Goal: Use online tool/utility: Use online tool/utility

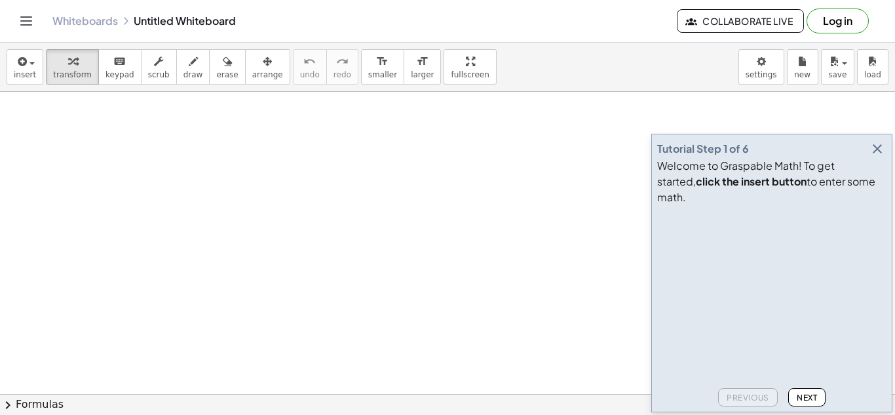
click at [880, 157] on icon "button" at bounding box center [877, 149] width 16 height 16
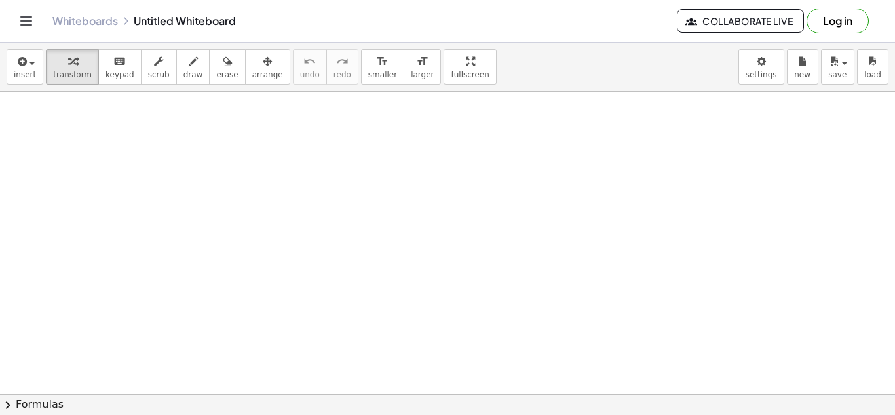
click at [183, 157] on div at bounding box center [447, 414] width 895 height 644
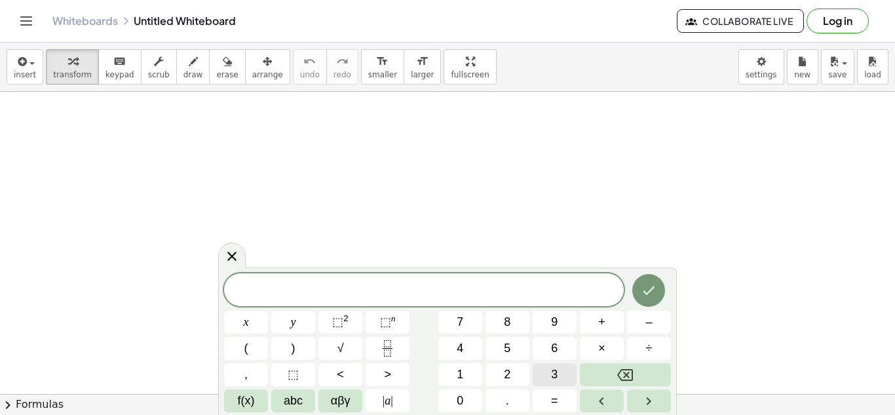
click at [554, 380] on span "3" at bounding box center [554, 374] width 7 height 18
click at [386, 325] on span "⬚" at bounding box center [385, 321] width 11 height 13
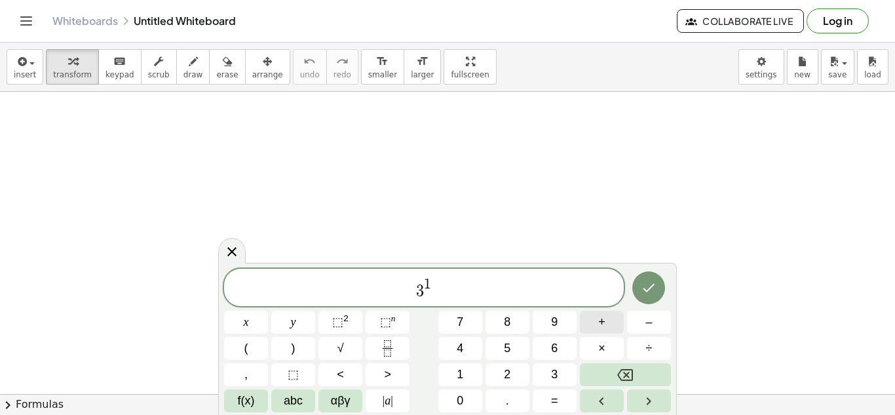
click at [612, 327] on button "+" at bounding box center [602, 321] width 44 height 23
click at [463, 380] on button "1" at bounding box center [460, 374] width 44 height 23
click at [450, 290] on span "3 1 + 1 ​" at bounding box center [423, 288] width 399 height 24
drag, startPoint x: 449, startPoint y: 290, endPoint x: 375, endPoint y: 288, distance: 74.7
click at [375, 288] on span "3 1 + 1" at bounding box center [423, 288] width 399 height 24
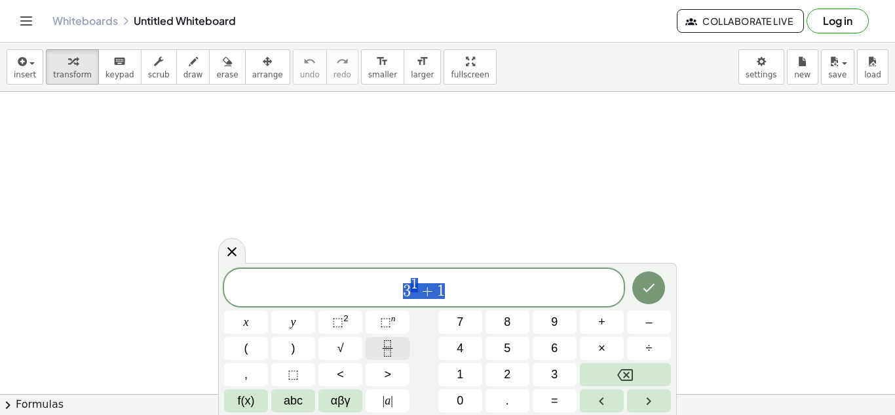
click at [390, 354] on icon "Fraction" at bounding box center [387, 348] width 16 height 16
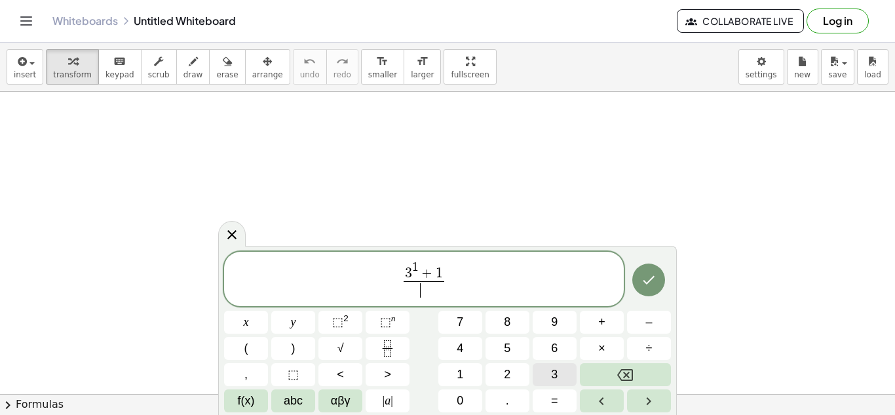
click at [563, 371] on button "3" at bounding box center [554, 374] width 44 height 23
click at [384, 315] on span "⬚" at bounding box center [385, 321] width 11 height 13
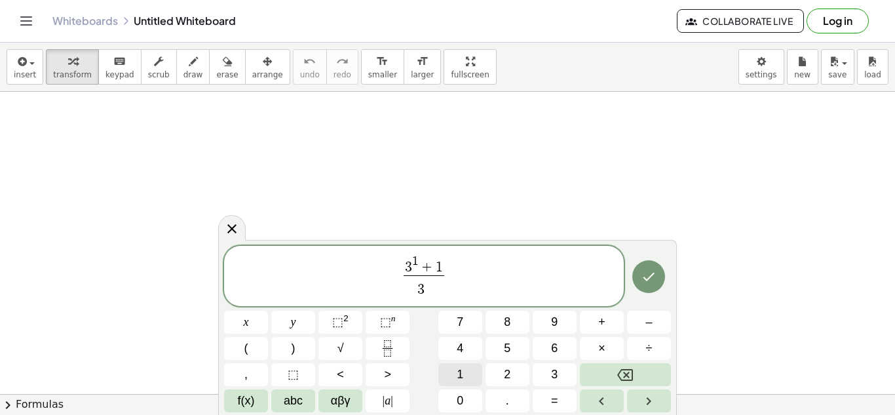
click at [454, 379] on button "1" at bounding box center [460, 374] width 44 height 23
click at [649, 274] on icon "Done" at bounding box center [648, 277] width 16 height 16
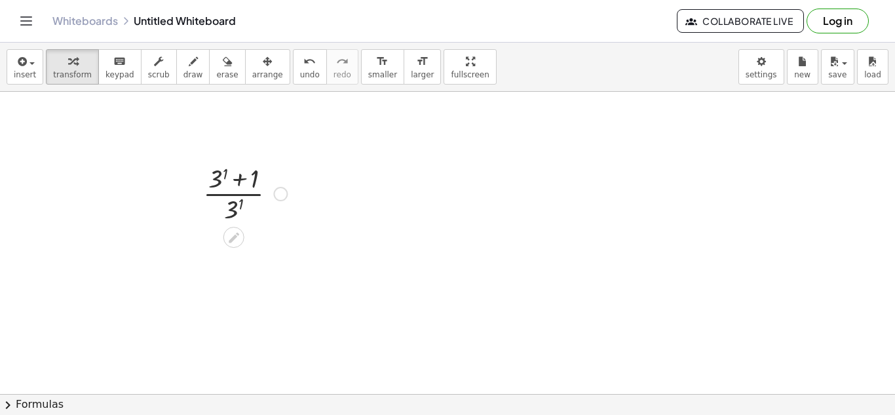
click at [219, 180] on div at bounding box center [244, 192] width 97 height 65
click at [233, 253] on div at bounding box center [244, 257] width 97 height 65
click at [236, 246] on div at bounding box center [244, 257] width 97 height 65
click at [234, 335] on div at bounding box center [244, 323] width 97 height 65
click at [237, 327] on div at bounding box center [244, 323] width 97 height 65
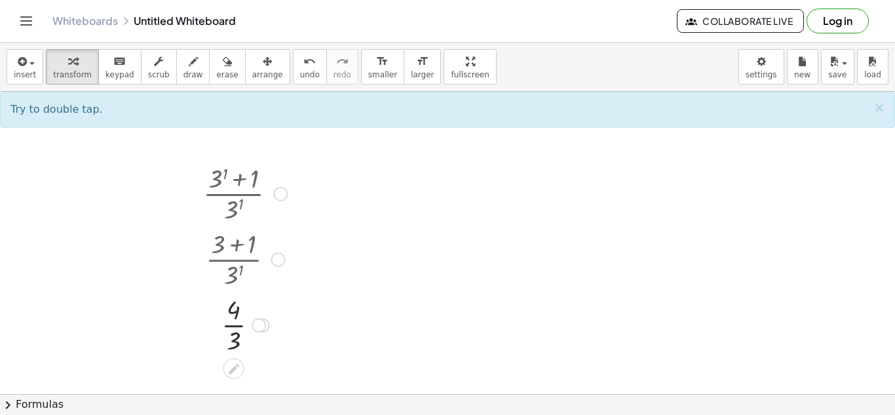
click at [280, 193] on div at bounding box center [280, 194] width 14 height 14
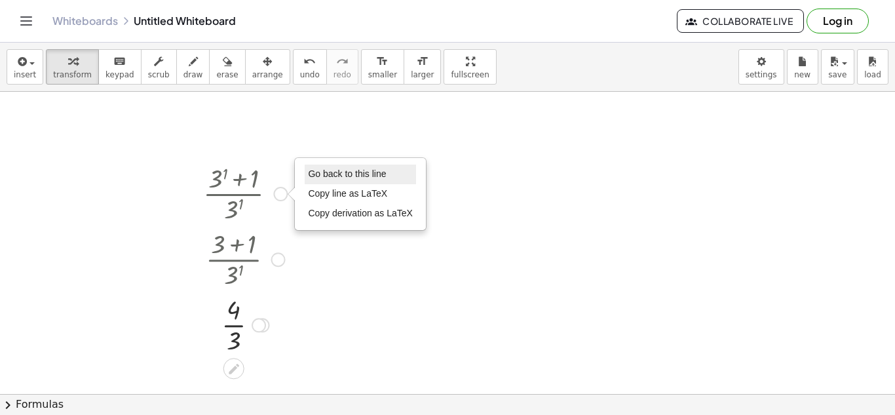
click at [334, 170] on span "Go back to this line" at bounding box center [347, 173] width 78 height 10
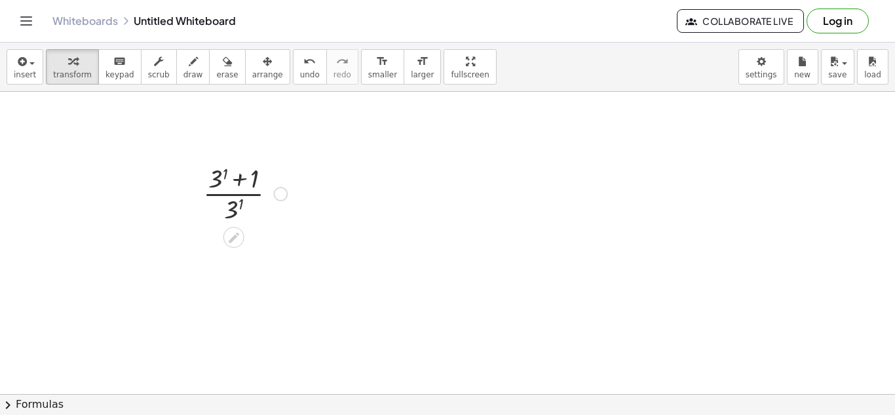
click at [287, 190] on div at bounding box center [244, 192] width 97 height 65
click at [283, 191] on div "Go back to this line Copy line as LaTeX Copy derivation as LaTeX" at bounding box center [280, 194] width 14 height 14
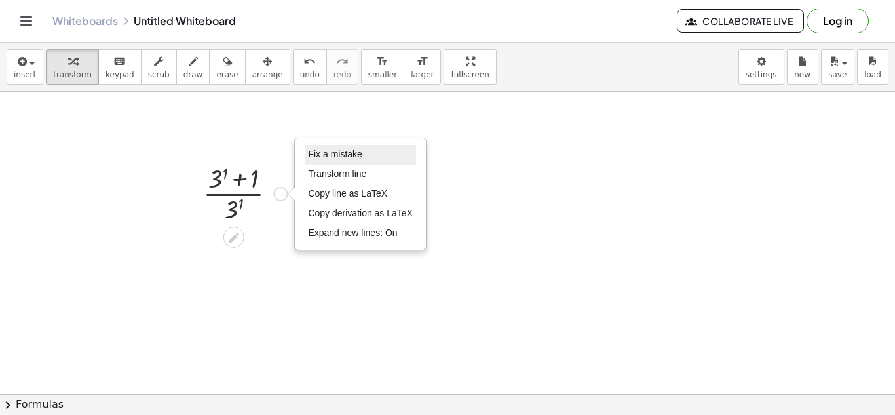
click at [325, 159] on span "Fix a mistake" at bounding box center [335, 154] width 54 height 10
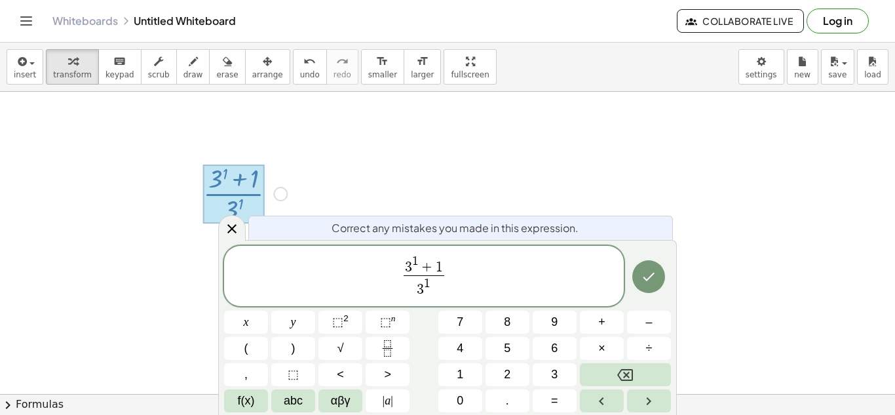
click at [417, 258] on span "1" at bounding box center [415, 261] width 7 height 12
click at [434, 285] on span "3 1" at bounding box center [423, 287] width 41 height 24
click at [656, 275] on icon "Done" at bounding box center [648, 277] width 16 height 16
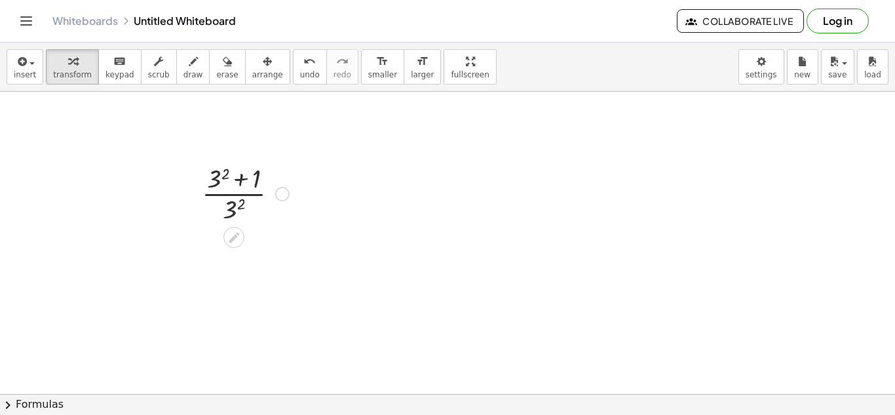
click at [215, 178] on div at bounding box center [245, 192] width 100 height 65
click at [237, 248] on div at bounding box center [245, 257] width 100 height 65
click at [232, 279] on div at bounding box center [245, 257] width 100 height 65
click at [236, 325] on div at bounding box center [245, 323] width 100 height 65
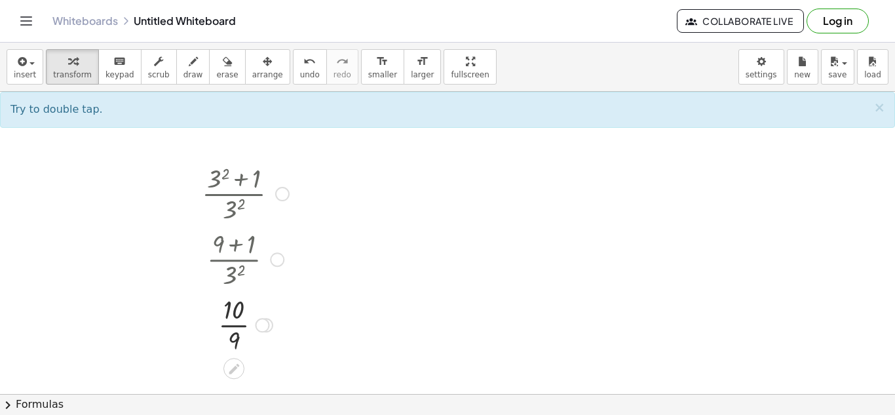
click at [289, 194] on div at bounding box center [282, 194] width 14 height 14
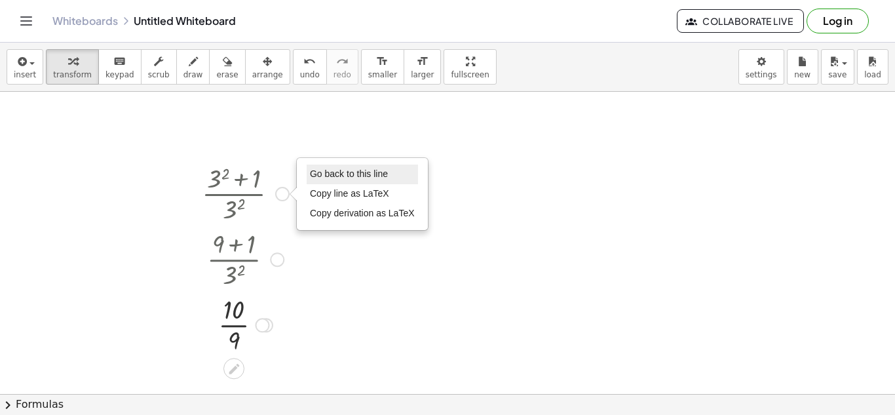
click at [330, 182] on li "Go back to this line" at bounding box center [361, 174] width 111 height 20
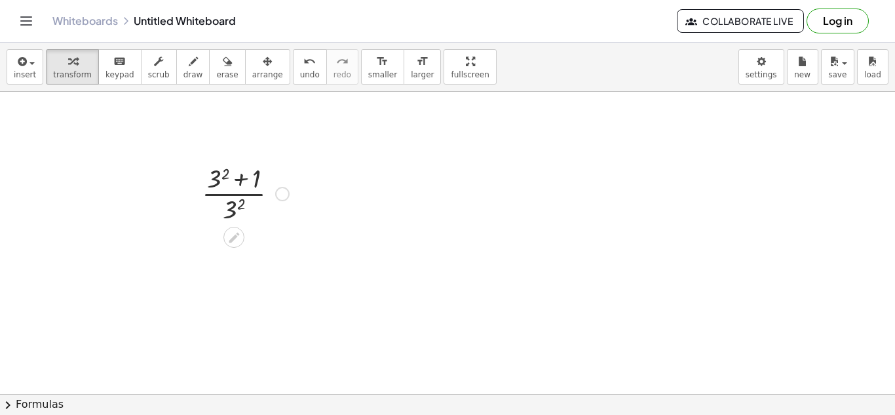
click at [284, 194] on div "Go back to this line Copy line as LaTeX Copy derivation as LaTeX" at bounding box center [282, 194] width 14 height 14
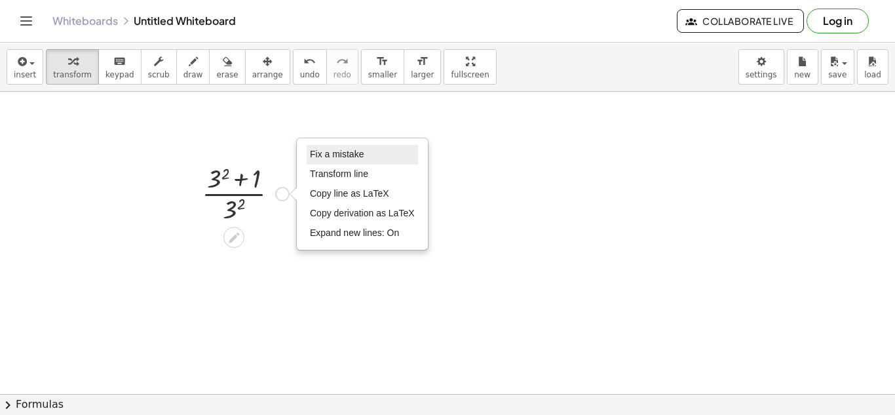
click at [358, 157] on span "Fix a mistake" at bounding box center [337, 154] width 54 height 10
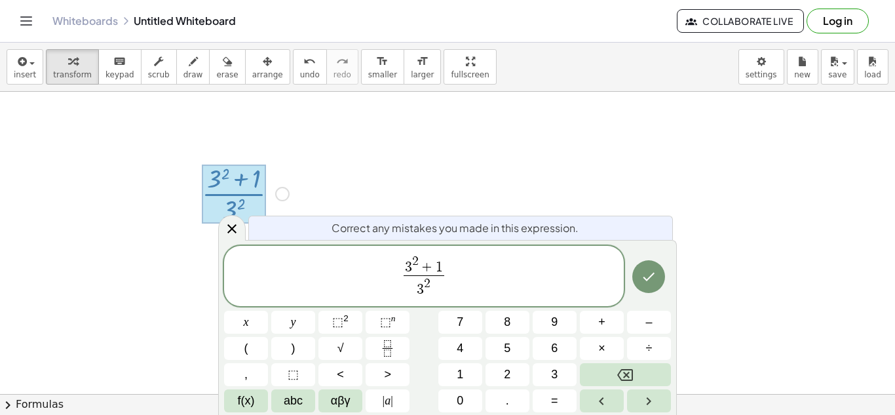
click at [418, 259] on span "2" at bounding box center [415, 261] width 7 height 12
click at [435, 286] on span "3 2" at bounding box center [423, 287] width 41 height 24
click at [647, 284] on icon "Done" at bounding box center [648, 277] width 16 height 16
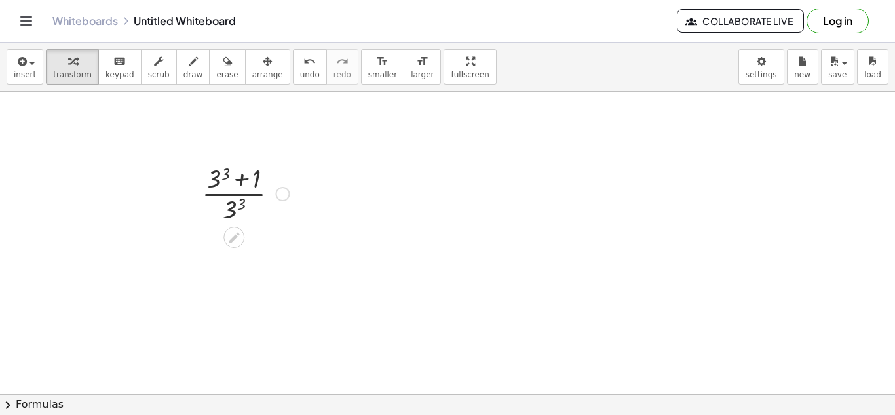
click at [214, 189] on div at bounding box center [245, 192] width 100 height 65
click at [236, 184] on div at bounding box center [245, 192] width 103 height 65
click at [236, 342] on div at bounding box center [245, 323] width 103 height 65
click at [246, 326] on div at bounding box center [245, 323] width 103 height 65
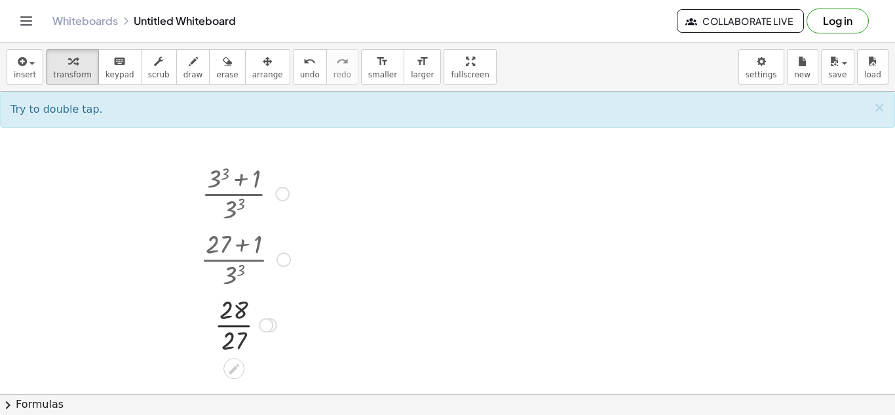
click at [282, 195] on div at bounding box center [282, 194] width 14 height 14
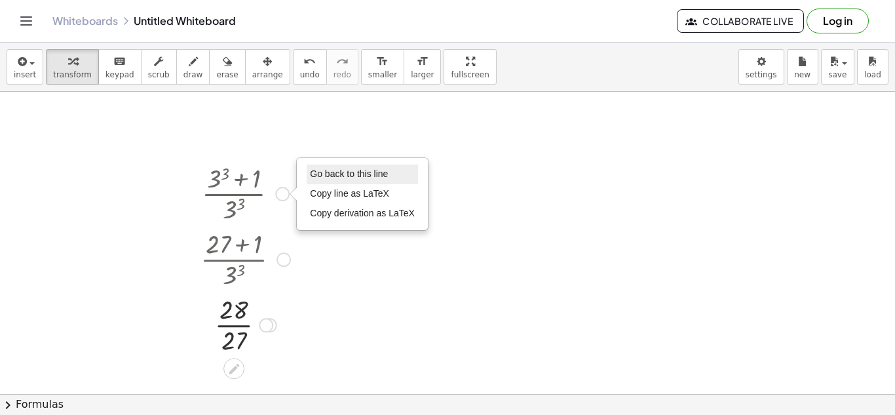
click at [337, 181] on li "Go back to this line" at bounding box center [361, 174] width 111 height 20
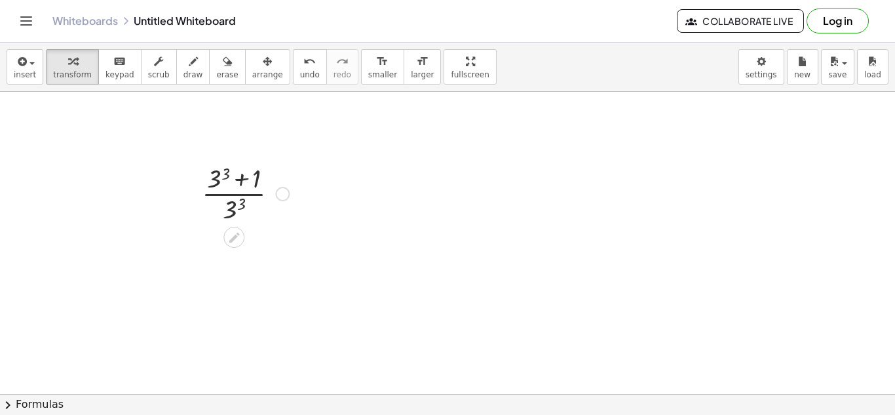
click at [288, 193] on div "Go back to this line Copy line as LaTeX Copy derivation as LaTeX" at bounding box center [282, 194] width 14 height 14
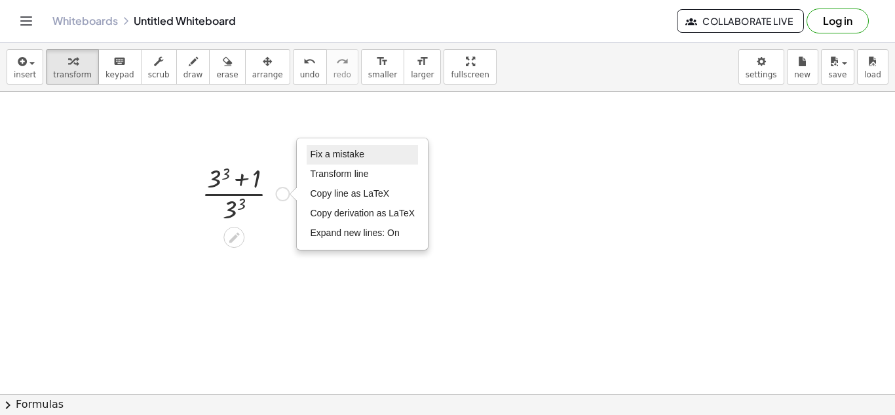
click at [346, 147] on li "Fix a mistake" at bounding box center [361, 155] width 111 height 20
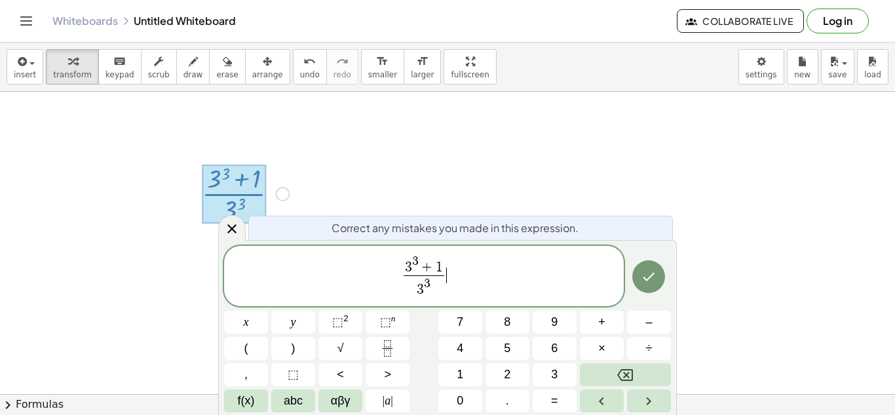
click at [417, 257] on span "3" at bounding box center [415, 261] width 7 height 12
click at [447, 287] on span "3 4 ​ + 1 3 3 ​" at bounding box center [423, 276] width 399 height 46
click at [441, 286] on span "3 3" at bounding box center [423, 287] width 41 height 24
click at [644, 284] on button "Done" at bounding box center [648, 276] width 33 height 33
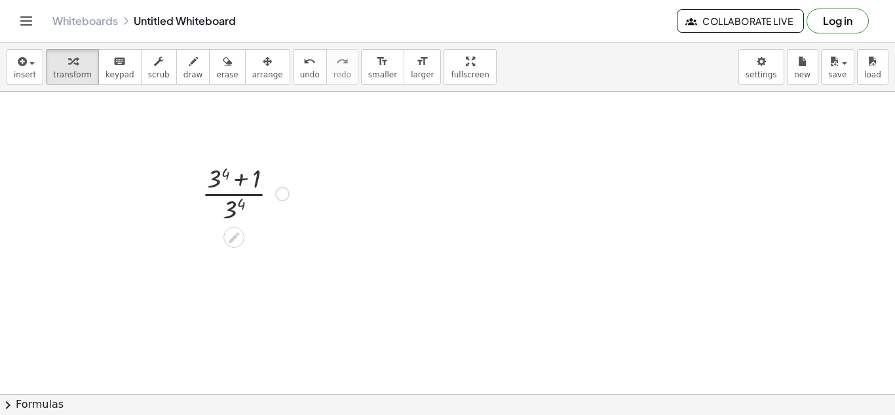
click at [219, 179] on div at bounding box center [245, 192] width 100 height 65
click at [244, 246] on div at bounding box center [246, 257] width 102 height 65
click at [231, 284] on div at bounding box center [245, 257] width 100 height 65
click at [248, 327] on div at bounding box center [246, 323] width 102 height 65
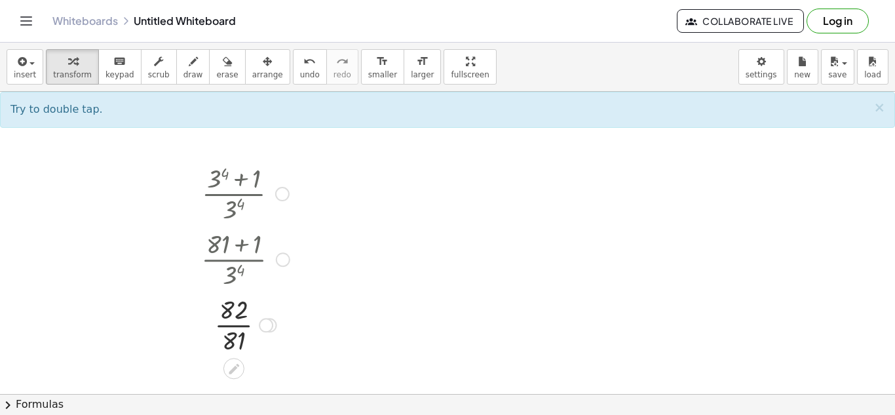
click at [282, 192] on div at bounding box center [282, 194] width 14 height 14
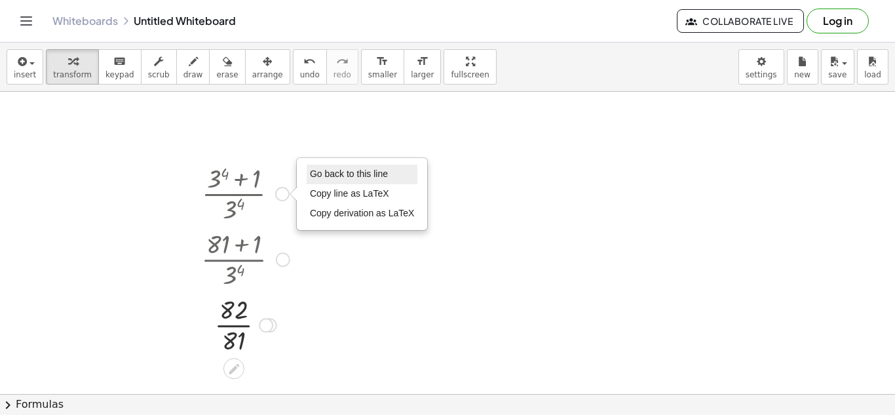
click at [365, 177] on span "Go back to this line" at bounding box center [349, 173] width 78 height 10
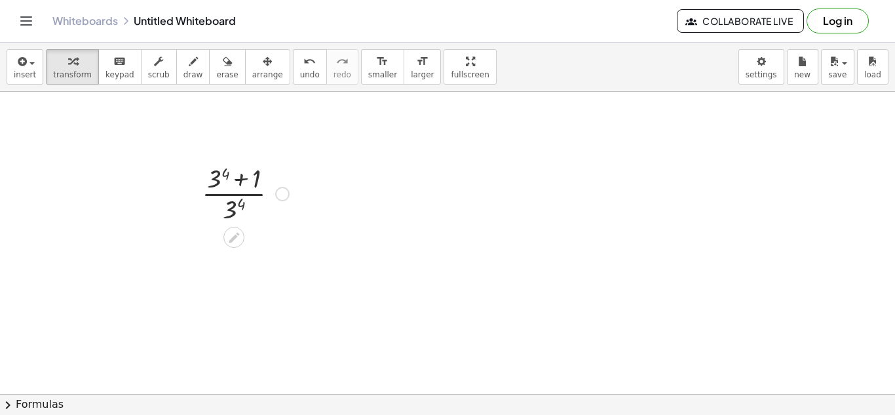
click at [287, 192] on div "Go back to this line Copy line as LaTeX Copy derivation as LaTeX" at bounding box center [282, 194] width 14 height 14
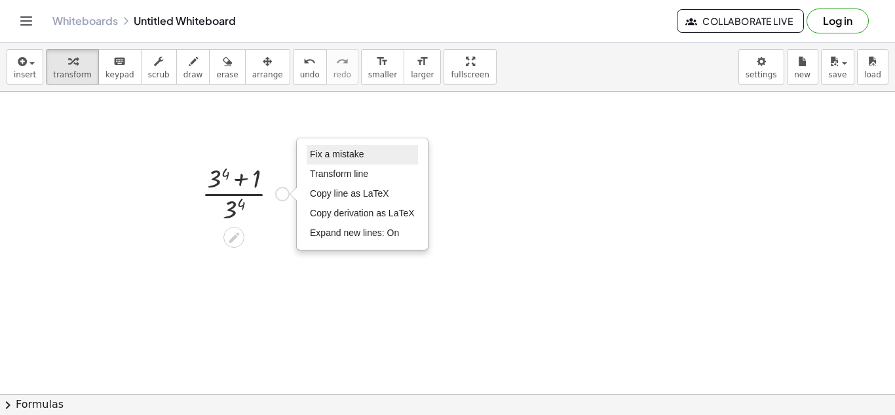
click at [344, 149] on span "Fix a mistake" at bounding box center [337, 154] width 54 height 10
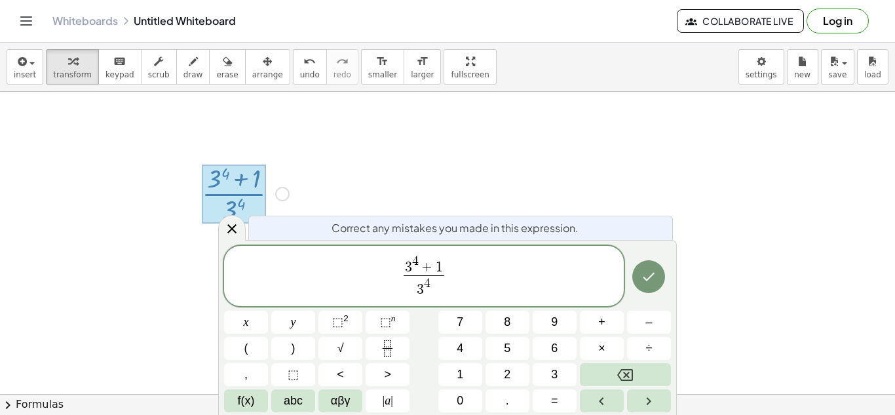
click at [443, 267] on span "3 4 + 1" at bounding box center [423, 265] width 41 height 20
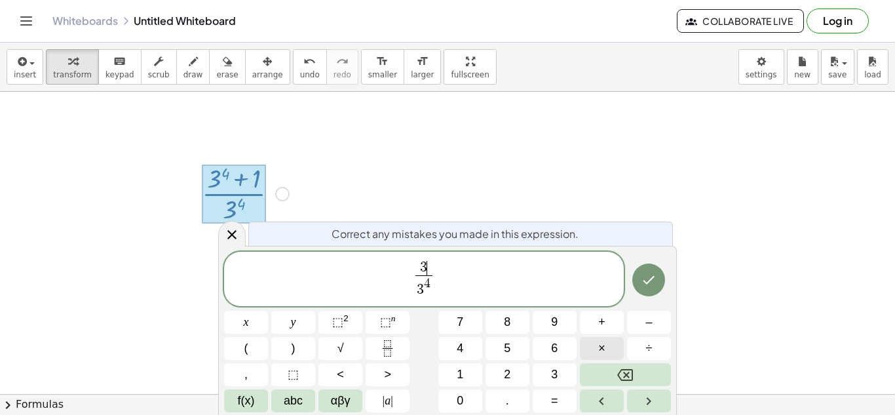
click at [610, 350] on button "×" at bounding box center [602, 348] width 44 height 23
click at [466, 367] on button "1" at bounding box center [460, 374] width 44 height 23
click at [430, 289] on span "3 4" at bounding box center [423, 287] width 25 height 24
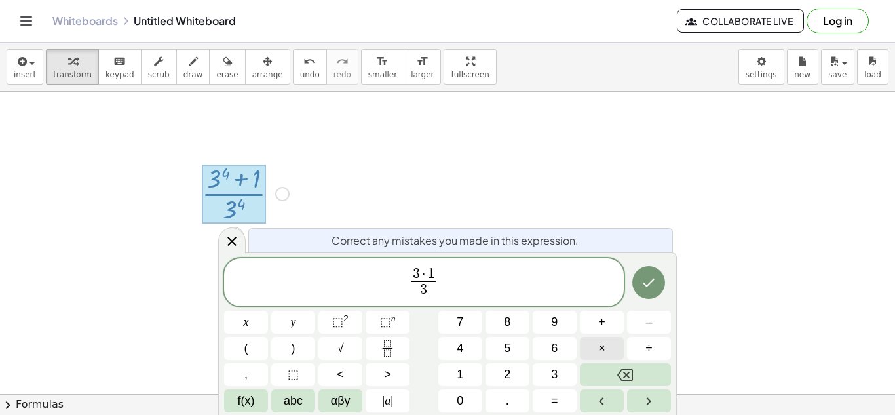
click at [608, 350] on button "×" at bounding box center [602, 348] width 44 height 23
click at [469, 380] on button "1" at bounding box center [460, 374] width 44 height 23
click at [609, 326] on button "+" at bounding box center [602, 321] width 44 height 23
click at [464, 378] on button "1" at bounding box center [460, 374] width 44 height 23
click at [268, 310] on div at bounding box center [246, 321] width 44 height 23
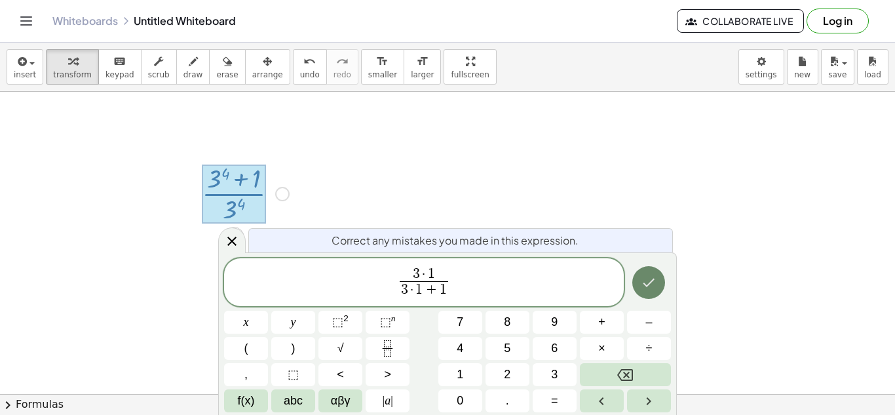
click at [649, 282] on icon "Done" at bounding box center [648, 282] width 16 height 16
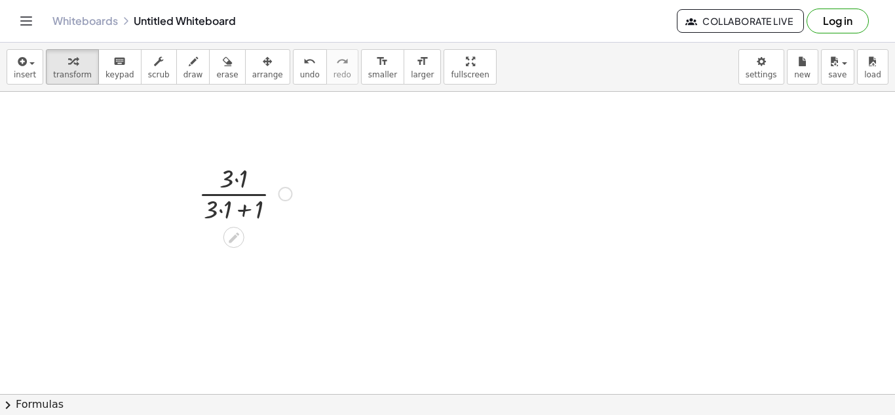
click at [238, 179] on div at bounding box center [245, 192] width 107 height 65
click at [225, 279] on div at bounding box center [245, 257] width 107 height 65
click at [239, 278] on div at bounding box center [245, 257] width 107 height 65
click at [286, 193] on div at bounding box center [285, 194] width 14 height 14
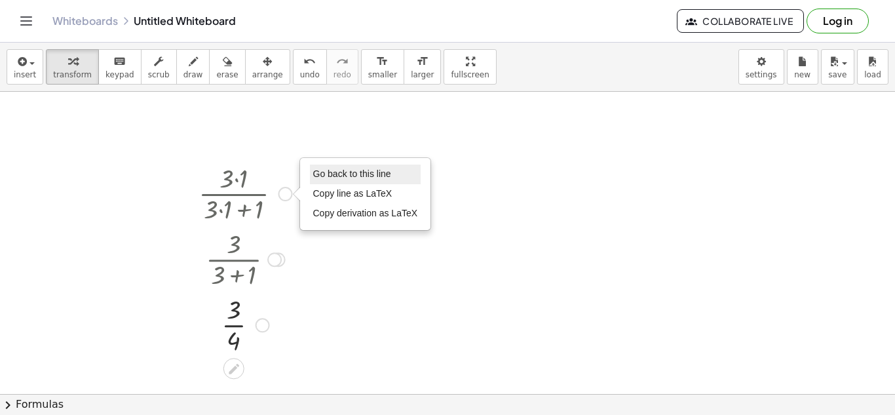
click at [325, 180] on li "Go back to this line" at bounding box center [365, 174] width 111 height 20
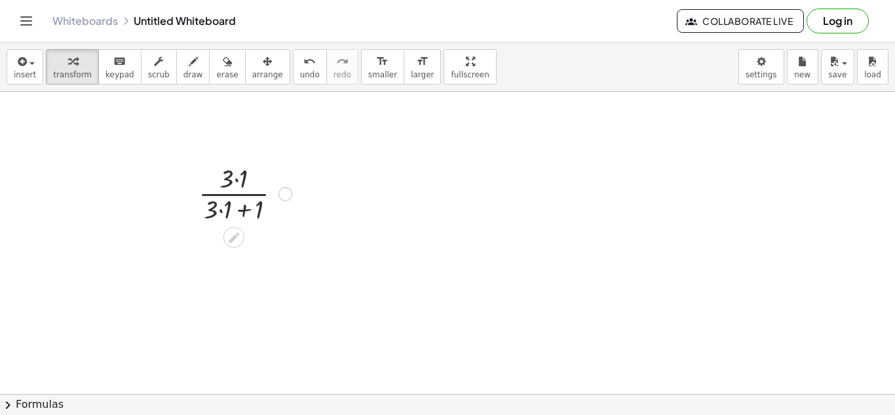
click at [285, 194] on div "Go back to this line Copy line as LaTeX Copy derivation as LaTeX" at bounding box center [285, 194] width 14 height 14
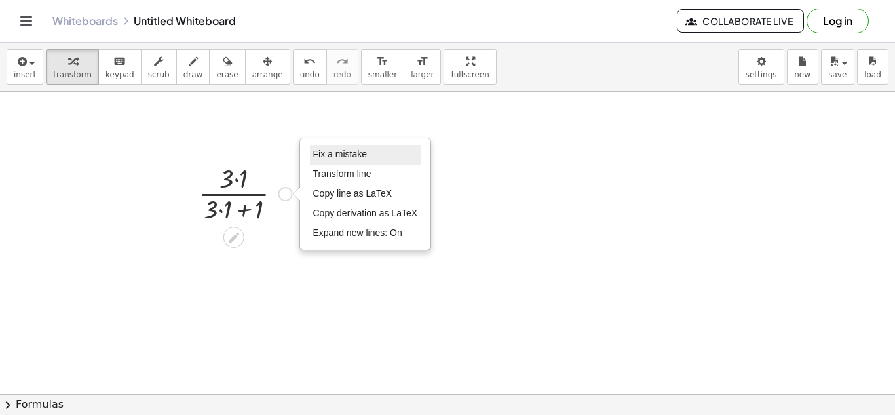
click at [332, 161] on li "Fix a mistake" at bounding box center [365, 155] width 111 height 20
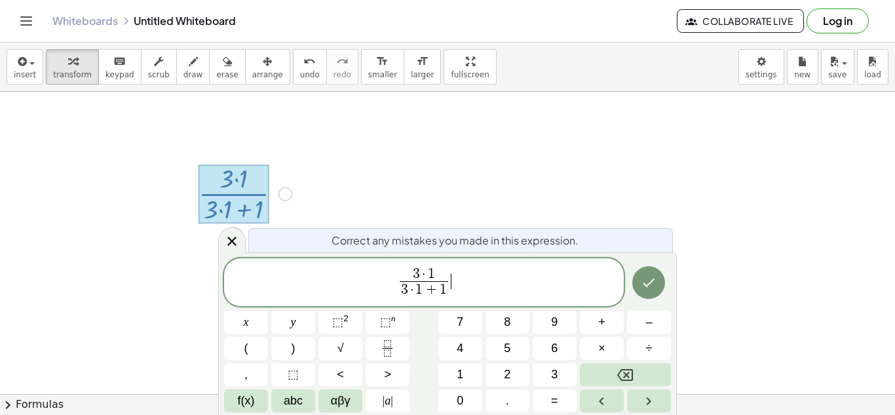
click at [435, 274] on span "3 · 1" at bounding box center [423, 274] width 49 height 14
click at [425, 291] on span "+" at bounding box center [430, 290] width 17 height 14
click at [646, 287] on icon "Done" at bounding box center [648, 282] width 16 height 16
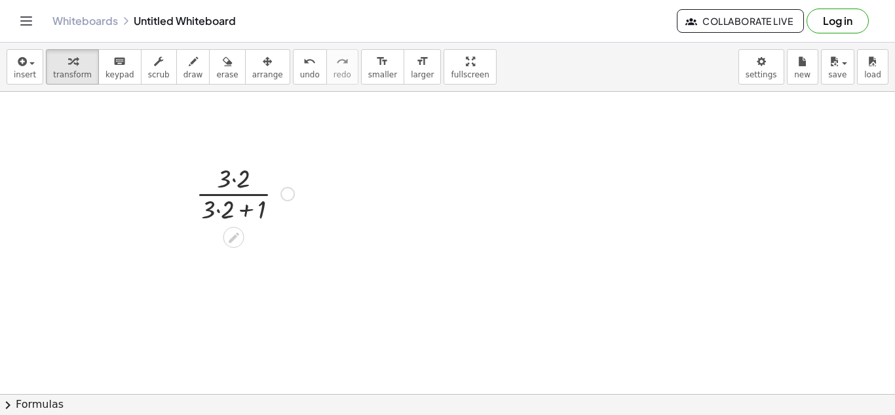
click at [237, 185] on div at bounding box center [244, 192] width 111 height 65
click at [217, 274] on div at bounding box center [244, 257] width 111 height 65
click at [234, 278] on div at bounding box center [244, 257] width 111 height 65
click at [291, 194] on div at bounding box center [287, 194] width 14 height 14
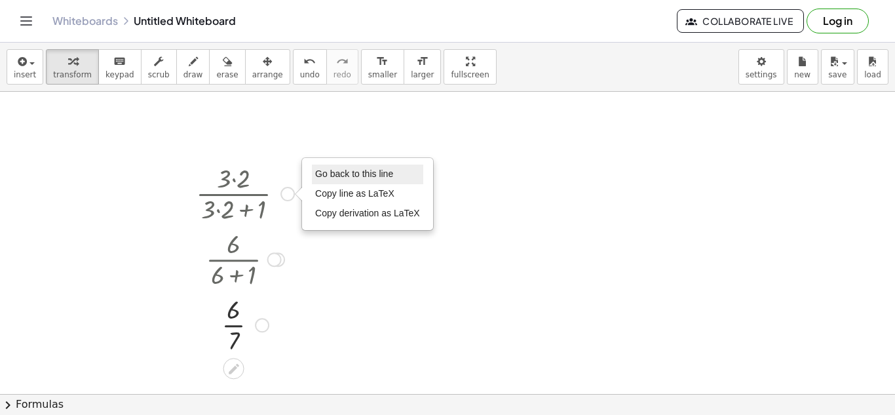
click at [354, 168] on li "Go back to this line" at bounding box center [367, 174] width 111 height 20
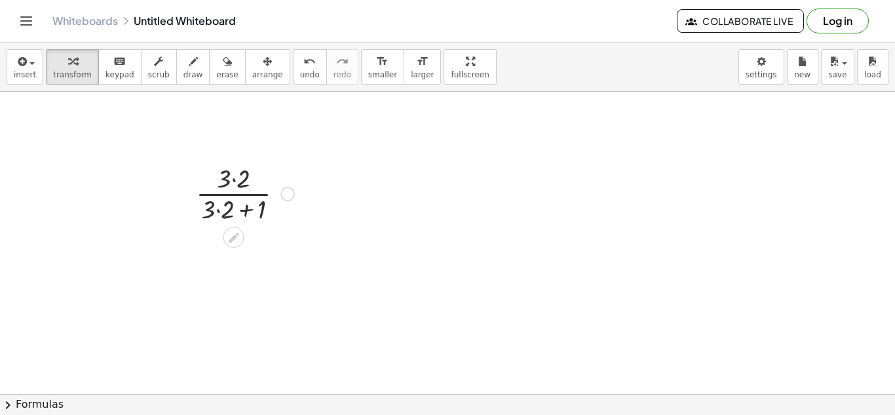
click at [289, 193] on div "Go back to this line Copy line as LaTeX Copy derivation as LaTeX" at bounding box center [287, 194] width 14 height 14
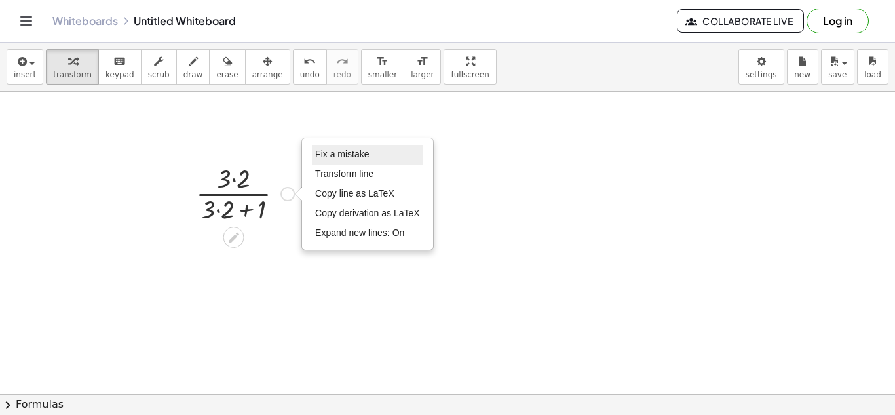
click at [348, 157] on span "Fix a mistake" at bounding box center [342, 154] width 54 height 10
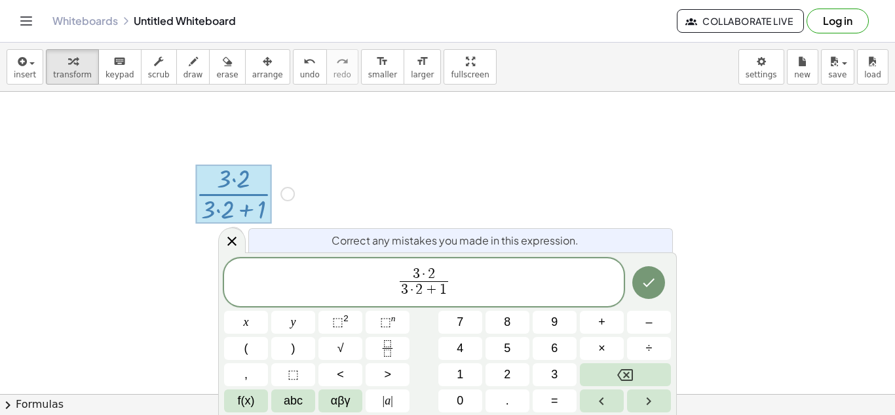
click at [437, 275] on span "3 · 2" at bounding box center [423, 274] width 49 height 14
click at [424, 294] on span "+" at bounding box center [430, 290] width 17 height 14
click at [652, 272] on button "Done" at bounding box center [648, 282] width 33 height 33
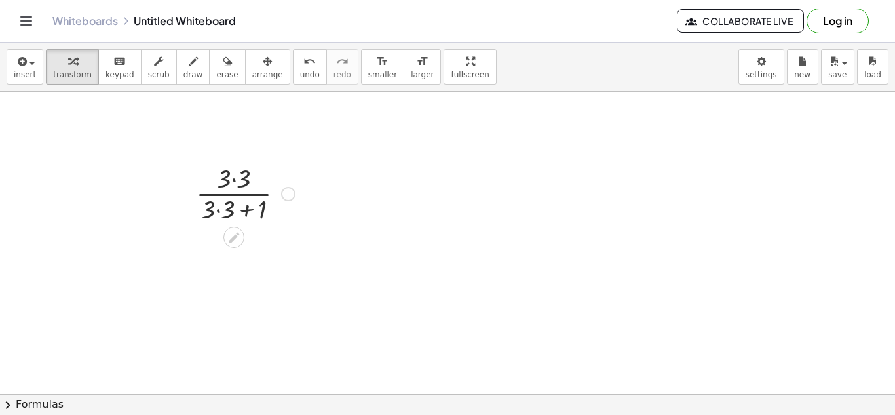
click at [236, 182] on div at bounding box center [245, 192] width 112 height 65
click at [217, 280] on div at bounding box center [245, 257] width 112 height 65
click at [230, 280] on div at bounding box center [245, 257] width 112 height 65
click at [280, 196] on div at bounding box center [245, 192] width 112 height 65
click at [287, 196] on div at bounding box center [288, 194] width 14 height 14
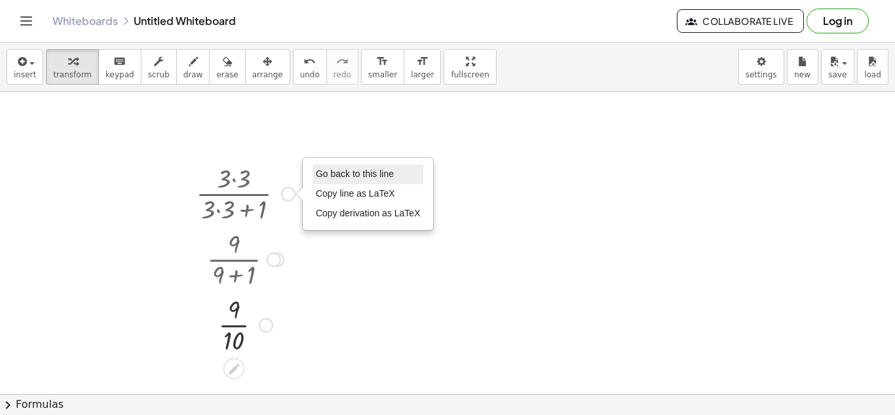
click at [369, 167] on li "Go back to this line" at bounding box center [367, 174] width 111 height 20
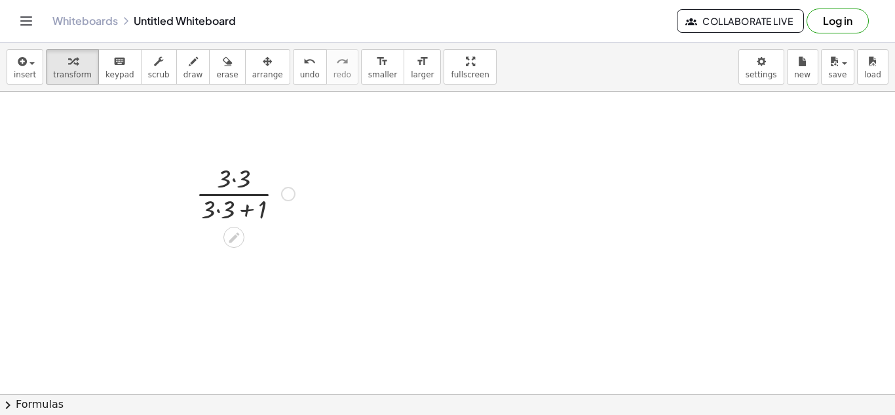
click at [287, 195] on div "Go back to this line Copy line as LaTeX Copy derivation as LaTeX" at bounding box center [288, 194] width 14 height 14
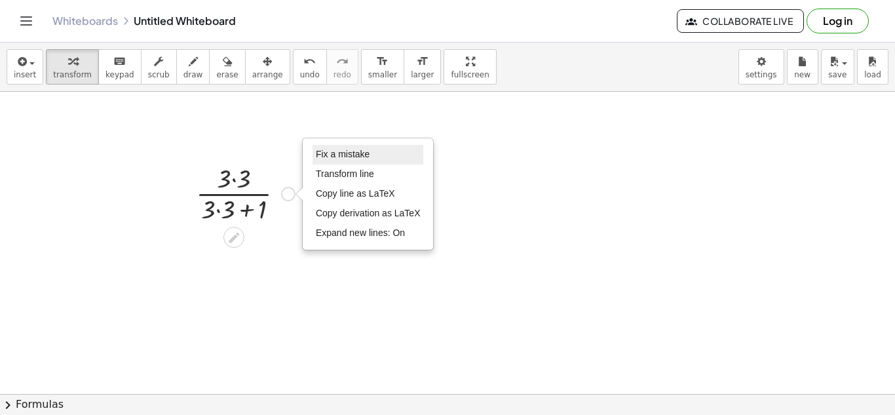
click at [341, 155] on span "Fix a mistake" at bounding box center [343, 154] width 54 height 10
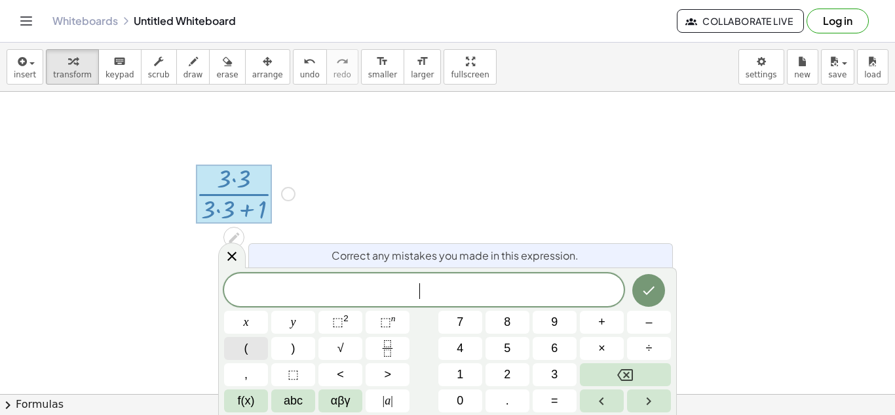
click at [242, 346] on button "(" at bounding box center [246, 348] width 44 height 23
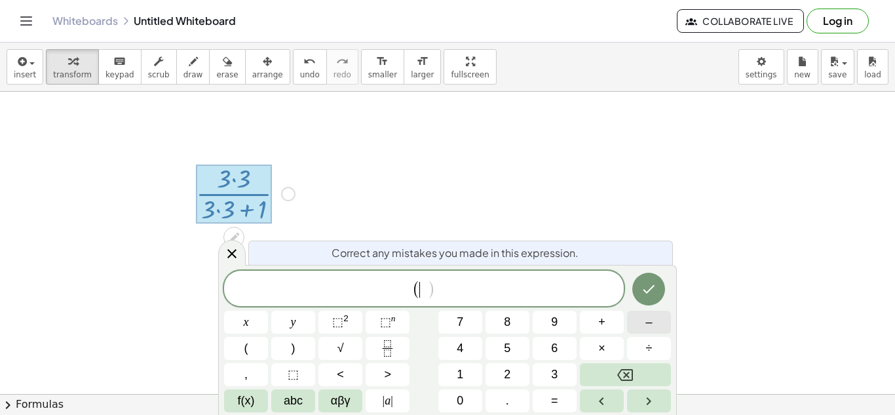
click at [660, 326] on button "–" at bounding box center [649, 321] width 44 height 23
click at [466, 371] on button "1" at bounding box center [460, 374] width 44 height 23
click at [286, 355] on button ")" at bounding box center [293, 348] width 44 height 23
click at [401, 324] on button "⬚ n" at bounding box center [387, 321] width 44 height 23
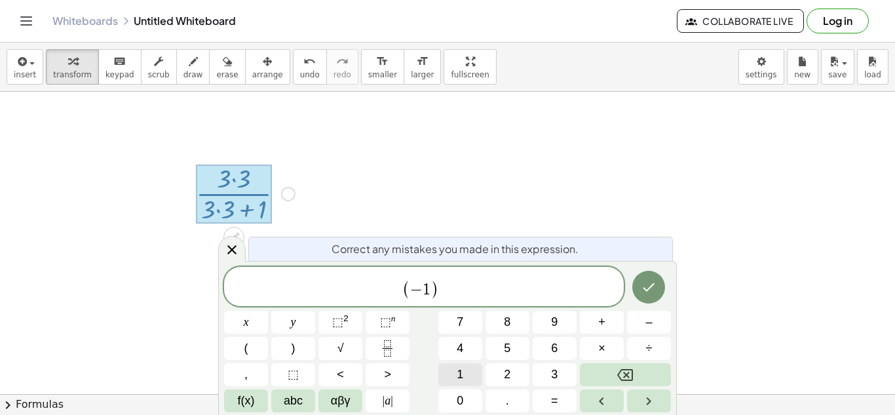
click at [451, 367] on button "1" at bounding box center [460, 374] width 44 height 23
click at [610, 322] on button "+" at bounding box center [602, 321] width 44 height 23
click at [474, 380] on button "1" at bounding box center [460, 374] width 44 height 23
click at [591, 348] on button "×" at bounding box center [602, 348] width 44 height 23
click at [565, 371] on button "3" at bounding box center [554, 374] width 44 height 23
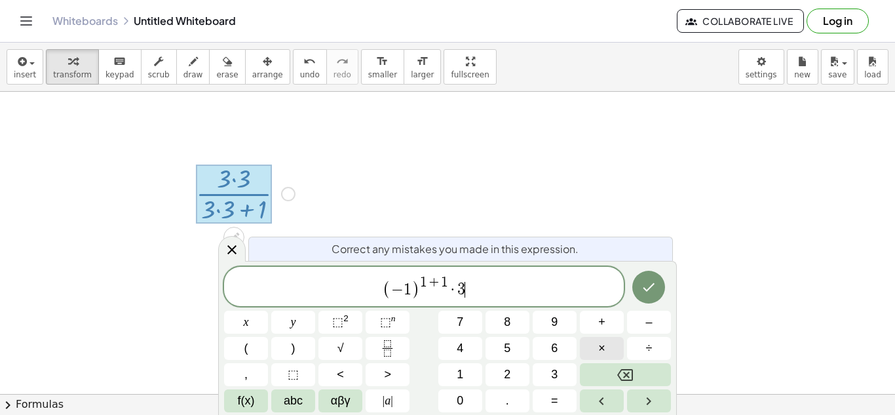
click at [593, 344] on button "×" at bounding box center [602, 348] width 44 height 23
click at [347, 324] on span "⬚ 2" at bounding box center [340, 322] width 16 height 18
click at [653, 295] on button "Done" at bounding box center [648, 286] width 33 height 33
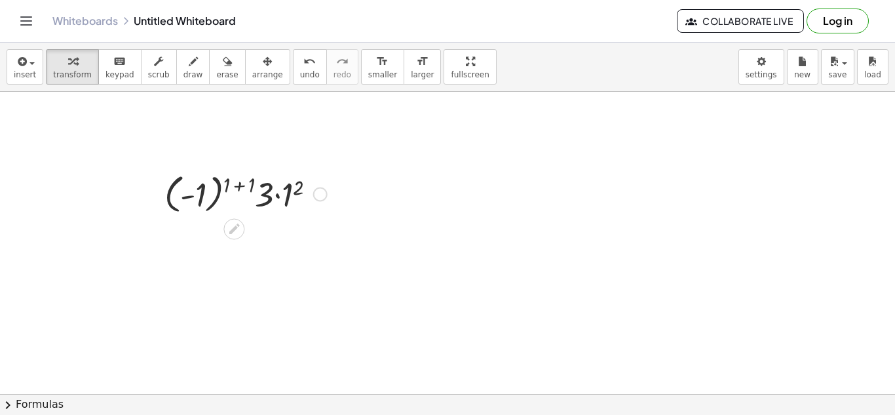
click at [240, 185] on div at bounding box center [246, 193] width 176 height 48
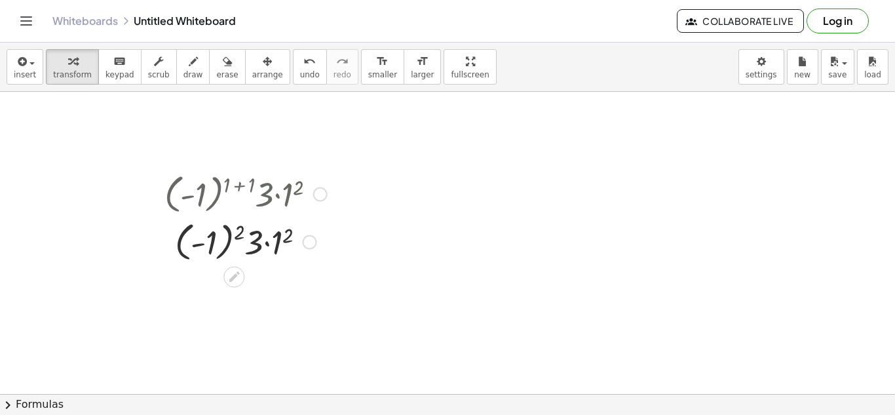
click at [223, 243] on div at bounding box center [246, 241] width 176 height 48
click at [223, 243] on div at bounding box center [246, 241] width 176 height 45
click at [255, 280] on div at bounding box center [246, 287] width 176 height 45
click at [251, 293] on div at bounding box center [246, 287] width 176 height 45
click at [232, 333] on div at bounding box center [246, 331] width 176 height 45
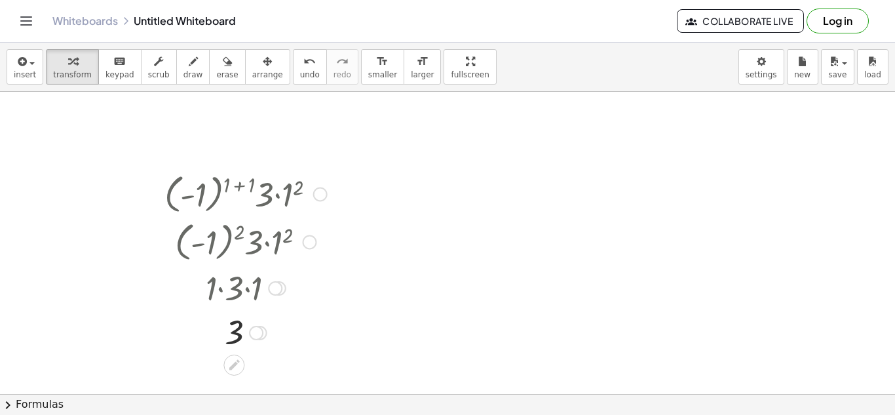
click at [314, 192] on div at bounding box center [320, 194] width 14 height 14
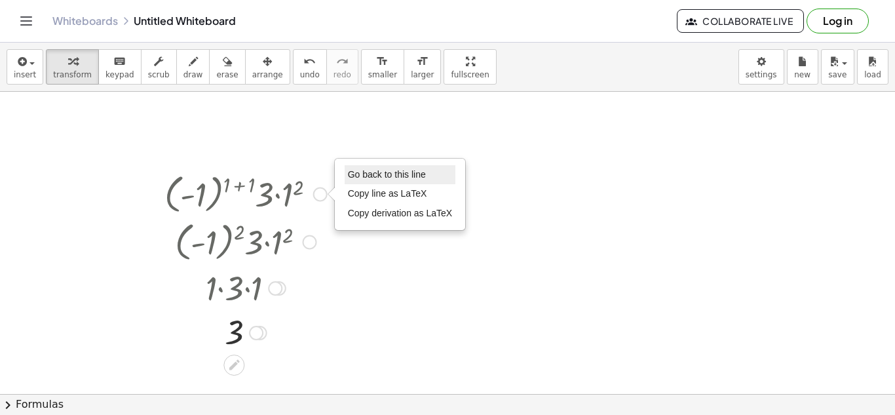
click at [388, 174] on span "Go back to this line" at bounding box center [387, 174] width 78 height 10
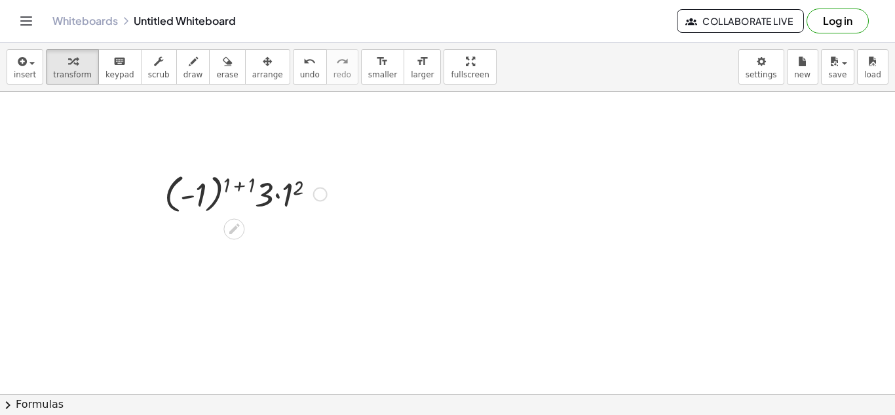
click at [325, 196] on div "Go back to this line Copy line as LaTeX Copy derivation as LaTeX" at bounding box center [320, 194] width 14 height 14
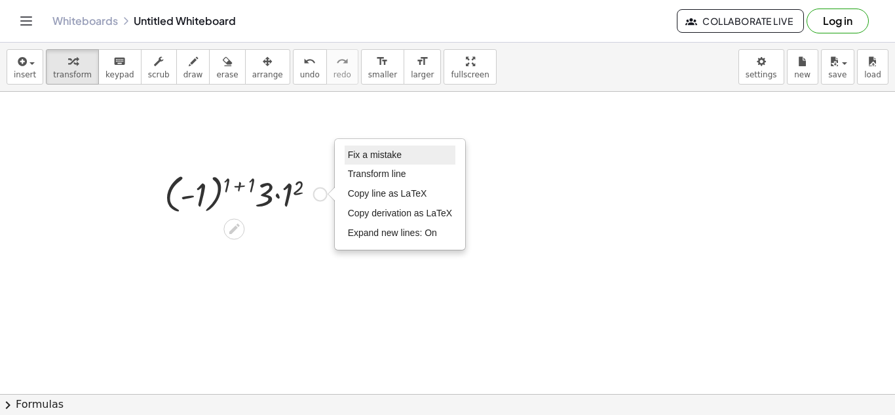
click at [397, 156] on span "Fix a mistake" at bounding box center [375, 154] width 54 height 10
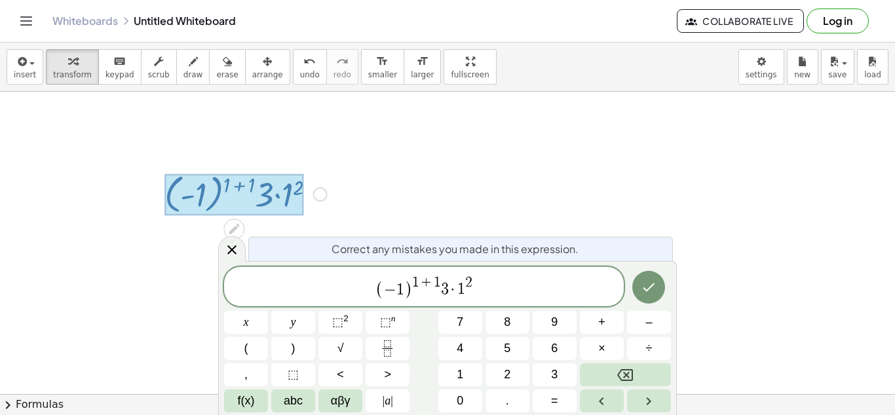
click at [424, 284] on span "+" at bounding box center [426, 283] width 14 height 14
click at [466, 294] on span "( − 1 ) 2 ​ + 1 3 · 1 2" at bounding box center [423, 287] width 399 height 26
click at [464, 293] on span "( − 1 ) 2 + 1 3 · 1 ​ 2" at bounding box center [423, 287] width 399 height 26
click at [658, 287] on button "Done" at bounding box center [648, 286] width 33 height 33
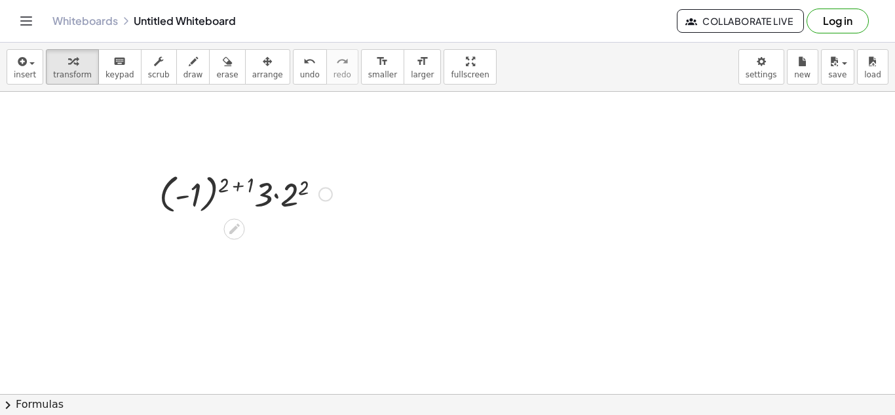
click at [231, 187] on div at bounding box center [246, 193] width 186 height 48
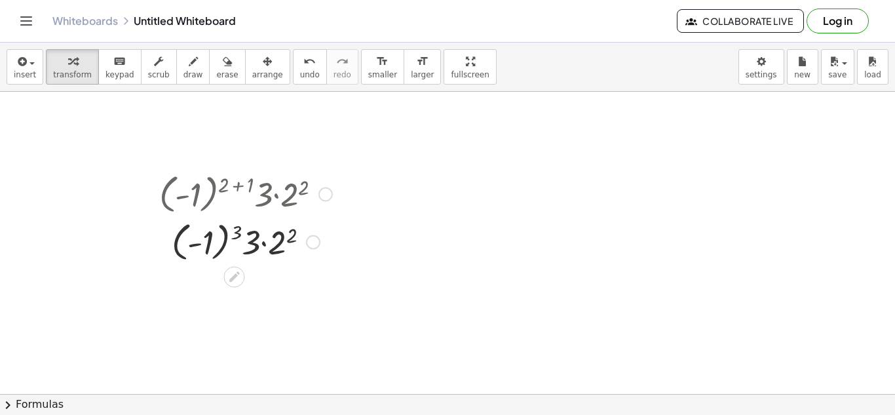
click at [226, 237] on div at bounding box center [246, 241] width 186 height 48
click at [212, 299] on div at bounding box center [246, 287] width 186 height 45
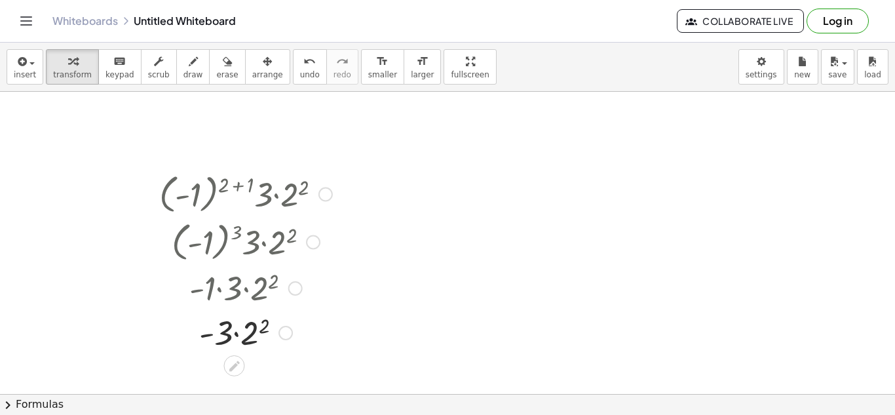
click at [255, 343] on div at bounding box center [246, 331] width 186 height 45
click at [240, 338] on div at bounding box center [246, 331] width 186 height 45
click at [326, 191] on div at bounding box center [325, 194] width 14 height 14
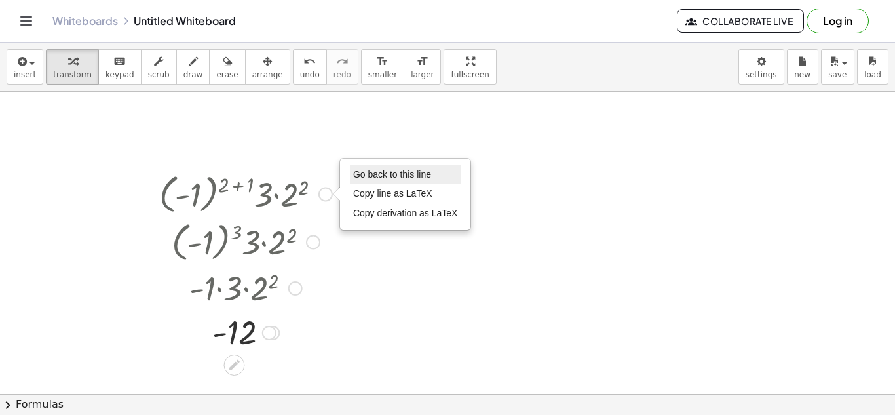
click at [382, 174] on span "Go back to this line" at bounding box center [392, 174] width 78 height 10
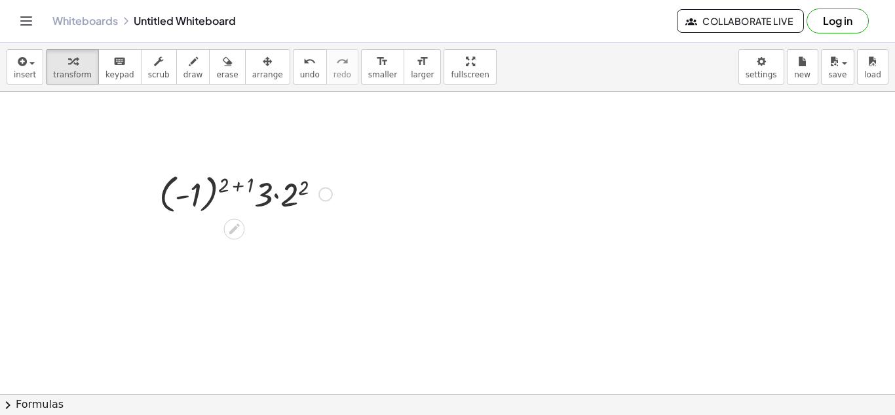
click at [323, 195] on div "Go back to this line Copy line as LaTeX Copy derivation as LaTeX" at bounding box center [325, 194] width 14 height 14
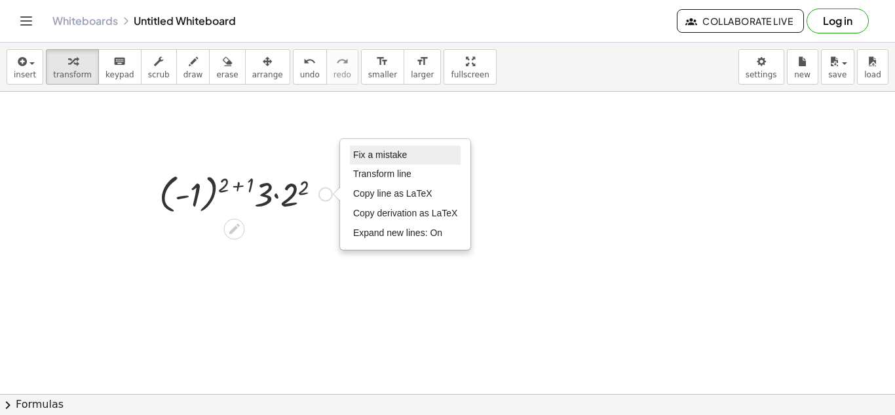
click at [391, 150] on span "Fix a mistake" at bounding box center [380, 154] width 54 height 10
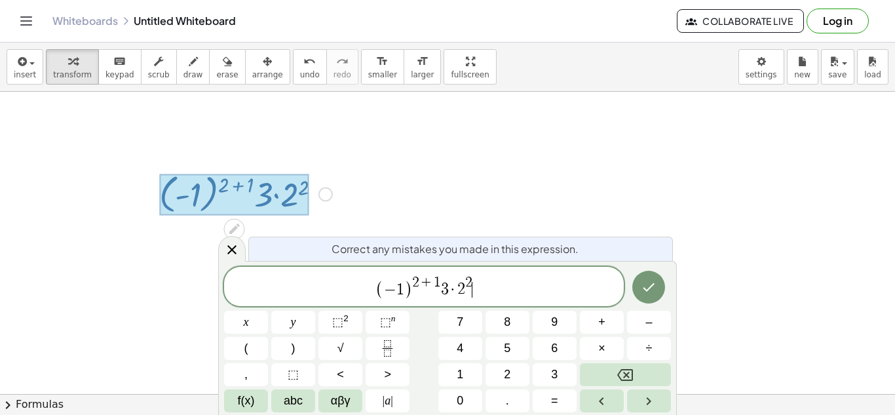
click at [420, 283] on span "+" at bounding box center [426, 283] width 14 height 14
click at [466, 293] on span "( − 1 ) 3 ​ + 1 3 · 2 2" at bounding box center [423, 287] width 399 height 26
click at [466, 293] on span "( − 1 ) 3 + 1 3 · 2 ​ 2" at bounding box center [423, 287] width 399 height 26
click at [462, 289] on span "2" at bounding box center [461, 290] width 8 height 16
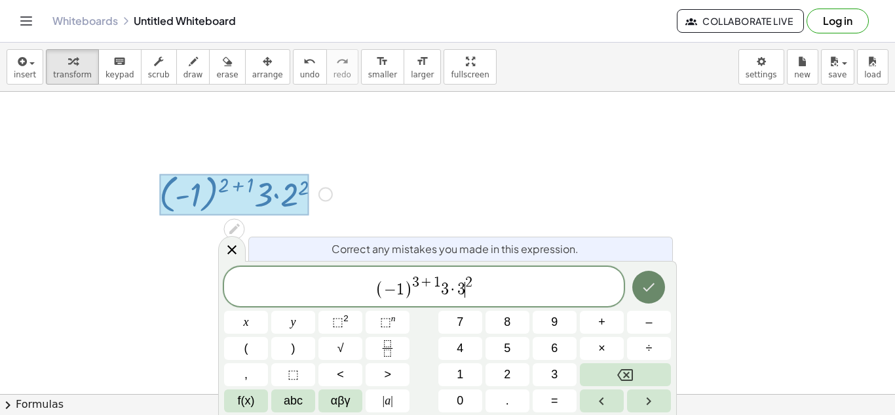
click at [650, 295] on button "Done" at bounding box center [648, 286] width 33 height 33
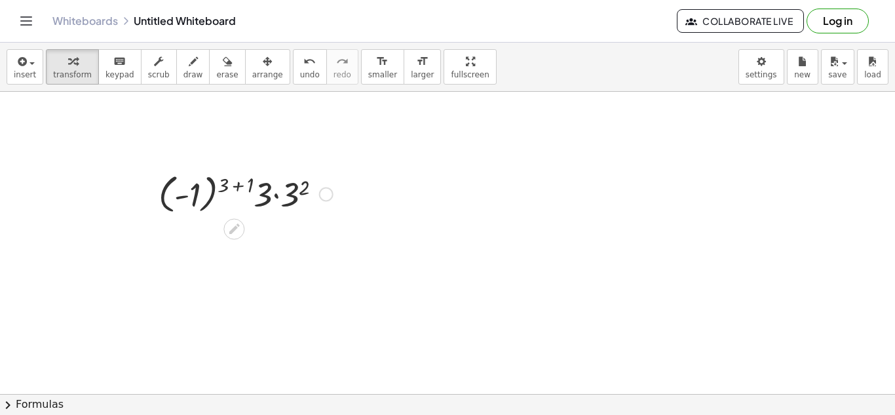
click at [236, 184] on div at bounding box center [245, 193] width 187 height 48
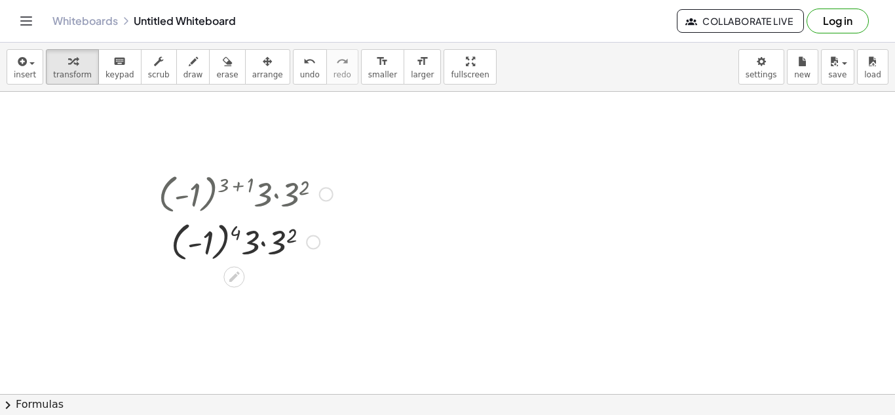
click at [222, 239] on div at bounding box center [245, 241] width 187 height 48
click at [250, 289] on div at bounding box center [245, 287] width 187 height 45
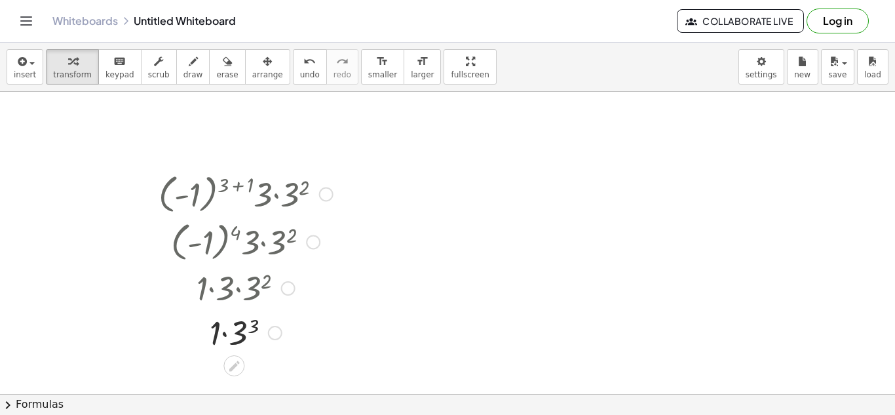
click at [227, 336] on div at bounding box center [245, 331] width 187 height 45
click at [227, 336] on div at bounding box center [245, 331] width 187 height 43
click at [324, 195] on div at bounding box center [326, 194] width 14 height 14
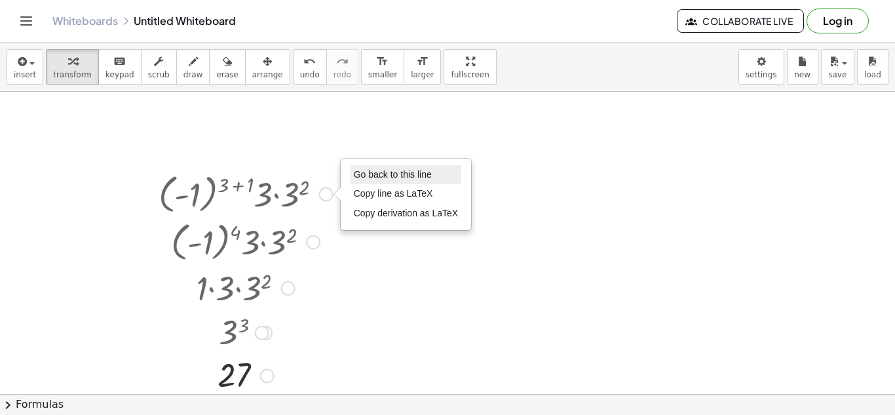
click at [372, 179] on span "Go back to this line" at bounding box center [393, 174] width 78 height 10
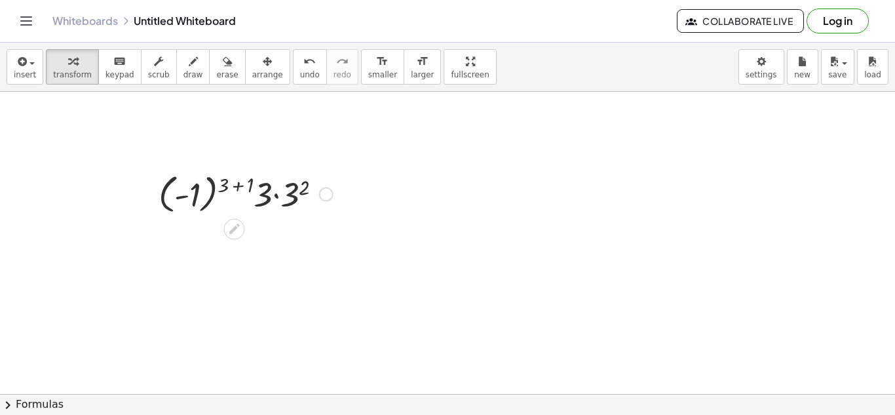
click at [325, 196] on div "Go back to this line Copy line as LaTeX Copy derivation as LaTeX" at bounding box center [326, 194] width 14 height 14
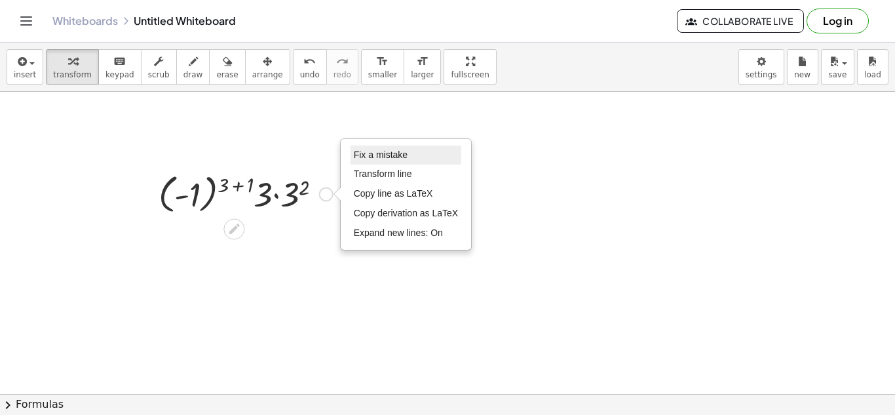
click at [390, 155] on span "Fix a mistake" at bounding box center [381, 154] width 54 height 10
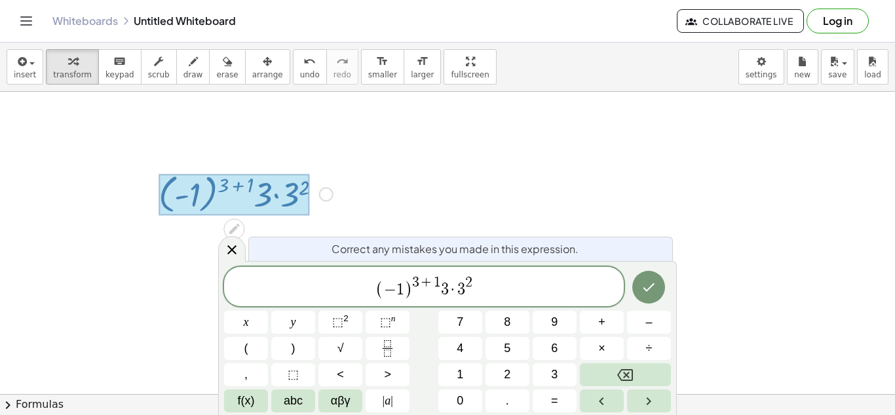
click at [422, 280] on span "+" at bounding box center [426, 283] width 14 height 14
click at [466, 295] on span "( − 1 ) 4 ​ + 1 3 · 3 2" at bounding box center [423, 287] width 399 height 26
click at [466, 293] on span "( − 1 ) 4 + 1 3 · 3 ​ 2" at bounding box center [423, 287] width 399 height 26
click at [465, 293] on span "( − 1 ) 4 + 1 3 · 3 ​ 2" at bounding box center [423, 287] width 399 height 26
click at [652, 291] on icon "Done" at bounding box center [648, 287] width 16 height 16
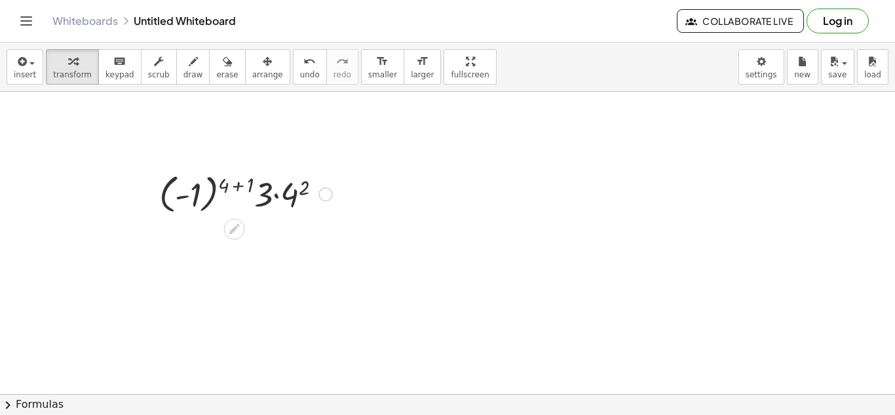
click at [242, 187] on div at bounding box center [246, 193] width 186 height 48
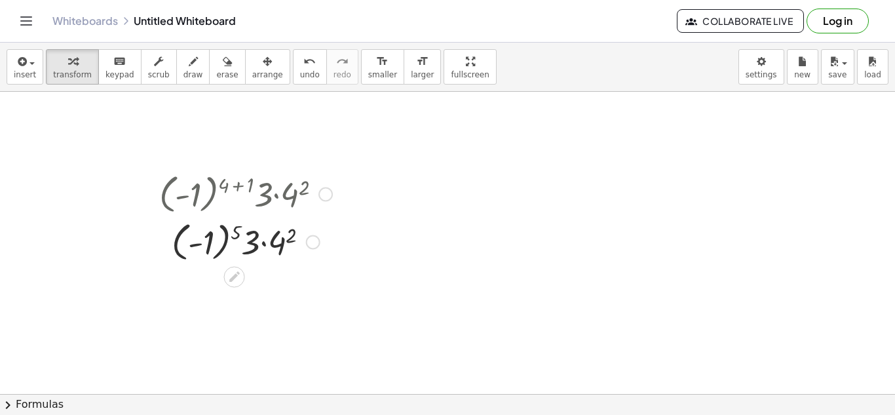
click at [225, 232] on div at bounding box center [246, 241] width 186 height 48
click at [268, 289] on div at bounding box center [246, 287] width 186 height 45
click at [246, 291] on div at bounding box center [246, 287] width 186 height 45
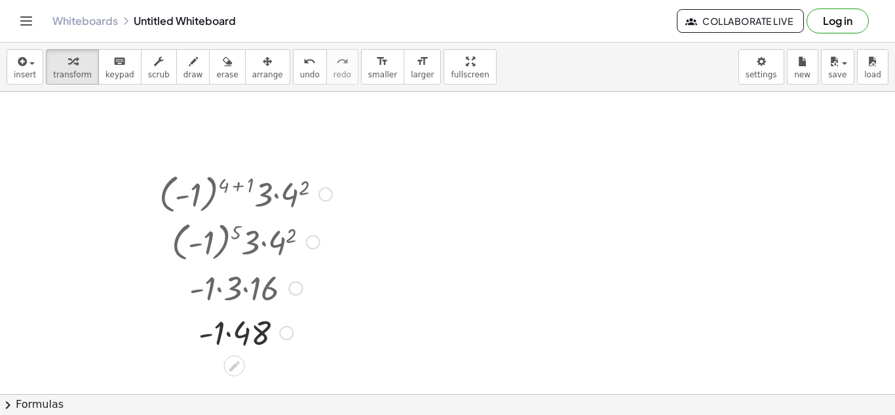
click at [232, 334] on div at bounding box center [246, 331] width 186 height 45
click at [332, 198] on div at bounding box center [246, 193] width 186 height 48
click at [328, 195] on div at bounding box center [325, 194] width 14 height 14
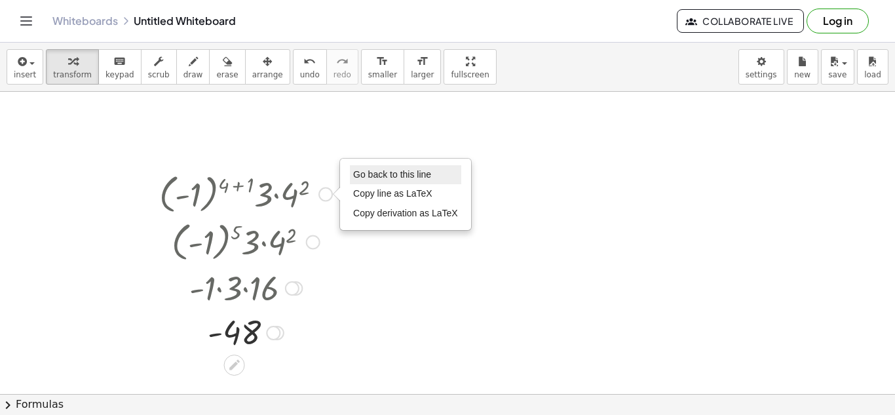
click at [367, 176] on span "Go back to this line" at bounding box center [392, 174] width 78 height 10
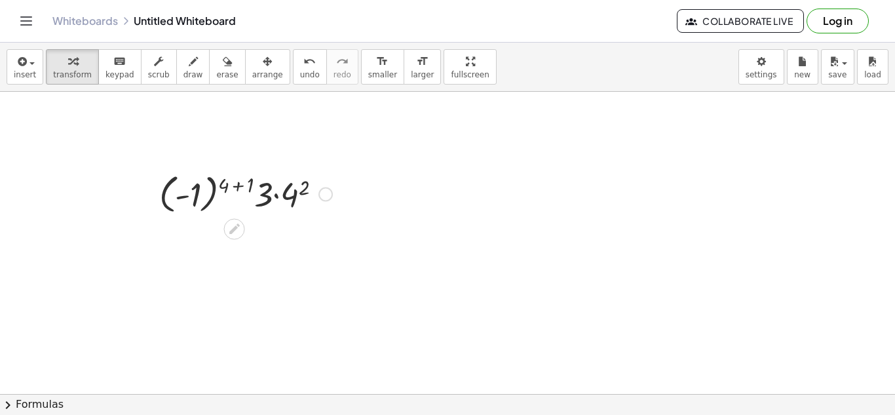
click at [326, 199] on div "Go back to this line Copy line as LaTeX Copy derivation as LaTeX" at bounding box center [325, 194] width 14 height 14
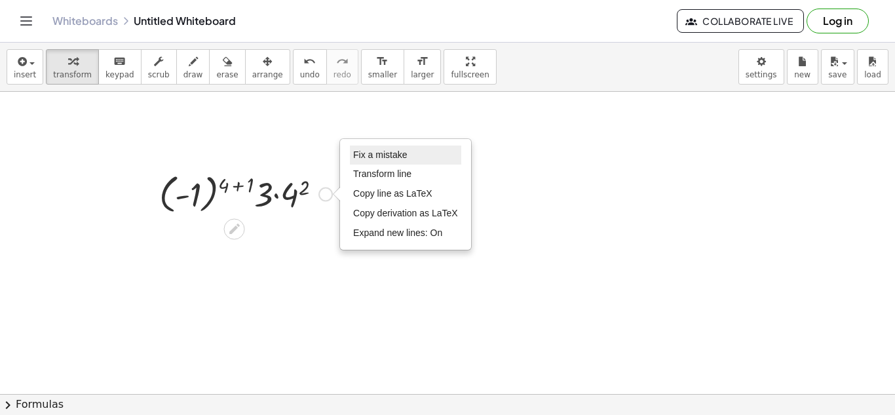
click at [379, 160] on span "Fix a mistake" at bounding box center [380, 154] width 54 height 10
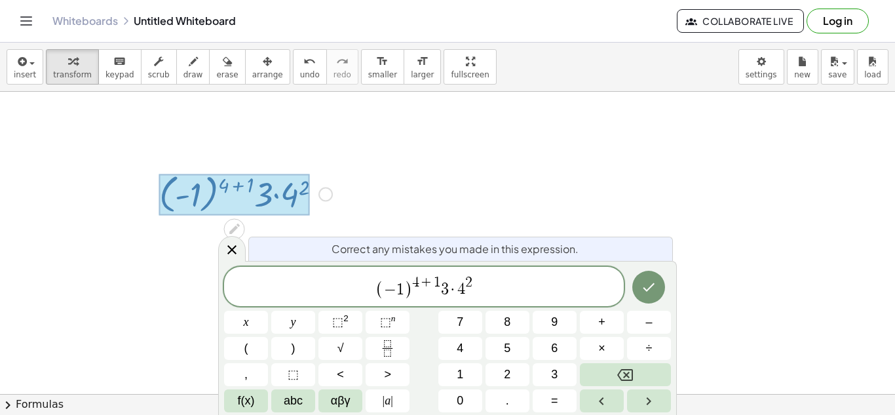
click at [409, 293] on span ")" at bounding box center [408, 289] width 9 height 19
click at [501, 282] on span "( 3 ​ ) 4 + 1 3 · 4 2" at bounding box center [423, 287] width 399 height 26
click at [433, 283] on span "−" at bounding box center [436, 283] width 14 height 14
click at [399, 296] on span "(" at bounding box center [402, 289] width 9 height 19
click at [661, 291] on button "Done" at bounding box center [648, 286] width 33 height 33
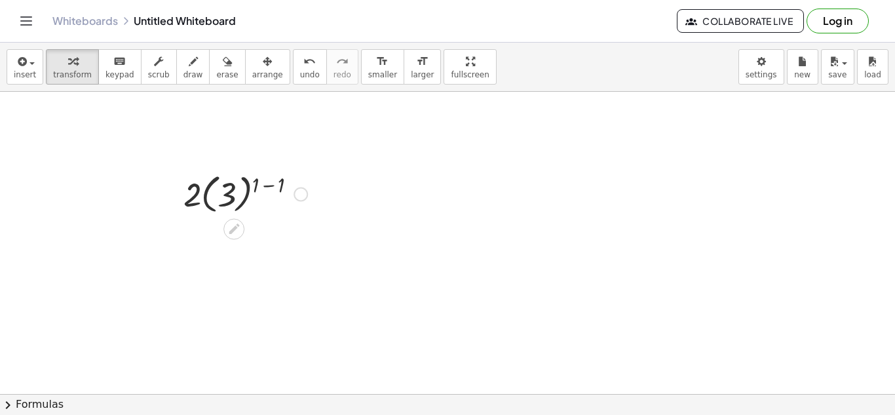
click at [273, 185] on div at bounding box center [245, 193] width 137 height 48
click at [254, 237] on div at bounding box center [245, 241] width 137 height 48
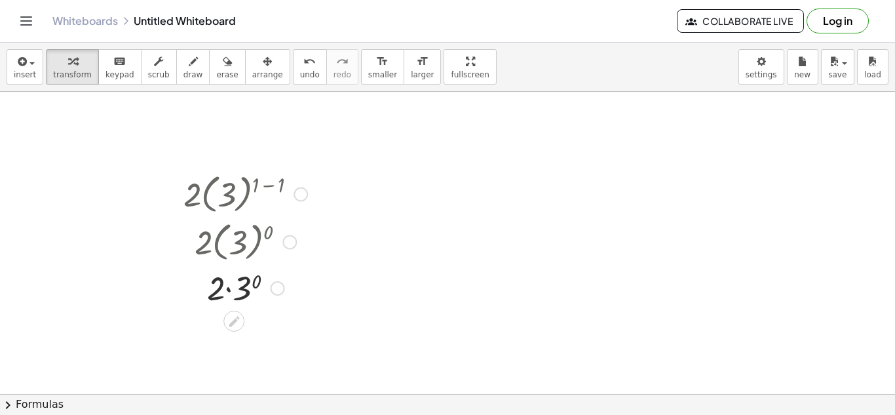
click at [255, 284] on div at bounding box center [245, 287] width 137 height 45
click at [238, 331] on div at bounding box center [245, 331] width 137 height 45
click at [304, 191] on div at bounding box center [300, 194] width 14 height 14
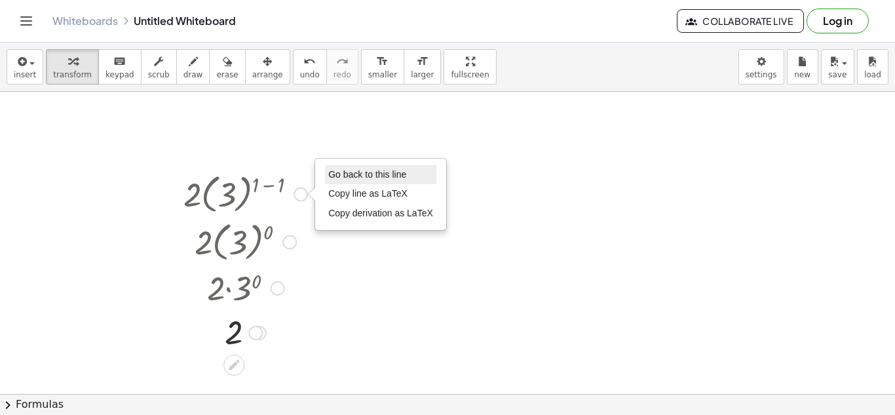
click at [339, 179] on span "Go back to this line" at bounding box center [367, 174] width 78 height 10
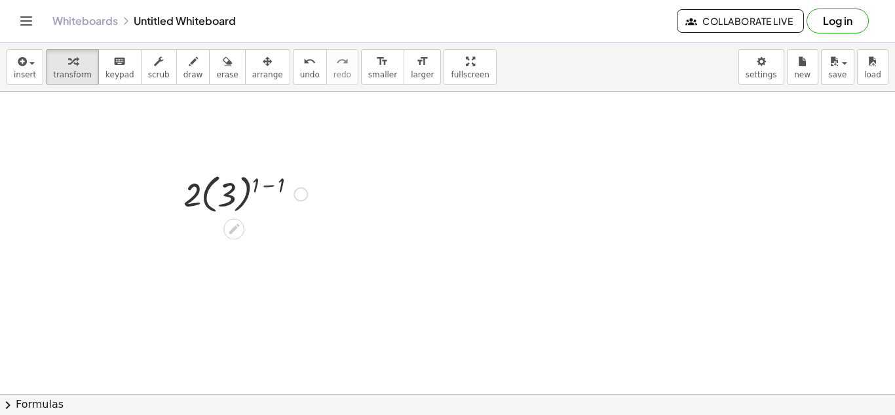
click at [304, 198] on div "Go back to this line Copy line as LaTeX Copy derivation as LaTeX" at bounding box center [300, 194] width 14 height 14
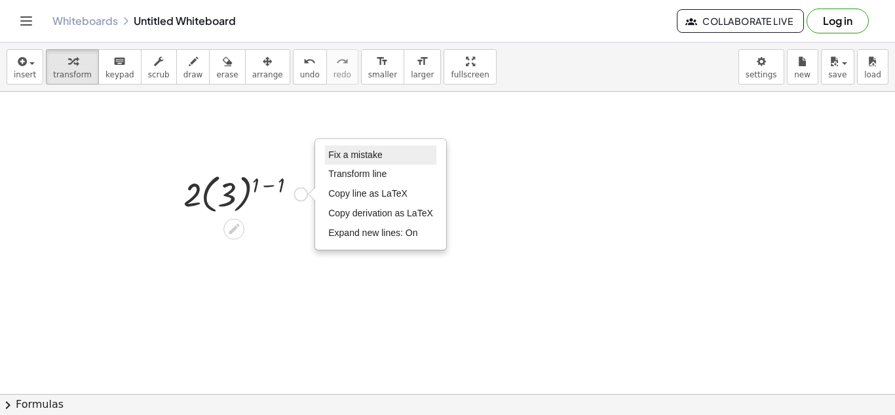
click at [340, 156] on span "Fix a mistake" at bounding box center [355, 154] width 54 height 10
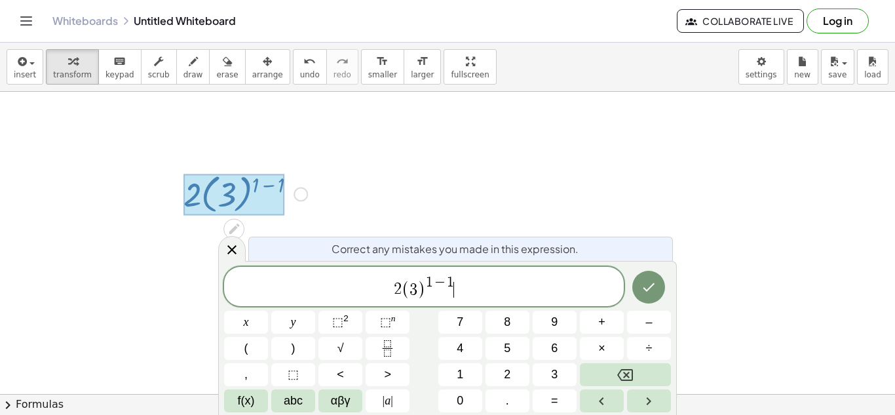
click at [435, 289] on span "−" at bounding box center [440, 283] width 14 height 14
click at [660, 285] on button "Done" at bounding box center [648, 286] width 33 height 33
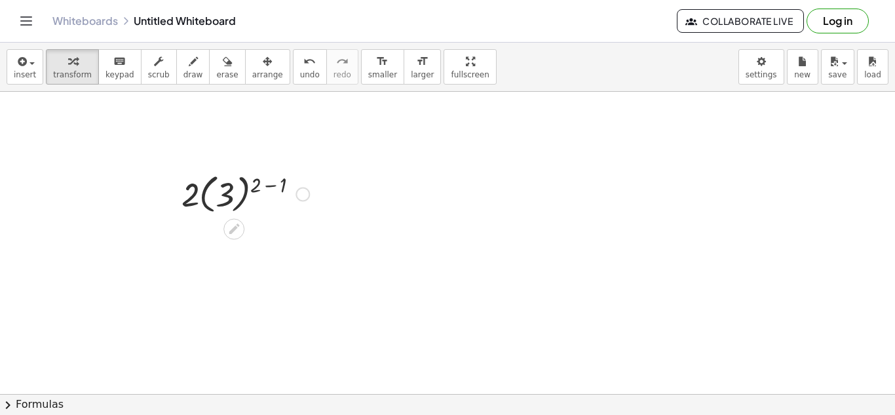
click at [274, 183] on div at bounding box center [245, 193] width 141 height 48
click at [258, 250] on div at bounding box center [245, 241] width 141 height 48
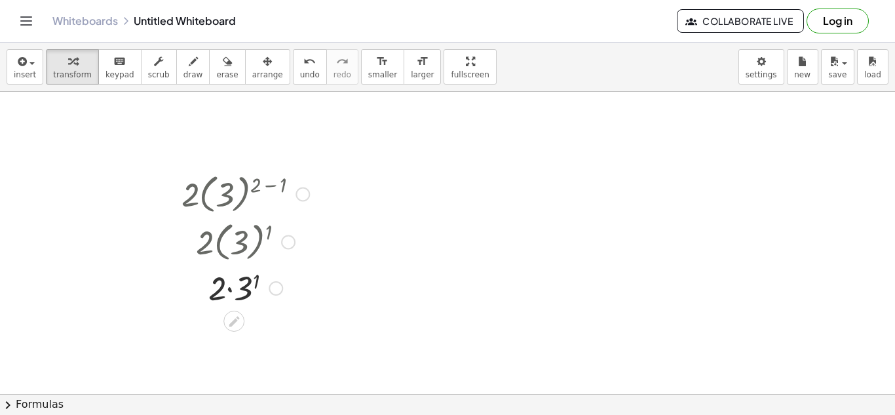
click at [242, 277] on div at bounding box center [245, 287] width 141 height 45
click at [234, 288] on div at bounding box center [246, 287] width 148 height 45
click at [234, 324] on div at bounding box center [245, 331] width 141 height 45
click at [303, 189] on div at bounding box center [302, 194] width 14 height 14
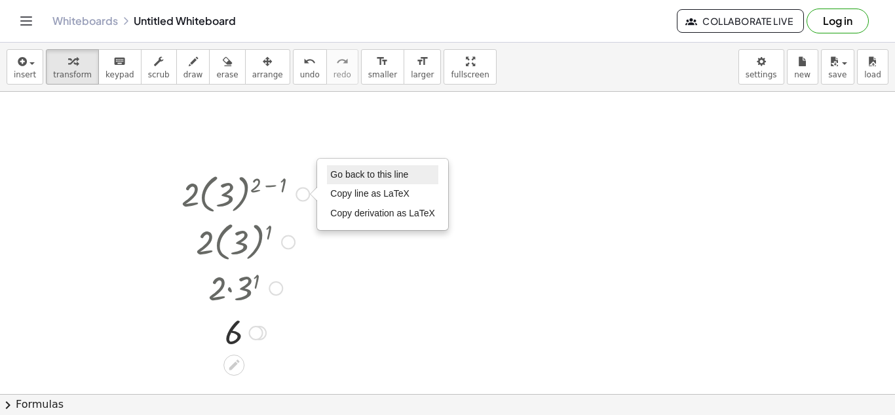
click at [392, 177] on span "Go back to this line" at bounding box center [369, 174] width 78 height 10
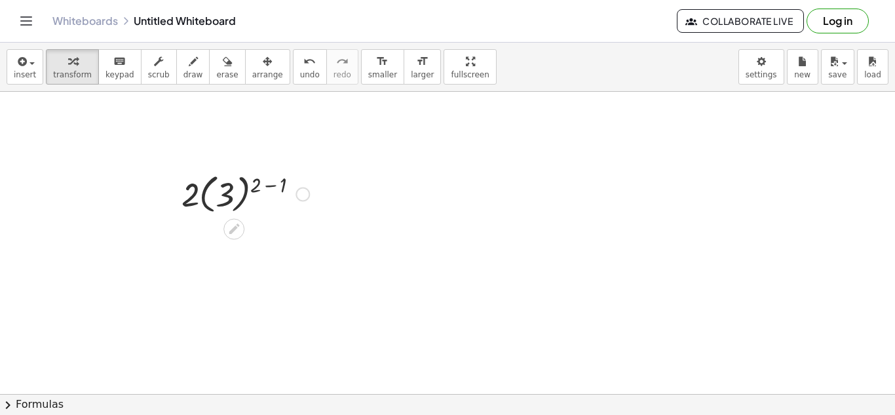
click at [308, 190] on div "Go back to this line Copy line as LaTeX Copy derivation as LaTeX" at bounding box center [302, 194] width 14 height 14
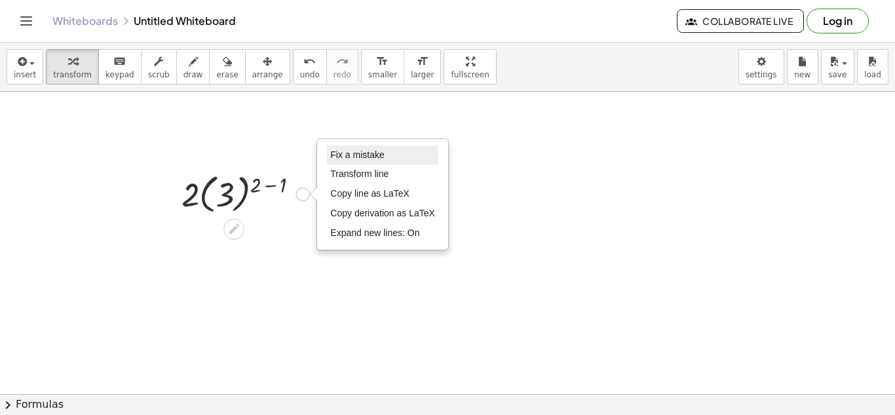
click at [373, 154] on span "Fix a mistake" at bounding box center [357, 154] width 54 height 10
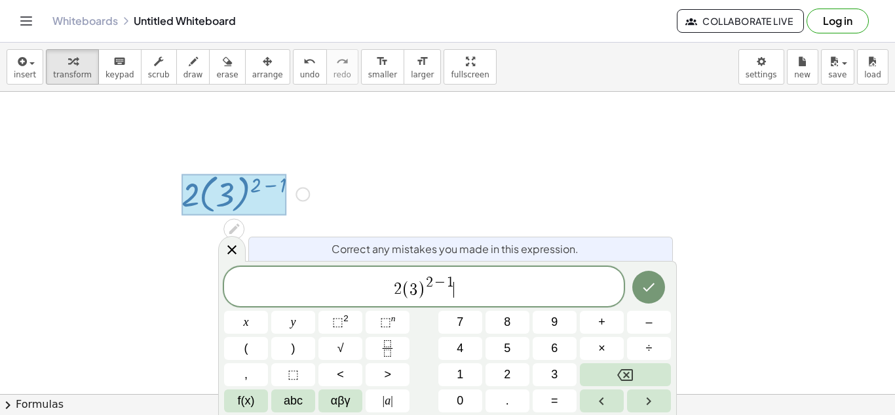
click at [435, 281] on span "−" at bounding box center [440, 283] width 14 height 14
click at [640, 279] on icon "Done" at bounding box center [648, 287] width 16 height 16
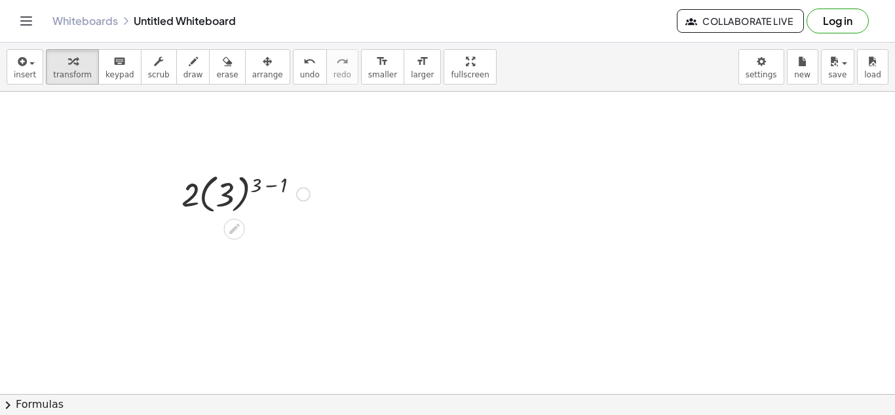
click at [272, 195] on div at bounding box center [245, 193] width 141 height 48
click at [248, 238] on div at bounding box center [245, 241] width 141 height 48
click at [246, 249] on div at bounding box center [245, 241] width 141 height 45
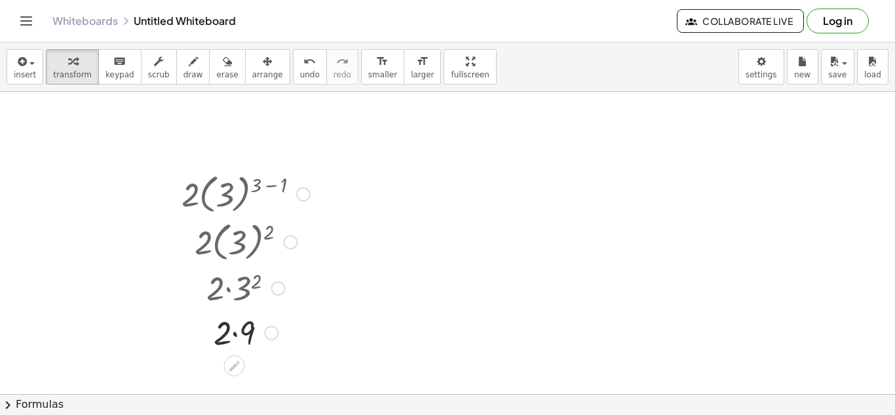
click at [236, 333] on div at bounding box center [245, 331] width 141 height 45
click at [313, 190] on div at bounding box center [245, 193] width 141 height 48
click at [306, 192] on div at bounding box center [303, 194] width 14 height 14
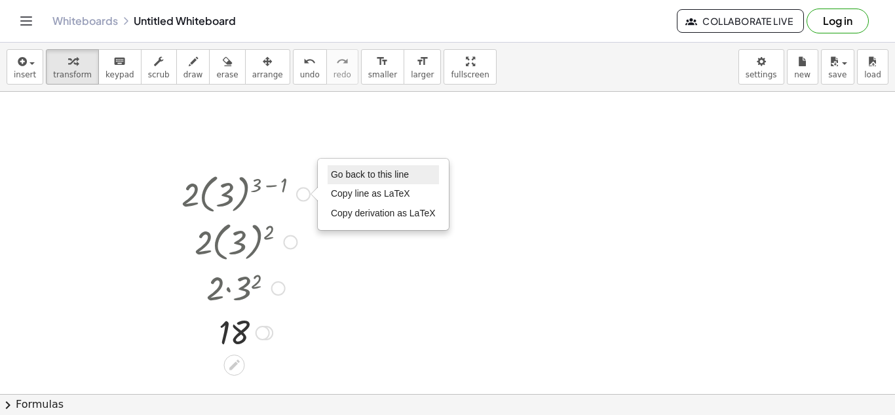
click at [337, 180] on li "Go back to this line" at bounding box center [382, 175] width 111 height 20
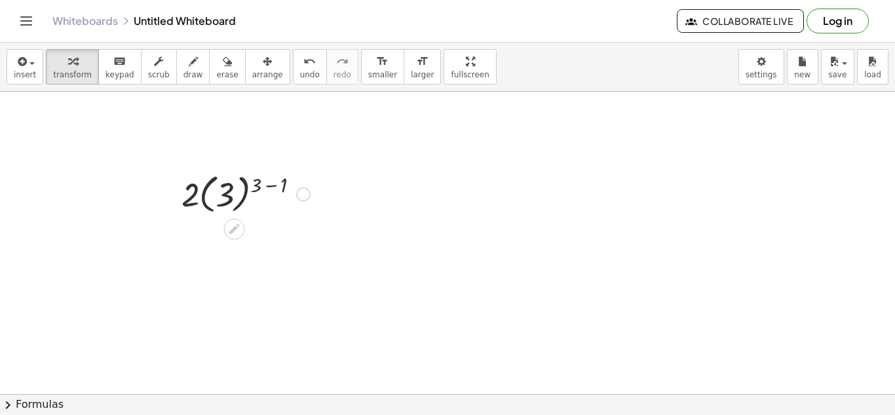
click at [309, 190] on div "Go back to this line Copy line as LaTeX Copy derivation as LaTeX" at bounding box center [303, 194] width 14 height 14
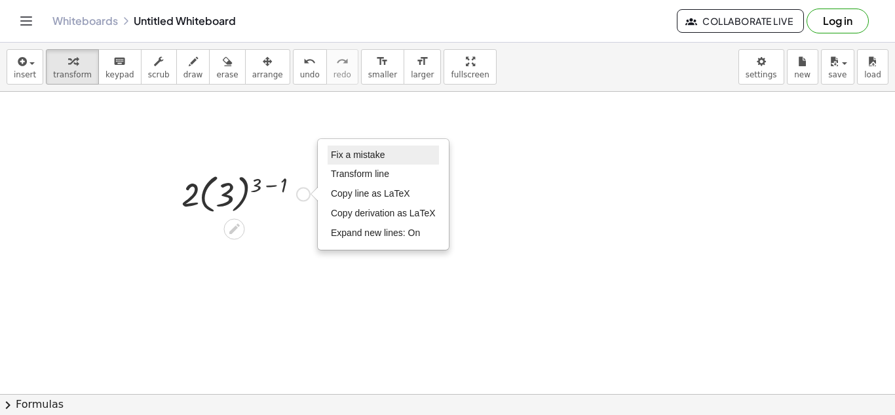
click at [375, 152] on span "Fix a mistake" at bounding box center [358, 154] width 54 height 10
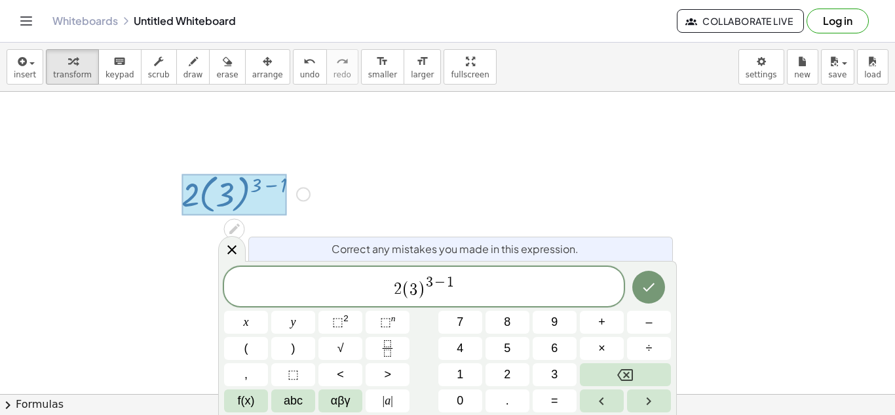
click at [432, 276] on span "3" at bounding box center [429, 282] width 7 height 14
click at [645, 282] on icon "Done" at bounding box center [648, 287] width 16 height 16
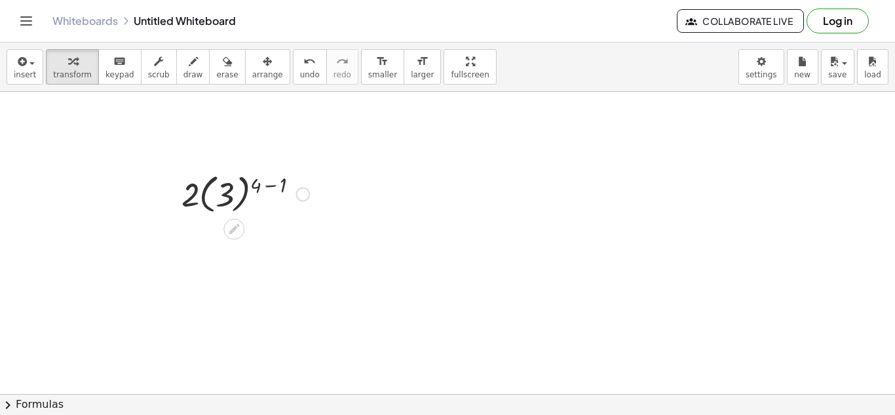
click at [269, 191] on div at bounding box center [245, 193] width 141 height 48
click at [250, 255] on div at bounding box center [245, 241] width 141 height 48
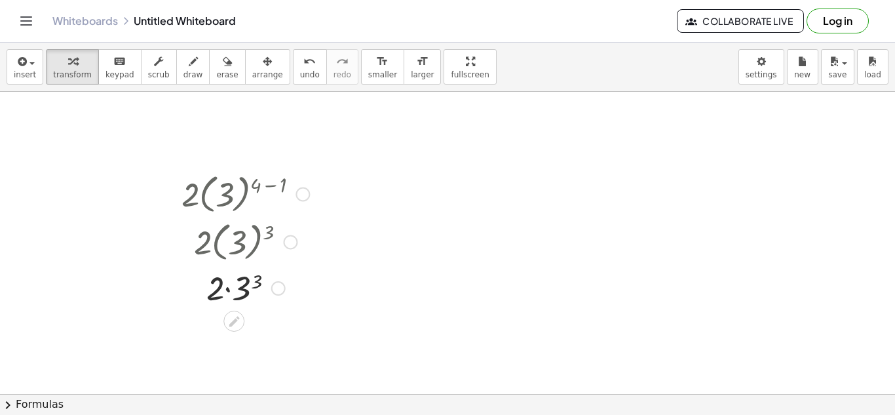
click at [248, 286] on div at bounding box center [245, 287] width 141 height 45
click at [229, 289] on div at bounding box center [245, 287] width 138 height 45
click at [231, 333] on div at bounding box center [245, 331] width 141 height 45
click at [303, 191] on div at bounding box center [302, 194] width 14 height 14
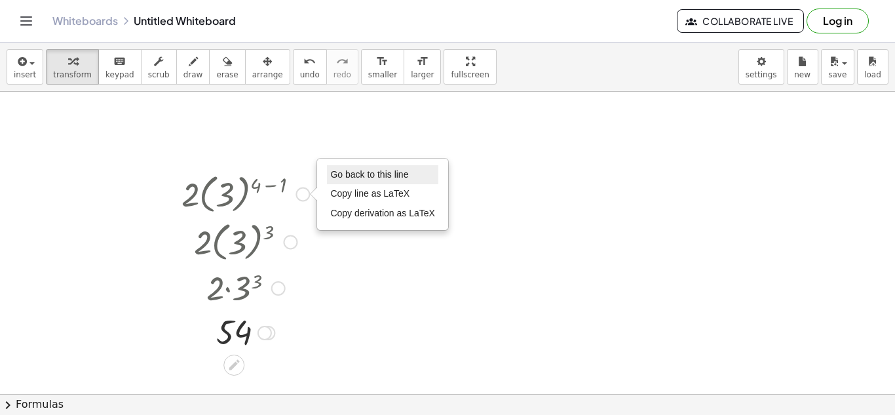
click at [342, 177] on span "Go back to this line" at bounding box center [369, 174] width 78 height 10
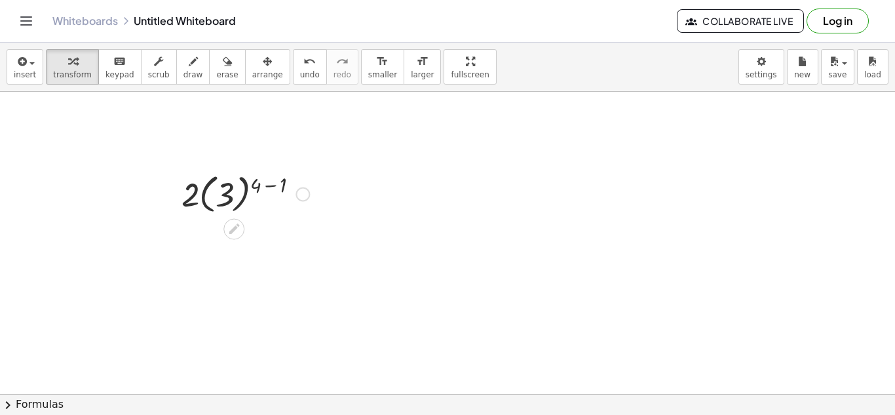
click at [303, 196] on div "Go back to this line Copy line as LaTeX Copy derivation as LaTeX" at bounding box center [302, 194] width 14 height 14
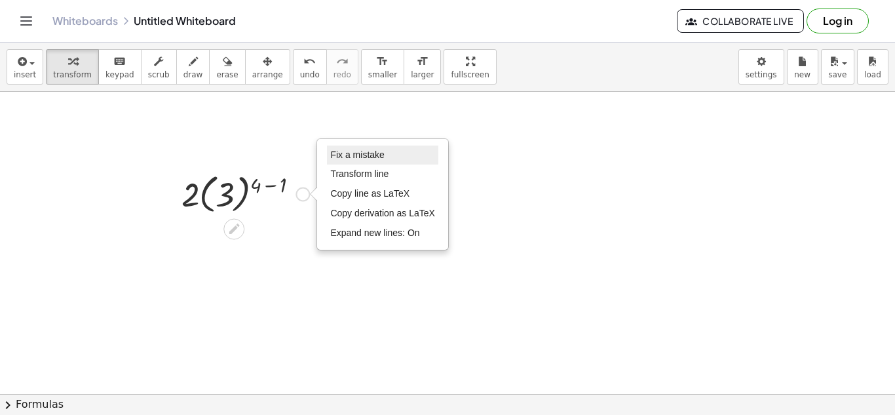
click at [358, 159] on span "Fix a mistake" at bounding box center [357, 154] width 54 height 10
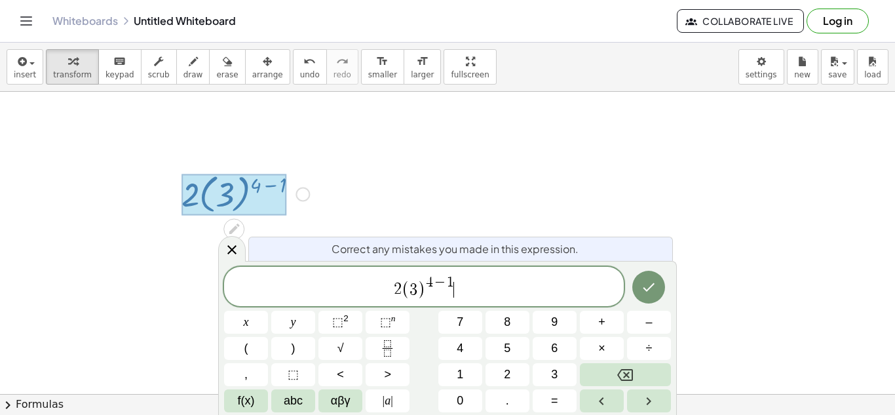
click at [420, 303] on div "2 ( 3 ) 4 − 1 ​" at bounding box center [423, 286] width 399 height 39
click at [438, 284] on span "4 − 1" at bounding box center [446, 283] width 28 height 14
click at [396, 295] on span "(" at bounding box center [399, 289] width 9 height 19
click at [603, 354] on span "×" at bounding box center [601, 348] width 7 height 18
click at [648, 294] on icon "Done" at bounding box center [648, 287] width 16 height 16
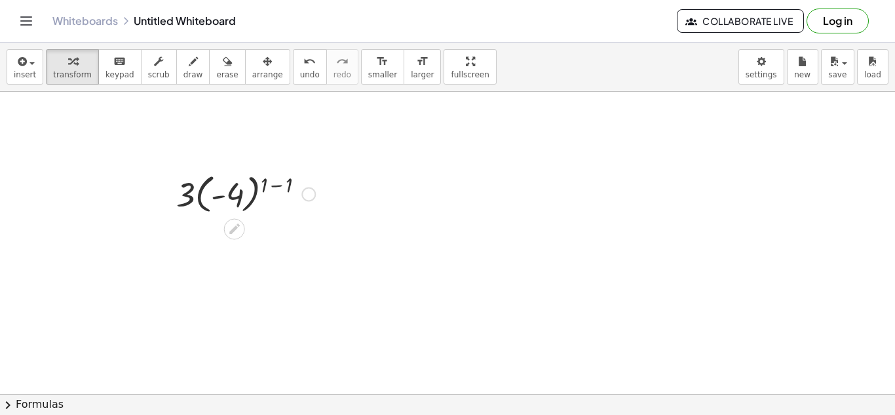
click at [280, 189] on div at bounding box center [246, 193] width 152 height 48
click at [270, 243] on div at bounding box center [246, 241] width 152 height 48
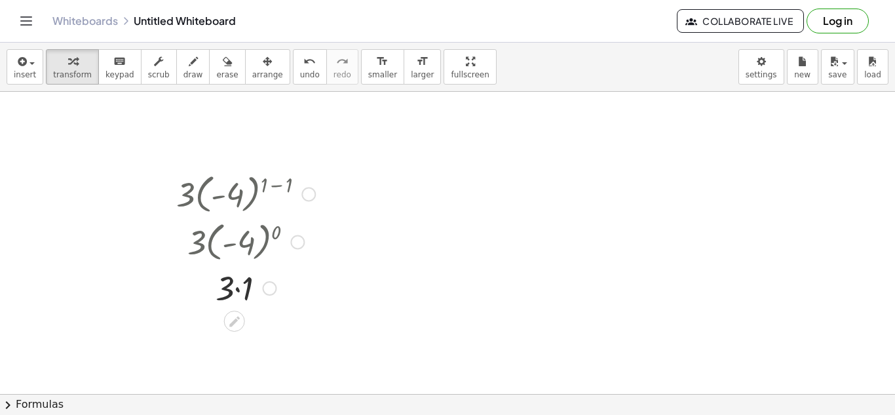
click at [238, 291] on div at bounding box center [246, 287] width 152 height 45
click at [305, 190] on div at bounding box center [308, 194] width 14 height 14
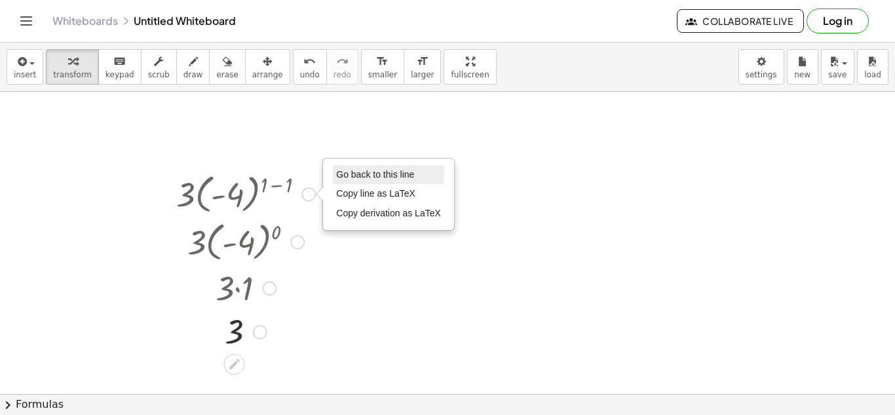
click at [354, 177] on span "Go back to this line" at bounding box center [375, 174] width 78 height 10
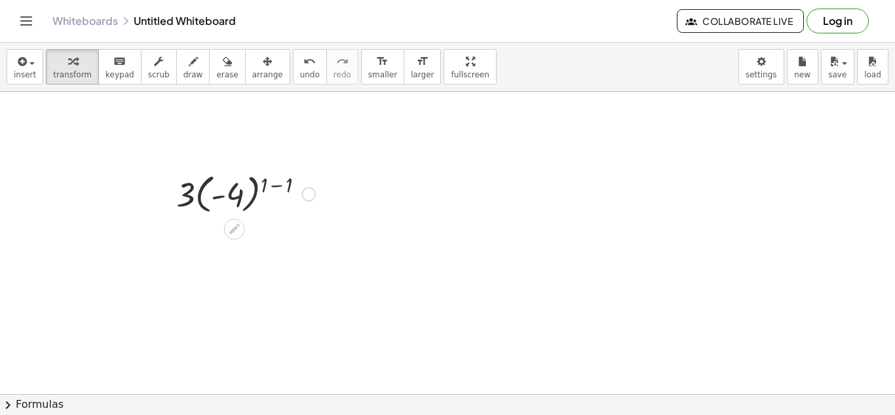
click at [308, 198] on div "Go back to this line Copy line as LaTeX Copy derivation as LaTeX" at bounding box center [308, 194] width 14 height 14
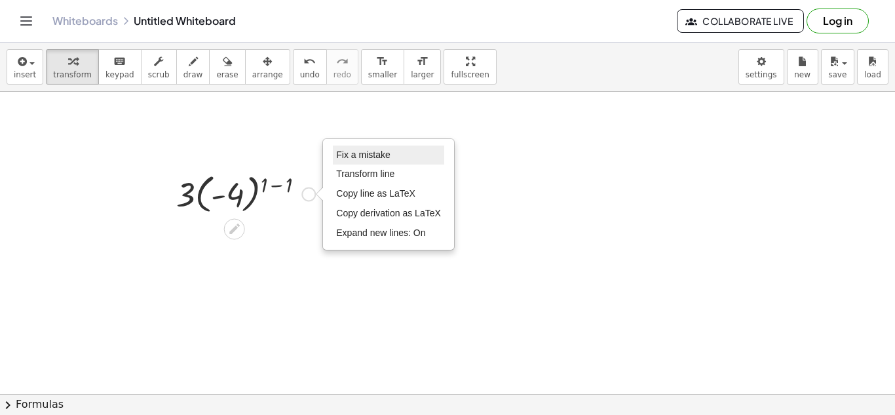
click at [361, 149] on span "Fix a mistake" at bounding box center [363, 154] width 54 height 10
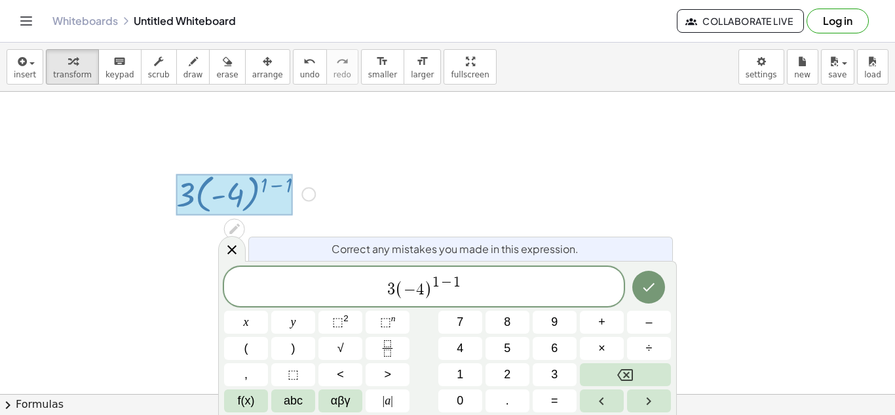
click at [441, 284] on span "−" at bounding box center [446, 283] width 14 height 14
click at [658, 281] on button "Done" at bounding box center [648, 286] width 33 height 33
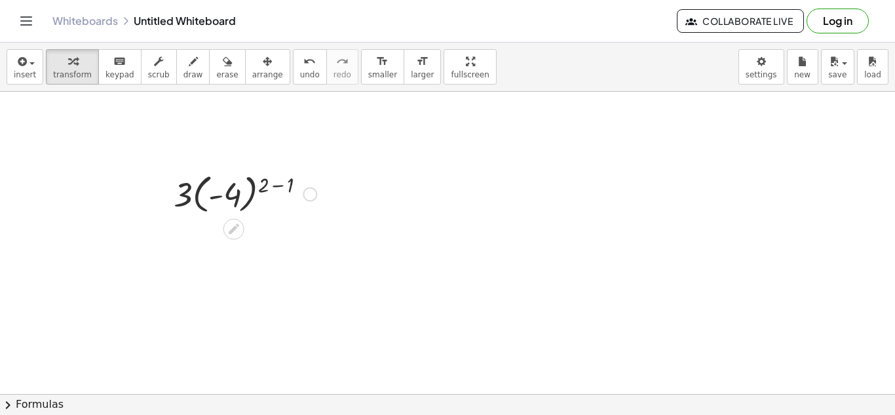
click at [275, 189] on div at bounding box center [245, 193] width 156 height 48
click at [263, 245] on div at bounding box center [245, 241] width 156 height 48
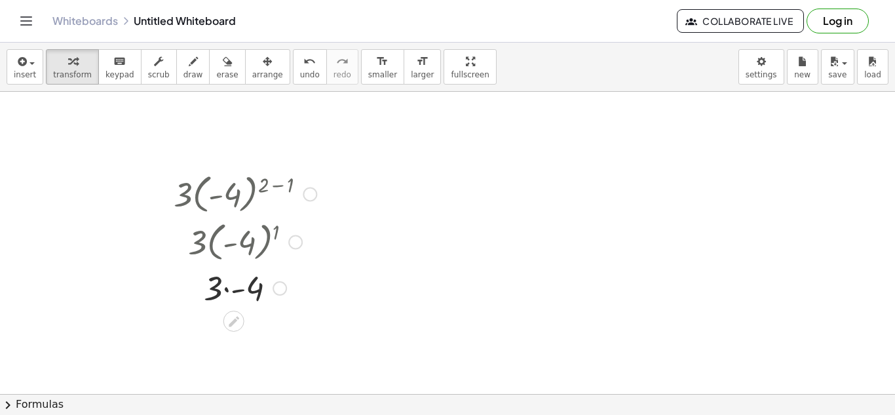
click at [225, 290] on div at bounding box center [245, 287] width 156 height 45
click at [311, 187] on div at bounding box center [310, 194] width 14 height 14
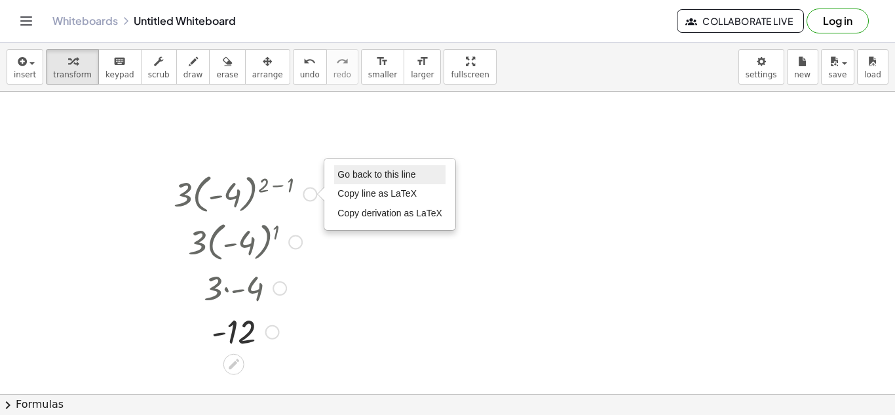
click at [365, 172] on span "Go back to this line" at bounding box center [376, 174] width 78 height 10
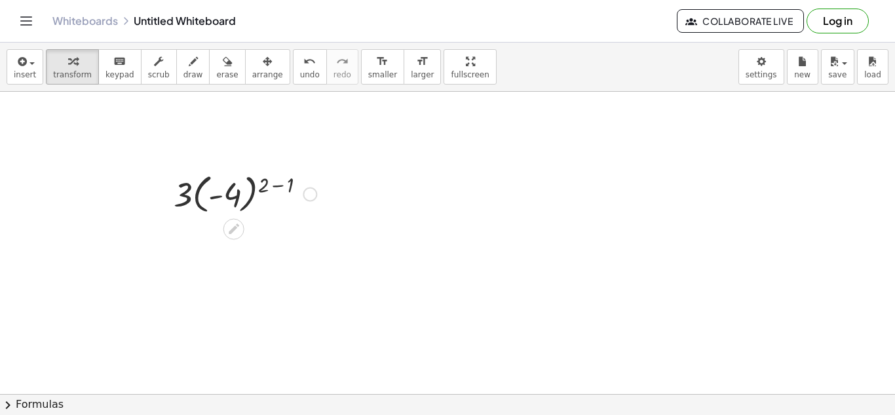
click at [307, 193] on div "Go back to this line Copy line as LaTeX Copy derivation as LaTeX" at bounding box center [310, 194] width 14 height 14
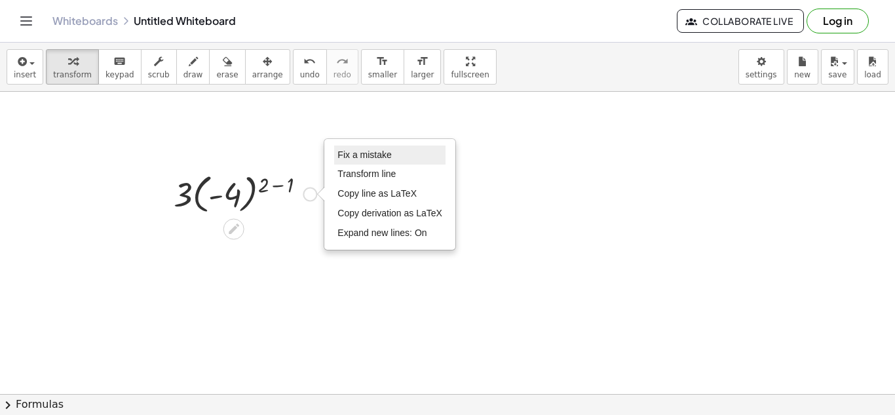
click at [344, 152] on span "Fix a mistake" at bounding box center [364, 154] width 54 height 10
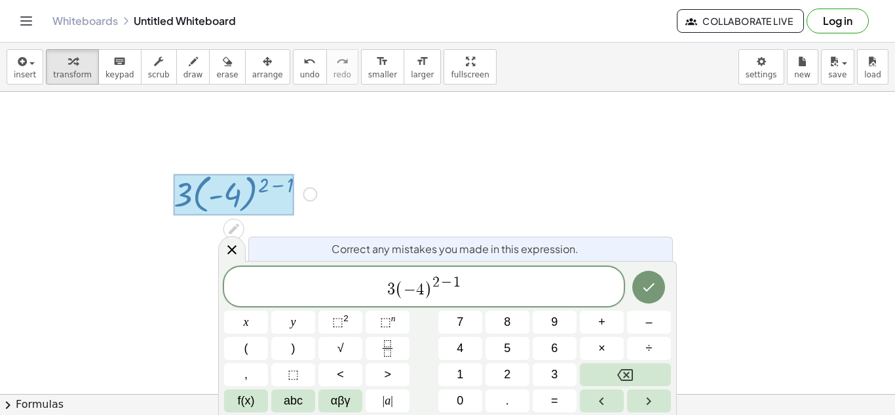
click at [443, 283] on span "−" at bounding box center [446, 283] width 14 height 14
click at [641, 280] on icon "Done" at bounding box center [648, 287] width 16 height 16
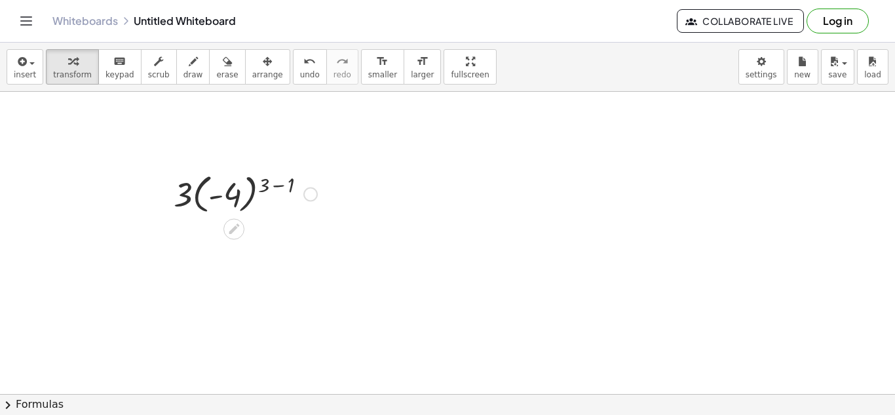
click at [278, 189] on div at bounding box center [245, 193] width 157 height 48
click at [261, 244] on div at bounding box center [245, 241] width 157 height 48
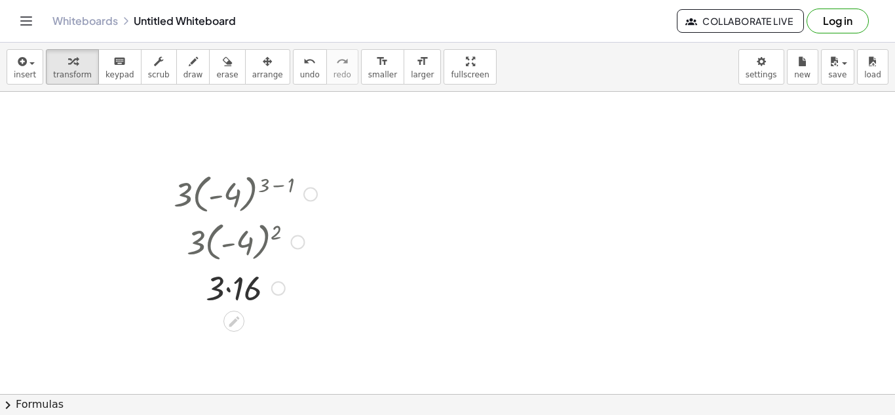
click at [234, 288] on div at bounding box center [245, 287] width 157 height 45
click at [309, 194] on div at bounding box center [310, 194] width 14 height 14
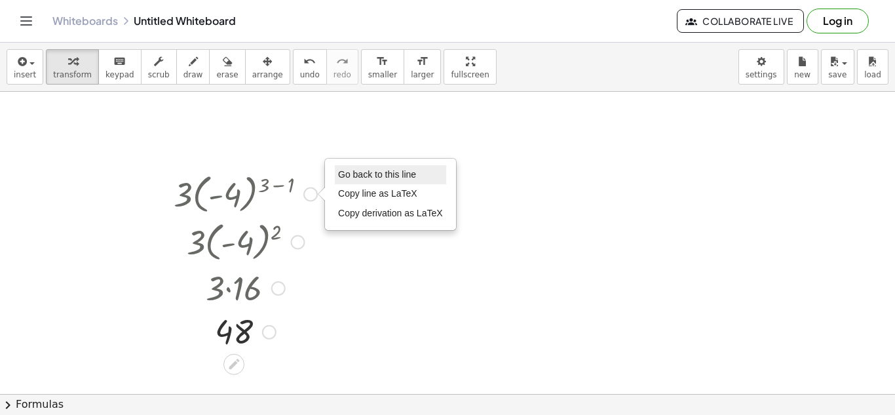
click at [359, 176] on span "Go back to this line" at bounding box center [377, 174] width 78 height 10
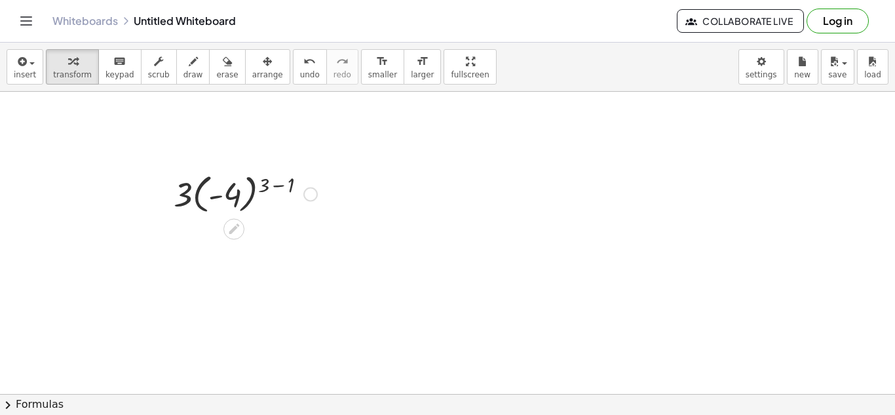
click at [312, 193] on div "Go back to this line Copy line as LaTeX Copy derivation as LaTeX" at bounding box center [310, 194] width 14 height 14
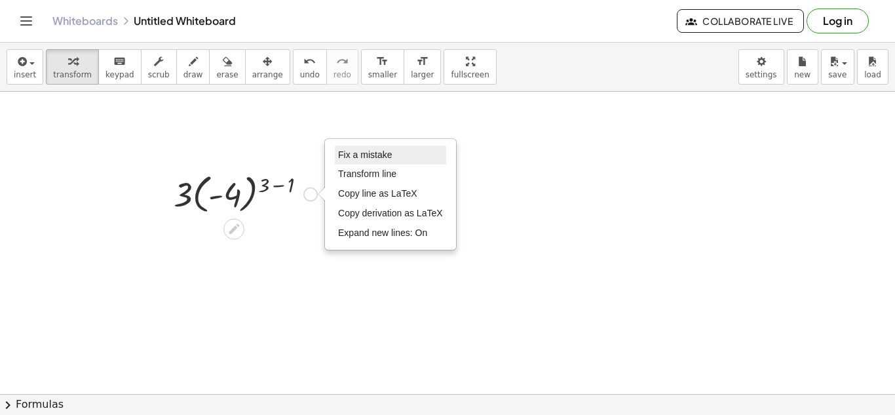
click at [359, 151] on span "Fix a mistake" at bounding box center [365, 154] width 54 height 10
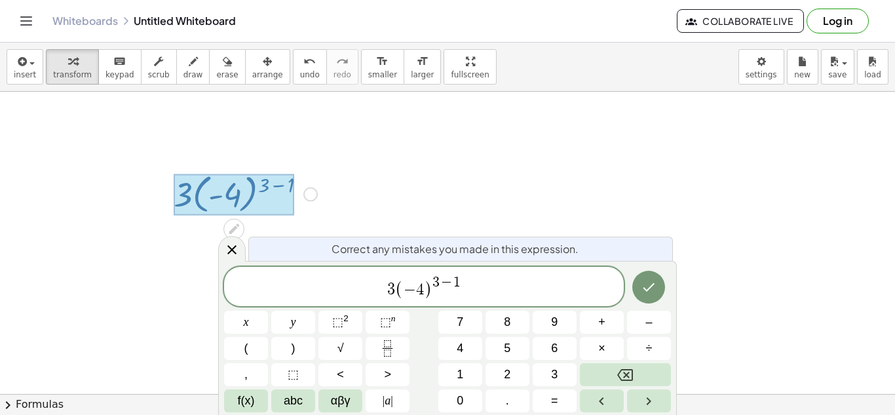
click at [441, 280] on span "−" at bounding box center [446, 283] width 14 height 14
click at [635, 282] on button "Done" at bounding box center [648, 286] width 33 height 33
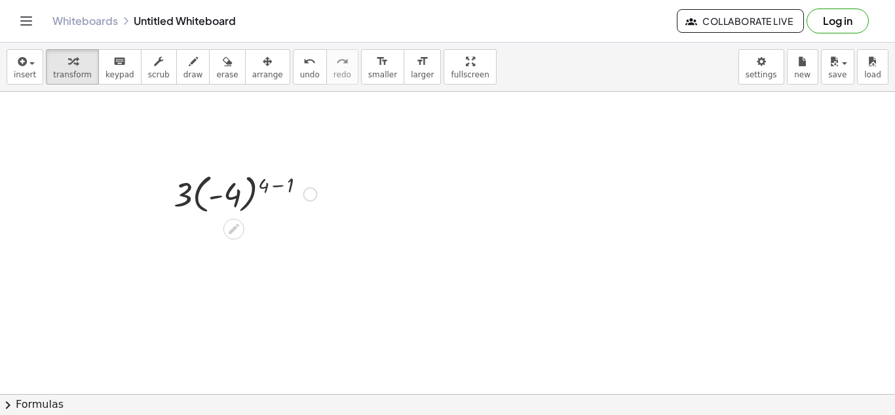
click at [276, 188] on div at bounding box center [245, 193] width 156 height 48
click at [263, 243] on div at bounding box center [245, 241] width 156 height 48
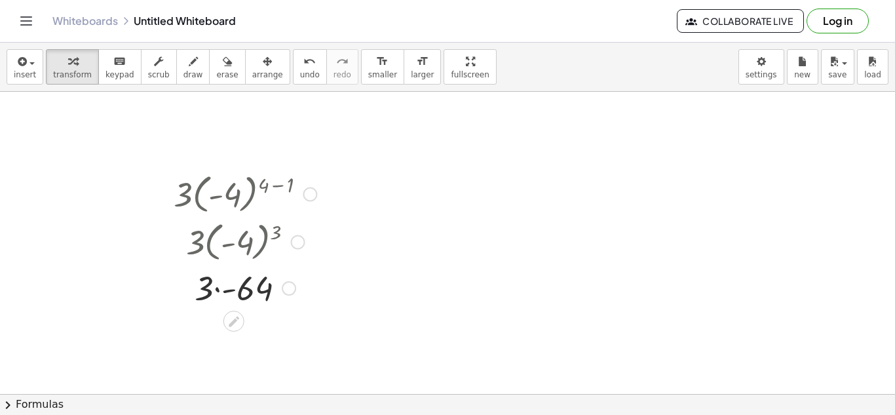
click at [217, 292] on div at bounding box center [245, 287] width 156 height 45
click at [309, 191] on div at bounding box center [310, 194] width 14 height 14
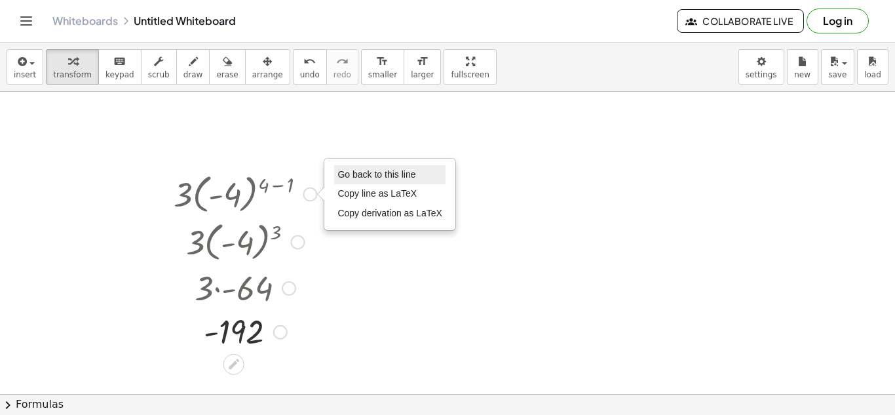
click at [348, 179] on span "Go back to this line" at bounding box center [376, 174] width 78 height 10
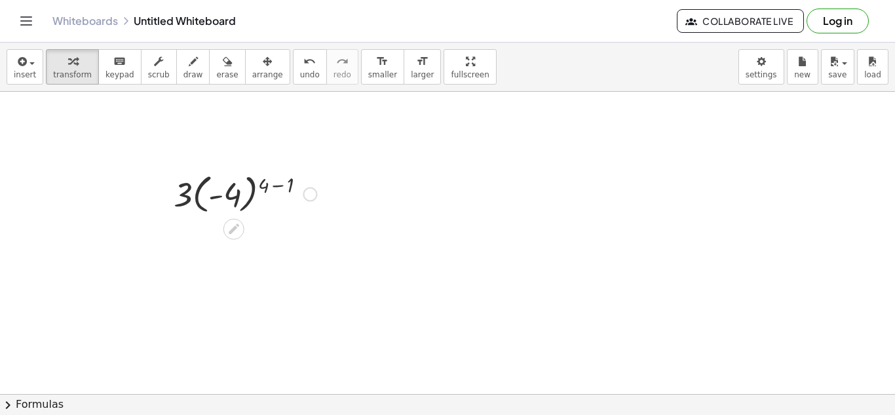
click at [316, 192] on div "Go back to this line Copy line as LaTeX Copy derivation as LaTeX" at bounding box center [310, 194] width 14 height 14
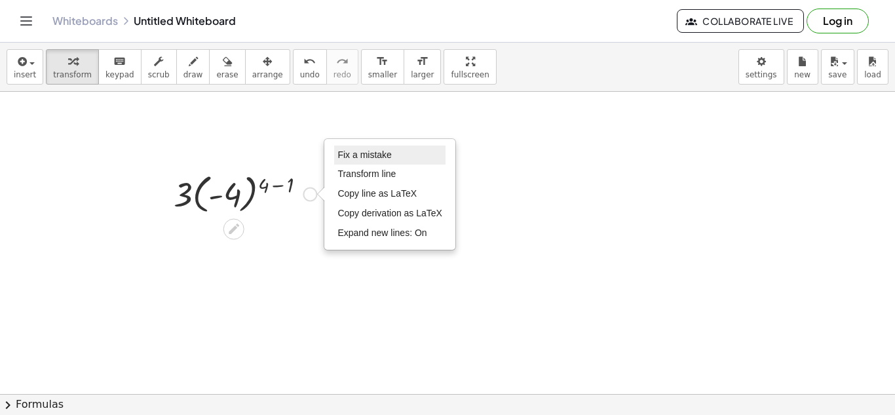
click at [362, 161] on li "Fix a mistake" at bounding box center [389, 155] width 111 height 20
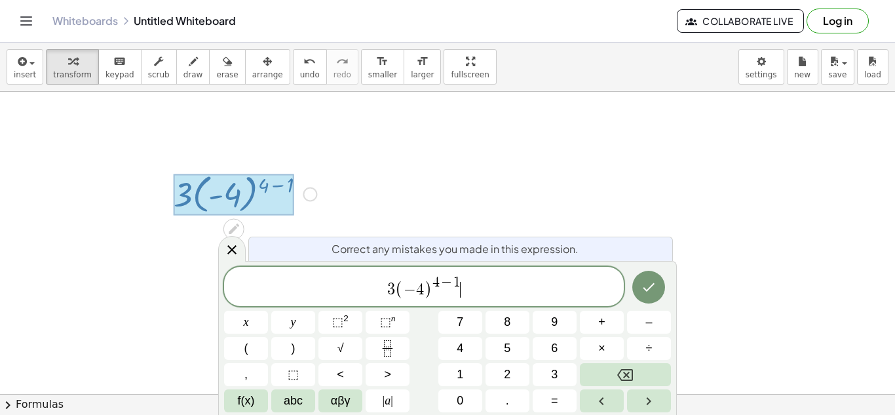
click at [406, 291] on span "−" at bounding box center [409, 290] width 12 height 16
click at [419, 294] on span "​ − 4 4 − 1" at bounding box center [423, 288] width 399 height 24
click at [516, 392] on button "." at bounding box center [507, 400] width 44 height 23
click at [601, 352] on span "×" at bounding box center [601, 348] width 7 height 18
click at [502, 378] on button "2" at bounding box center [507, 374] width 44 height 23
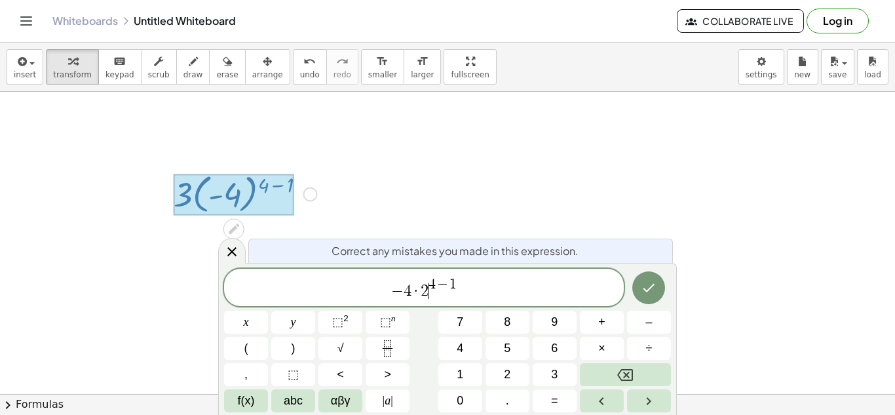
click at [435, 282] on span "−" at bounding box center [442, 285] width 14 height 14
click at [659, 289] on button "Done" at bounding box center [648, 287] width 33 height 33
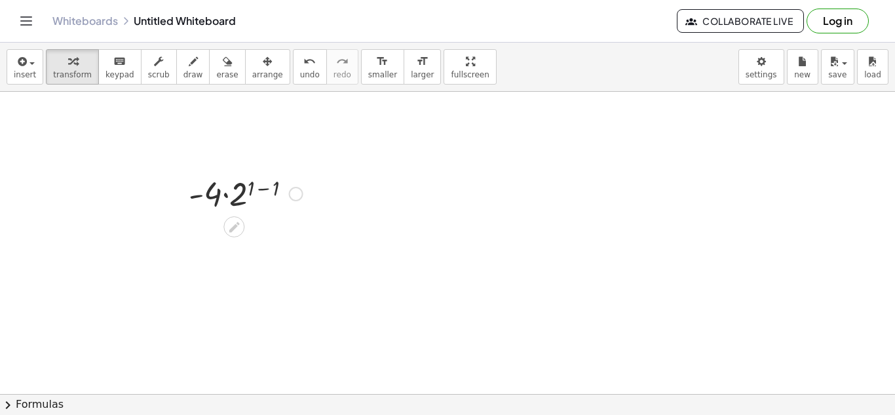
click at [254, 193] on div at bounding box center [245, 192] width 127 height 45
click at [263, 189] on div at bounding box center [245, 192] width 127 height 45
click at [248, 197] on div at bounding box center [245, 192] width 105 height 45
click at [245, 287] on div at bounding box center [245, 281] width 127 height 45
click at [294, 196] on div at bounding box center [296, 194] width 14 height 14
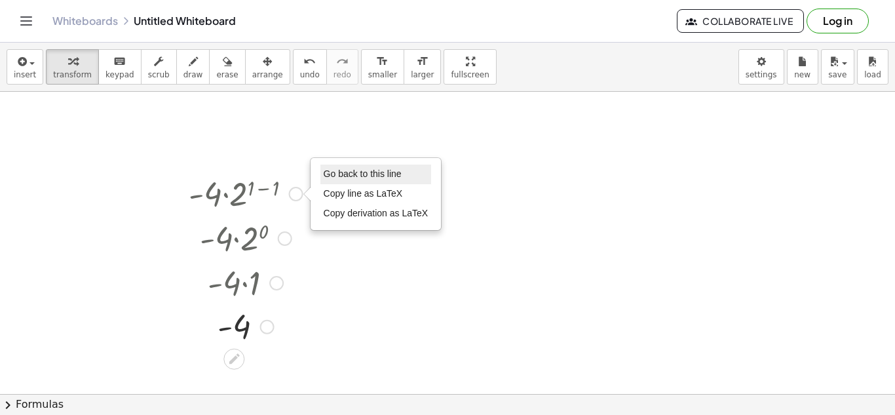
click at [354, 176] on span "Go back to this line" at bounding box center [363, 173] width 78 height 10
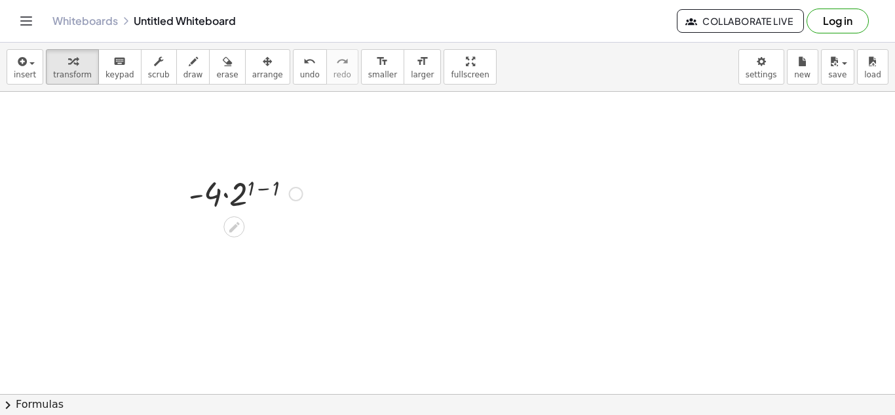
click at [298, 193] on div "Go back to this line Copy line as LaTeX Copy derivation as LaTeX" at bounding box center [296, 194] width 14 height 14
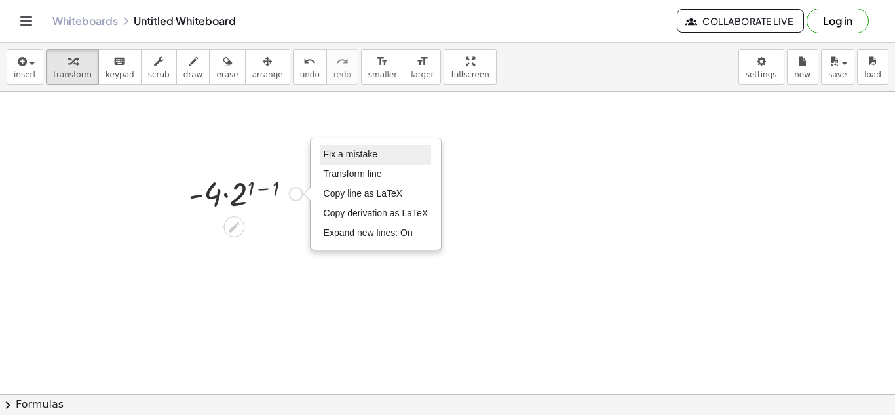
click at [344, 157] on span "Fix a mistake" at bounding box center [351, 154] width 54 height 10
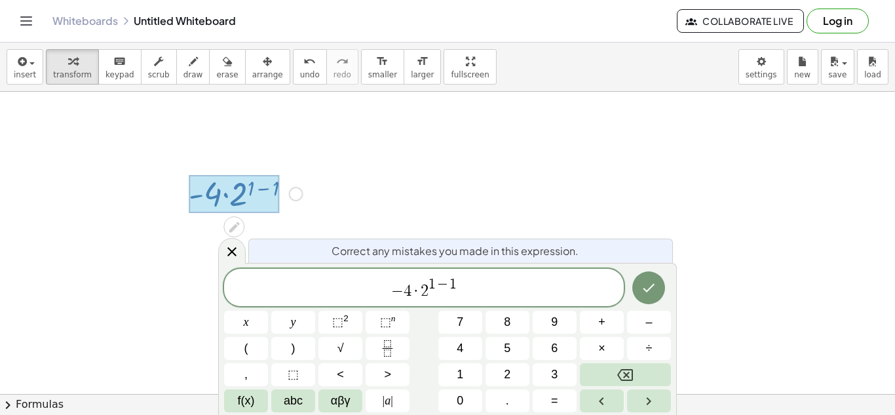
click at [436, 282] on span "−" at bounding box center [442, 285] width 14 height 14
click at [647, 291] on icon "Done" at bounding box center [649, 288] width 12 height 9
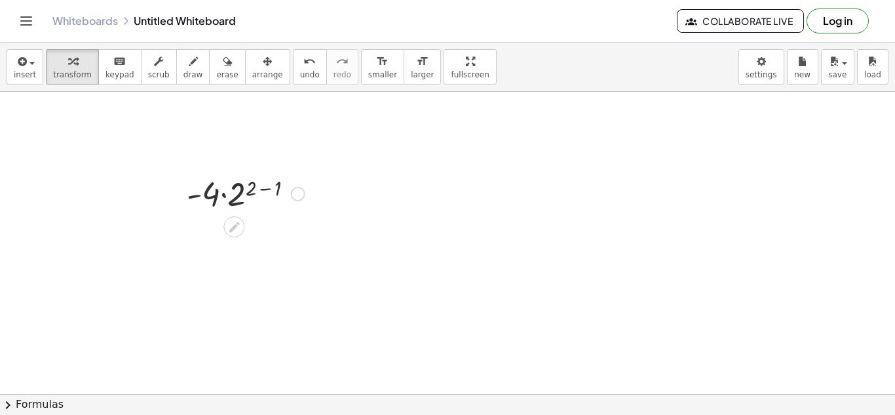
click at [263, 194] on div at bounding box center [245, 192] width 131 height 45
click at [251, 196] on div at bounding box center [246, 192] width 102 height 45
click at [238, 287] on div at bounding box center [245, 281] width 131 height 45
click at [298, 194] on div at bounding box center [298, 194] width 14 height 14
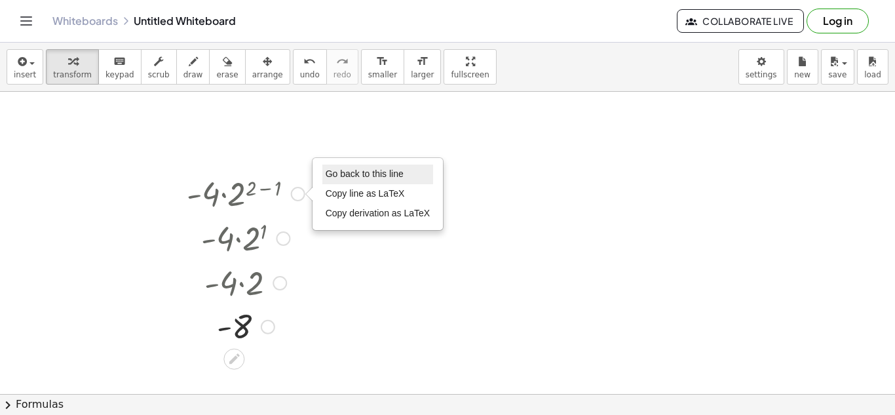
click at [352, 173] on span "Go back to this line" at bounding box center [364, 173] width 78 height 10
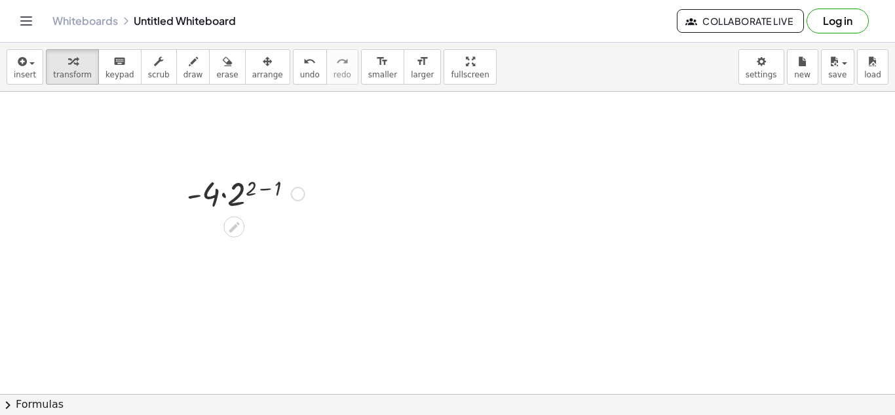
click at [299, 192] on div "Go back to this line Copy line as LaTeX Copy derivation as LaTeX" at bounding box center [298, 194] width 14 height 14
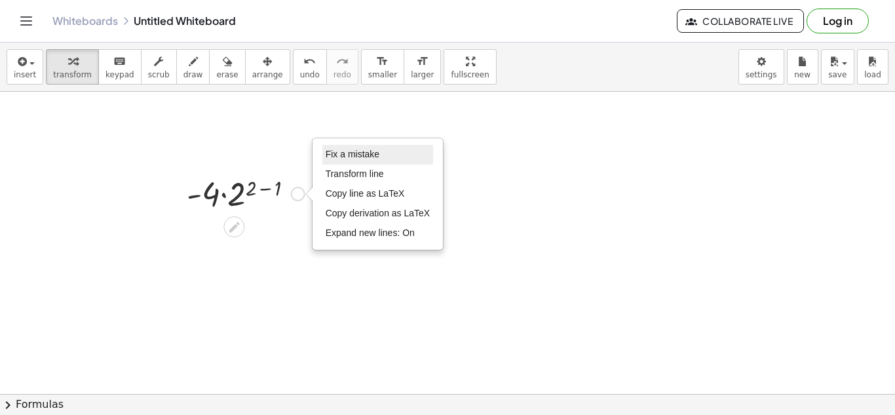
click at [364, 155] on span "Fix a mistake" at bounding box center [352, 154] width 54 height 10
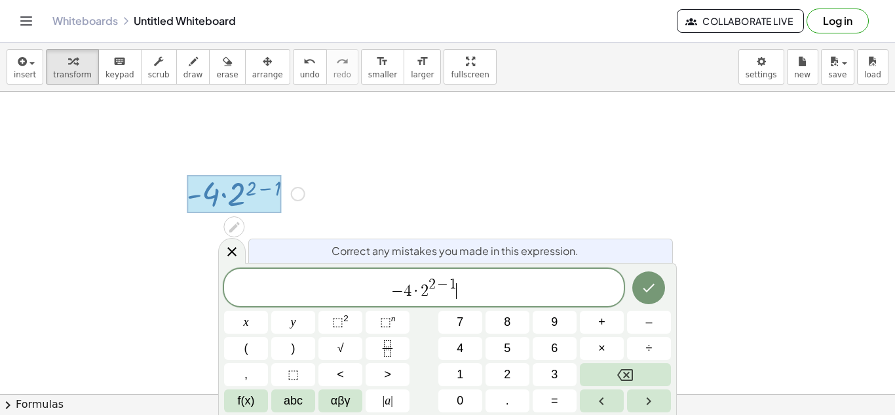
click at [436, 282] on span "−" at bounding box center [442, 285] width 14 height 14
click at [650, 283] on icon "Done" at bounding box center [648, 288] width 16 height 16
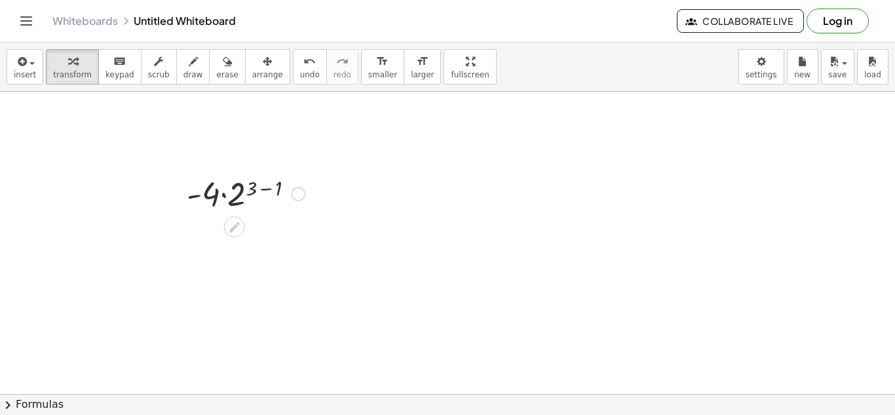
click at [267, 189] on div at bounding box center [245, 192] width 131 height 45
click at [251, 196] on div at bounding box center [245, 192] width 105 height 45
click at [246, 282] on div at bounding box center [245, 281] width 131 height 45
click at [299, 196] on div at bounding box center [298, 194] width 14 height 14
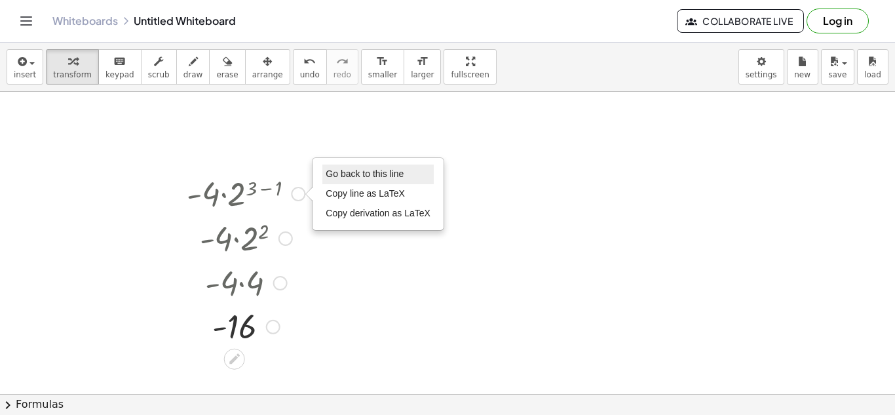
click at [345, 177] on span "Go back to this line" at bounding box center [364, 173] width 78 height 10
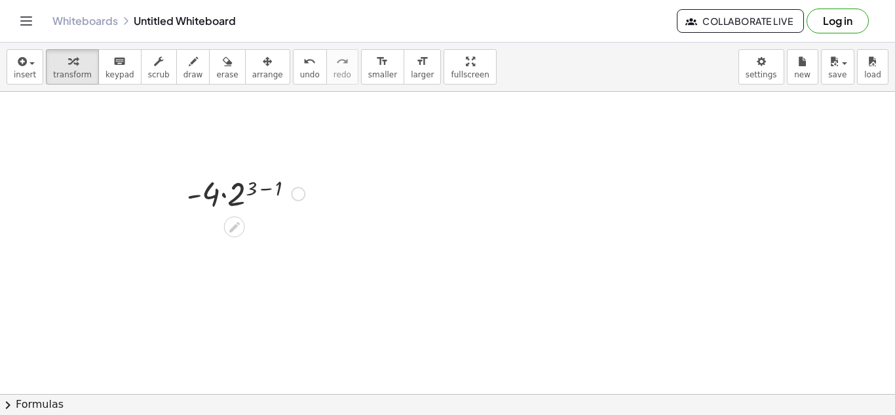
click at [304, 193] on div "Go back to this line Copy line as LaTeX Copy derivation as LaTeX" at bounding box center [298, 194] width 14 height 14
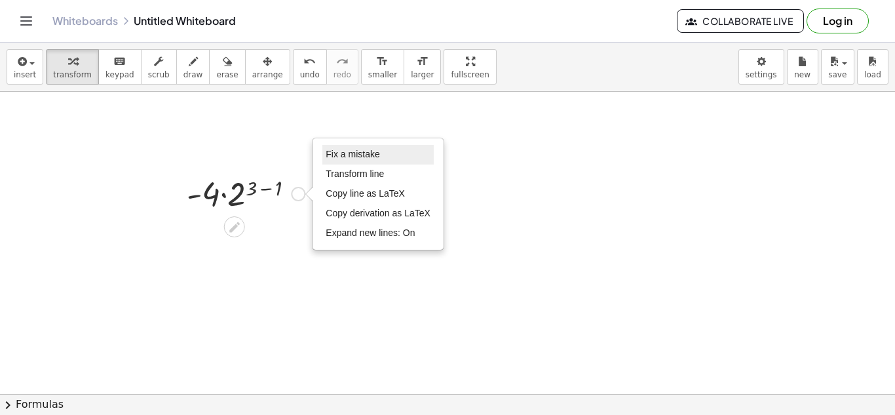
click at [351, 160] on li "Fix a mistake" at bounding box center [377, 155] width 111 height 20
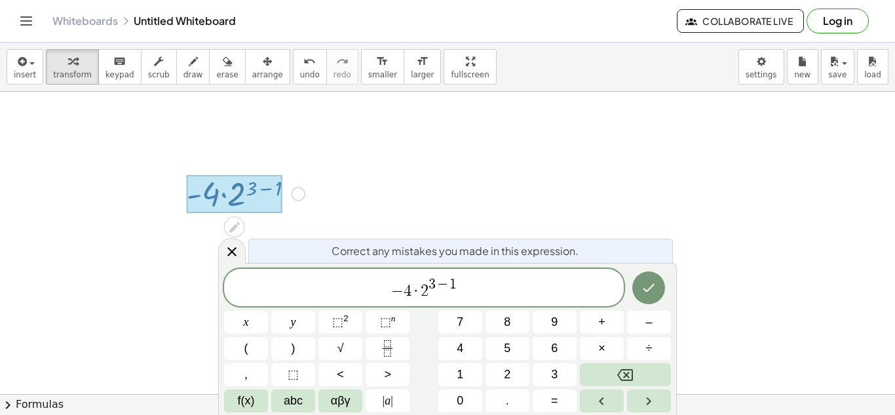
click at [422, 289] on span "2" at bounding box center [424, 291] width 8 height 16
click at [415, 289] on span "3" at bounding box center [416, 284] width 7 height 14
click at [415, 295] on span "2 ​ 3 − 1" at bounding box center [423, 288] width 399 height 24
click at [251, 343] on button "(" at bounding box center [246, 348] width 44 height 23
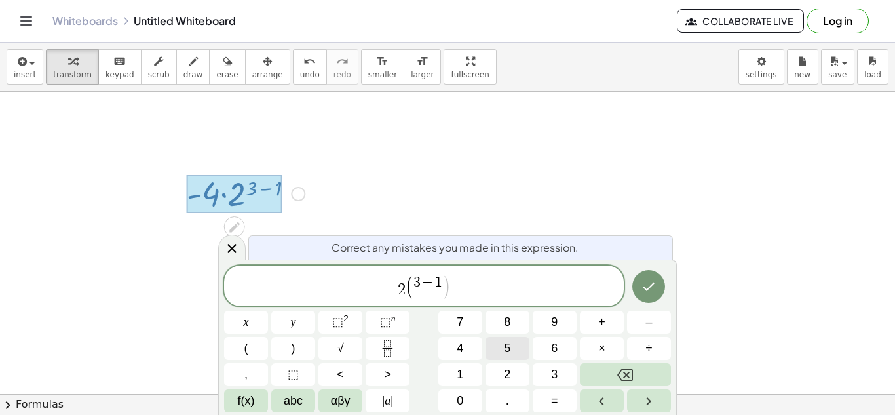
click at [504, 346] on span "5" at bounding box center [507, 348] width 7 height 18
click at [288, 351] on button ")" at bounding box center [293, 348] width 44 height 23
click at [434, 280] on span "−" at bounding box center [440, 283] width 14 height 14
click at [651, 295] on button "Done" at bounding box center [648, 286] width 33 height 33
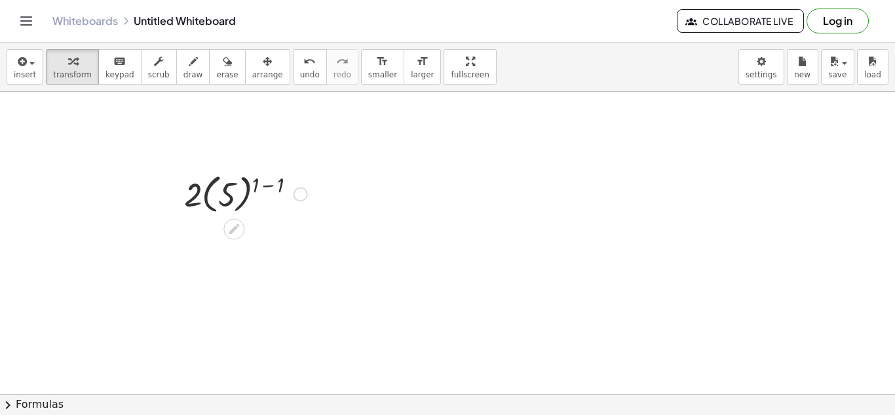
click at [267, 185] on div at bounding box center [245, 193] width 136 height 48
click at [257, 241] on div at bounding box center [245, 241] width 136 height 48
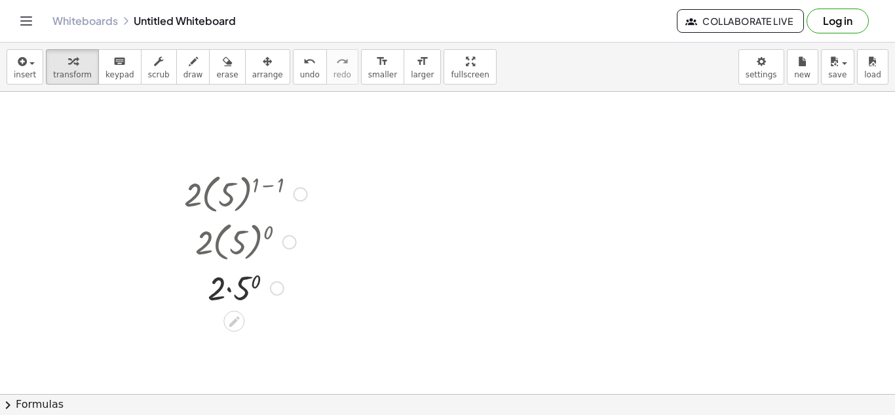
click at [246, 286] on div at bounding box center [245, 287] width 136 height 45
click at [234, 299] on div at bounding box center [246, 287] width 152 height 45
click at [241, 337] on div at bounding box center [245, 331] width 136 height 45
click at [302, 199] on div at bounding box center [300, 194] width 14 height 14
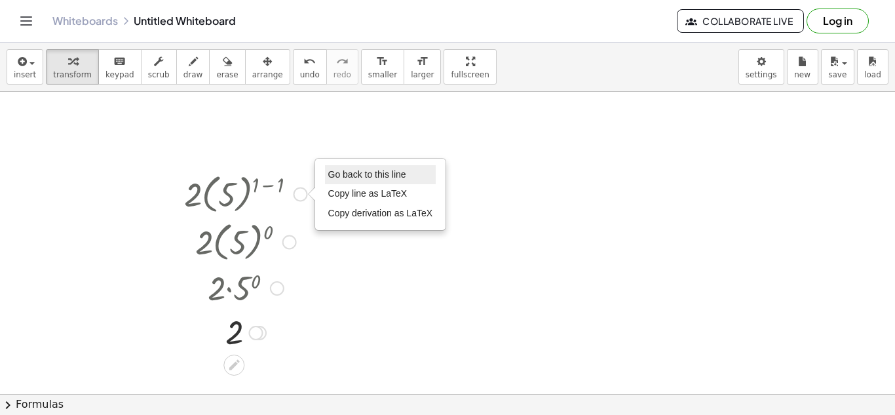
click at [352, 177] on span "Go back to this line" at bounding box center [367, 174] width 78 height 10
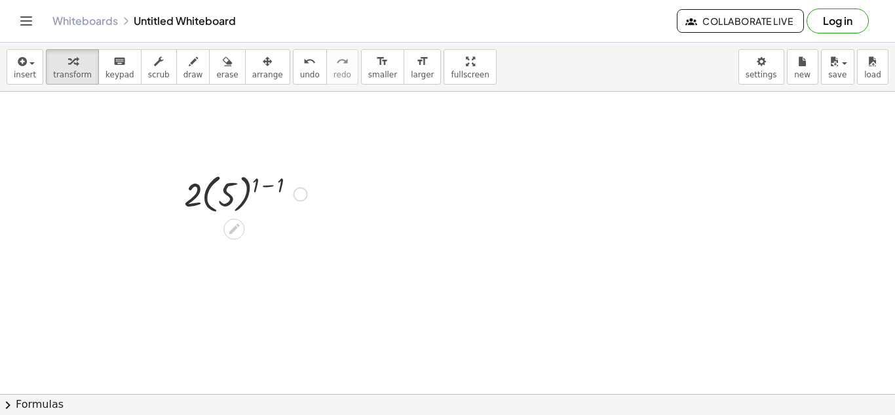
click at [299, 195] on div "Go back to this line Copy line as LaTeX Copy derivation as LaTeX" at bounding box center [300, 194] width 14 height 14
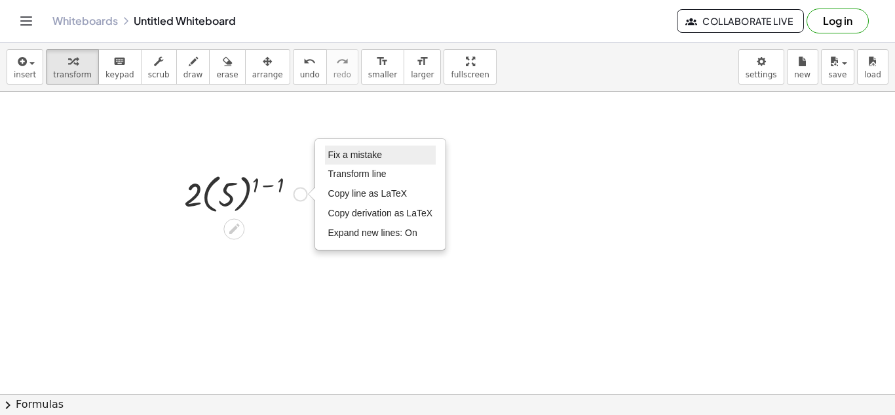
click at [377, 155] on span "Fix a mistake" at bounding box center [355, 154] width 54 height 10
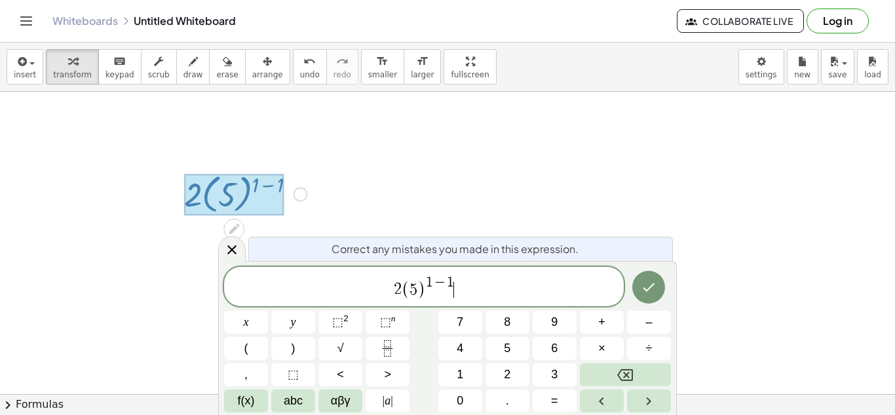
click at [432, 280] on span "1 − 1" at bounding box center [440, 283] width 28 height 14
click at [654, 285] on icon "Done" at bounding box center [648, 287] width 16 height 16
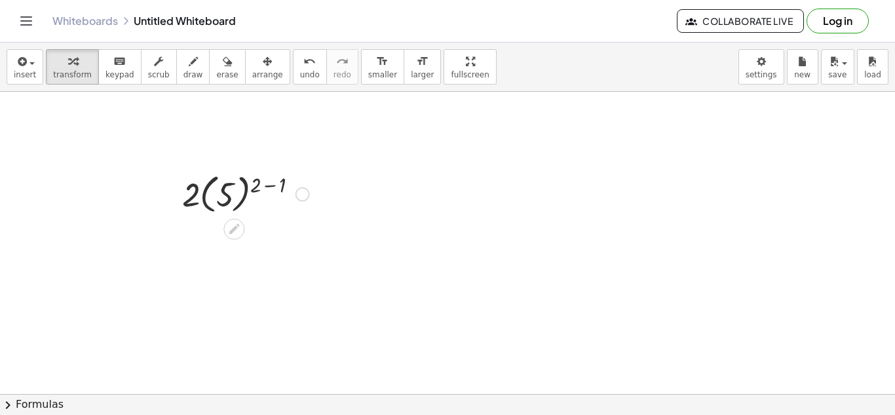
click at [267, 185] on div at bounding box center [246, 193] width 140 height 48
click at [261, 234] on div at bounding box center [246, 241] width 140 height 48
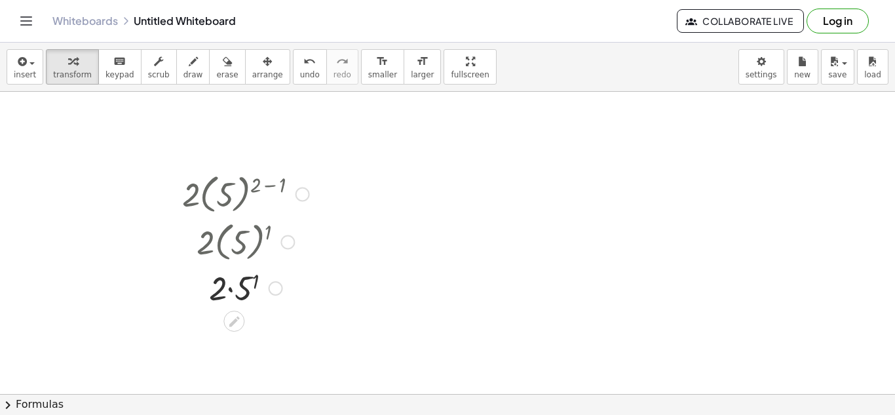
click at [245, 284] on div at bounding box center [246, 287] width 140 height 45
click at [233, 335] on div at bounding box center [246, 331] width 140 height 45
click at [263, 333] on div at bounding box center [264, 332] width 14 height 14
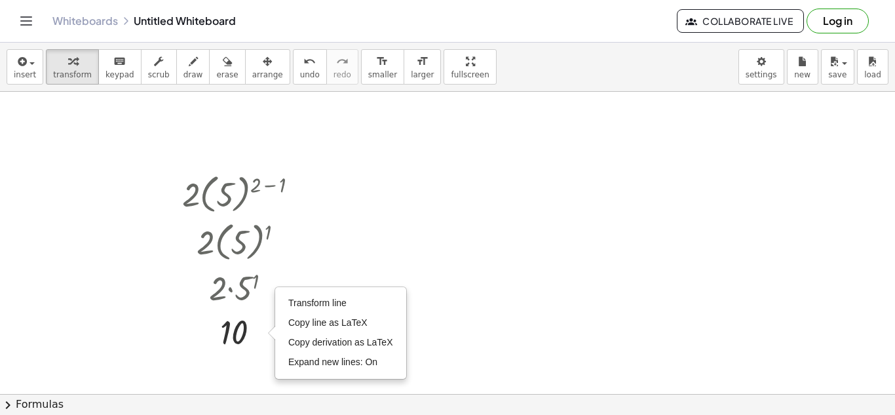
click at [350, 234] on div at bounding box center [447, 414] width 895 height 644
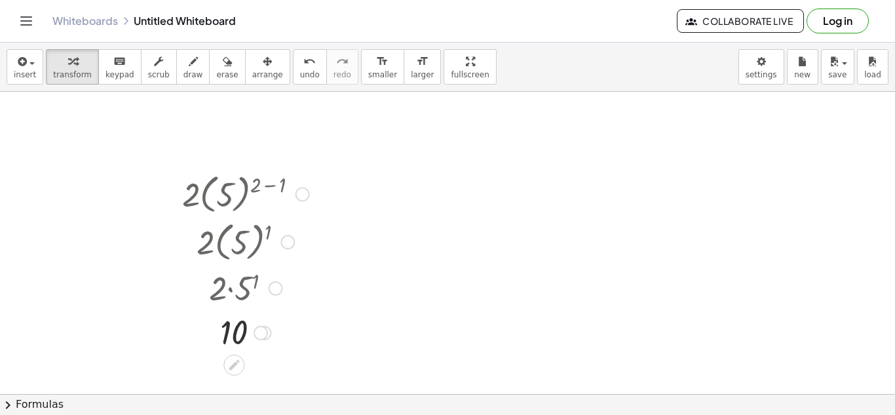
click at [306, 191] on div at bounding box center [302, 194] width 14 height 14
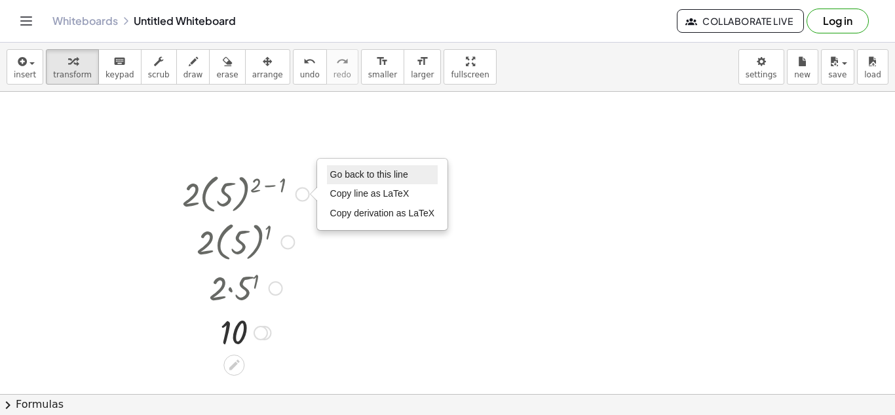
click at [352, 170] on span "Go back to this line" at bounding box center [369, 174] width 78 height 10
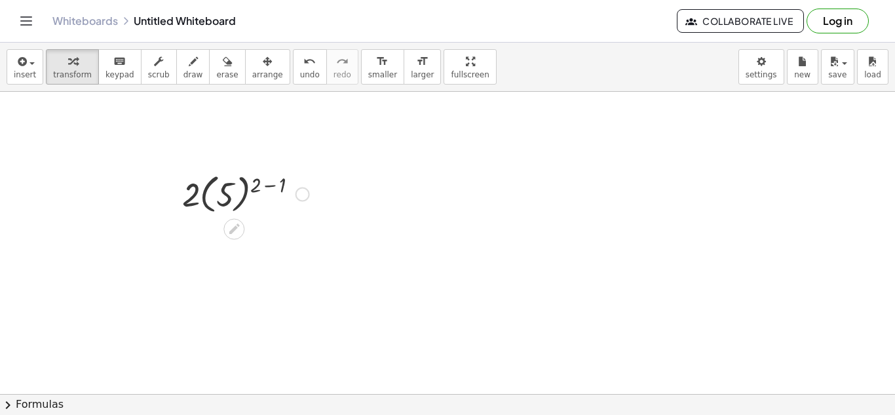
click at [306, 194] on div "Go back to this line Copy line as LaTeX Copy derivation as LaTeX" at bounding box center [302, 194] width 14 height 14
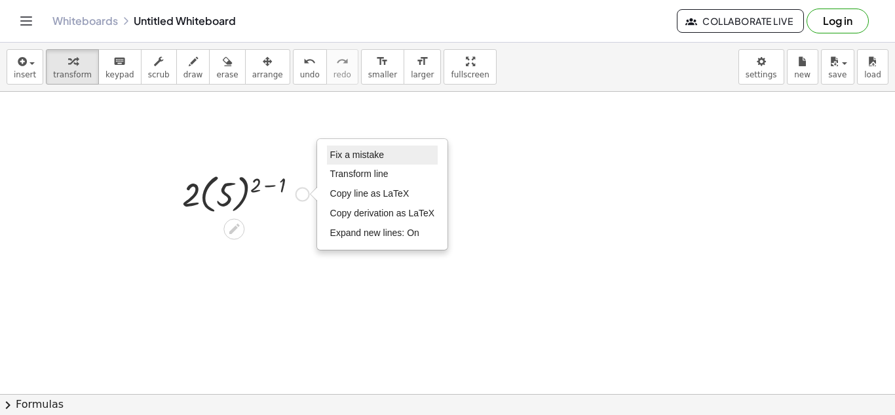
click at [386, 157] on li "Fix a mistake" at bounding box center [382, 155] width 111 height 20
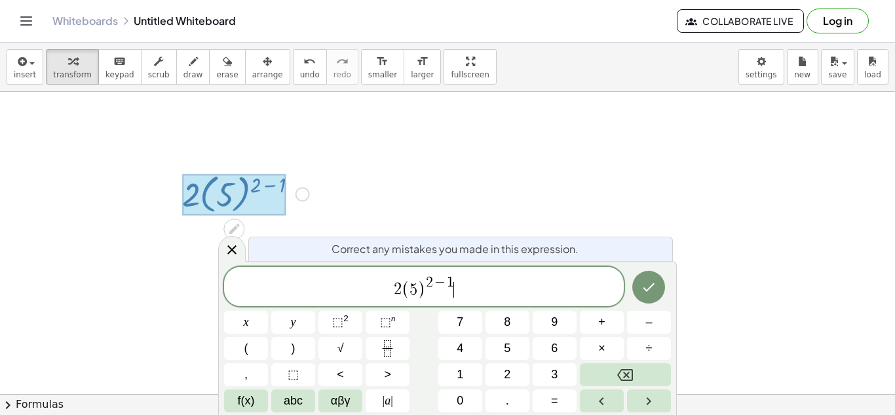
click at [434, 288] on span "−" at bounding box center [440, 283] width 14 height 14
click at [657, 278] on button "Done" at bounding box center [648, 286] width 33 height 33
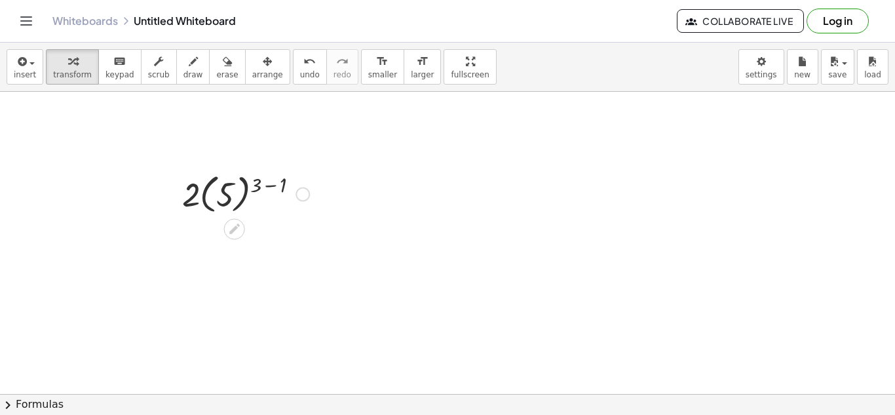
click at [271, 187] on div at bounding box center [246, 193] width 140 height 48
click at [254, 246] on div at bounding box center [246, 241] width 140 height 48
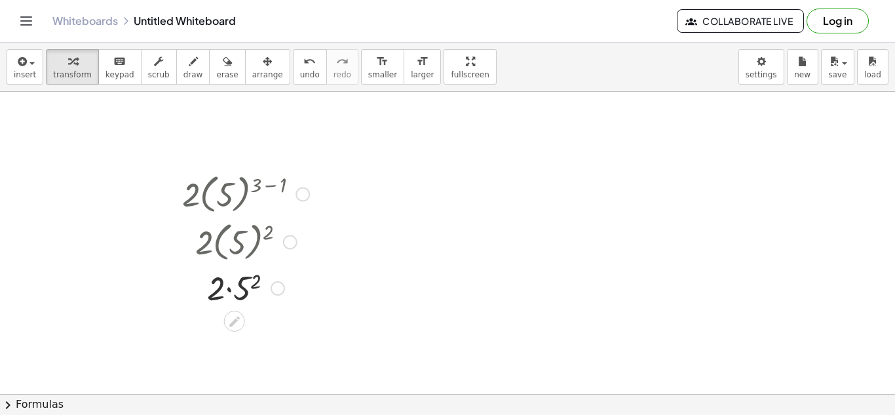
click at [244, 288] on div at bounding box center [246, 287] width 140 height 45
click at [225, 337] on div at bounding box center [246, 331] width 140 height 45
click at [303, 191] on div at bounding box center [302, 194] width 14 height 14
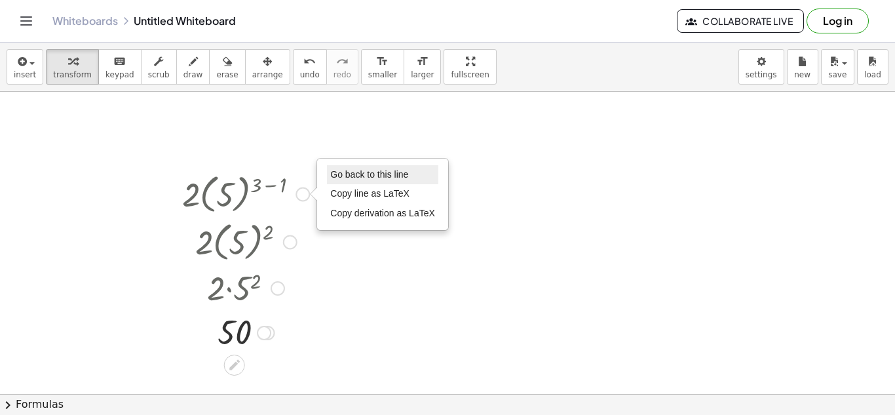
click at [361, 174] on span "Go back to this line" at bounding box center [369, 174] width 78 height 10
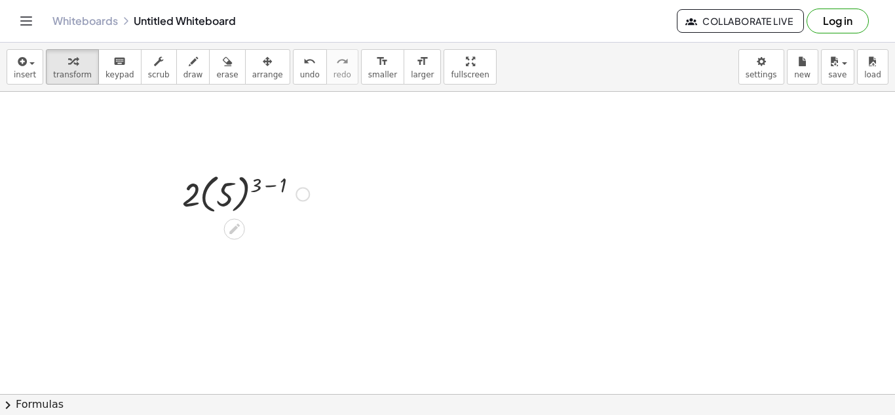
click at [299, 196] on div "Go back to this line Copy line as LaTeX Copy derivation as LaTeX" at bounding box center [302, 194] width 14 height 14
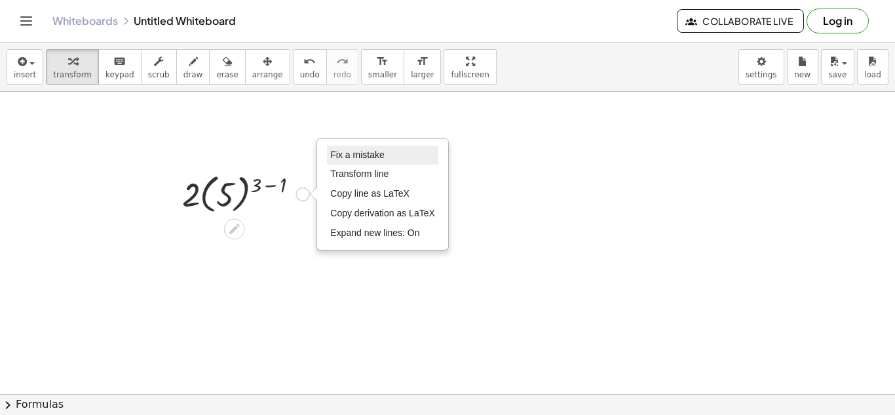
click at [370, 158] on span "Fix a mistake" at bounding box center [357, 154] width 54 height 10
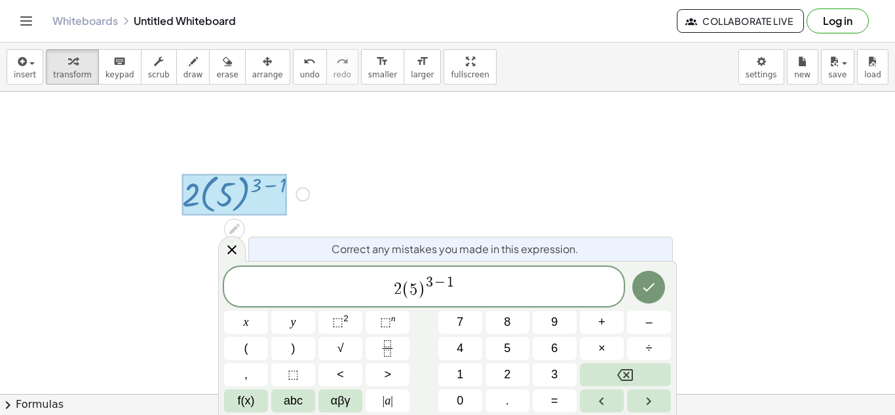
click at [432, 280] on span "3 − 1" at bounding box center [440, 283] width 28 height 14
click at [652, 295] on button "Done" at bounding box center [648, 286] width 33 height 33
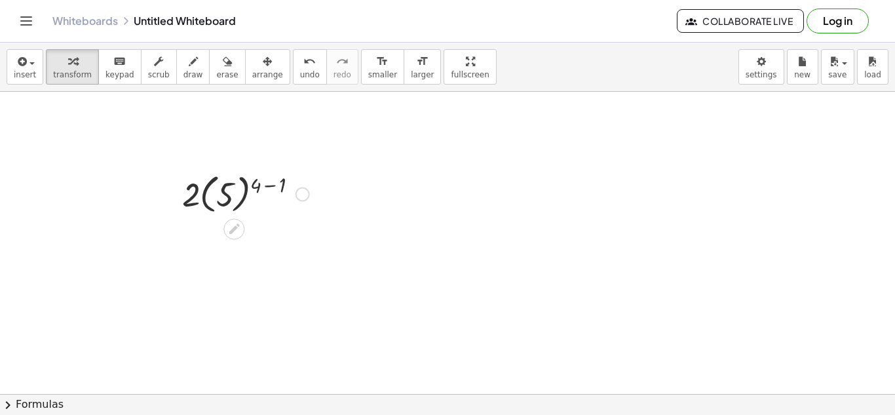
click at [267, 189] on div at bounding box center [246, 193] width 140 height 48
click at [244, 199] on div at bounding box center [245, 193] width 115 height 48
click at [238, 201] on div at bounding box center [246, 193] width 140 height 48
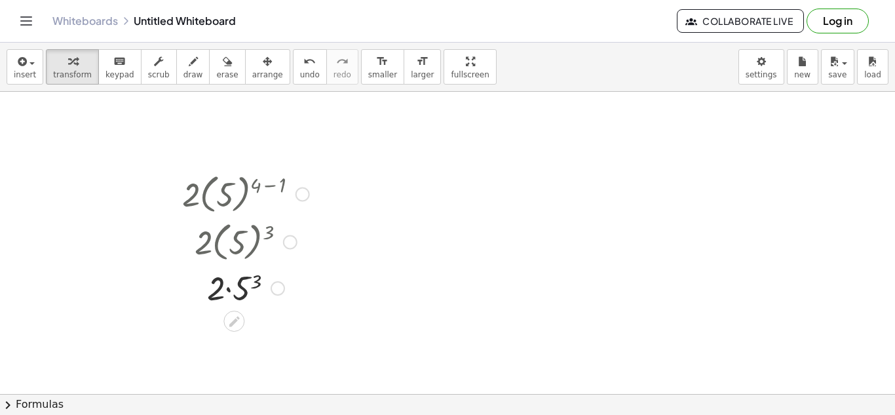
click at [242, 301] on div at bounding box center [246, 287] width 140 height 45
click at [221, 333] on div at bounding box center [246, 331] width 140 height 45
